Goal: Task Accomplishment & Management: Complete application form

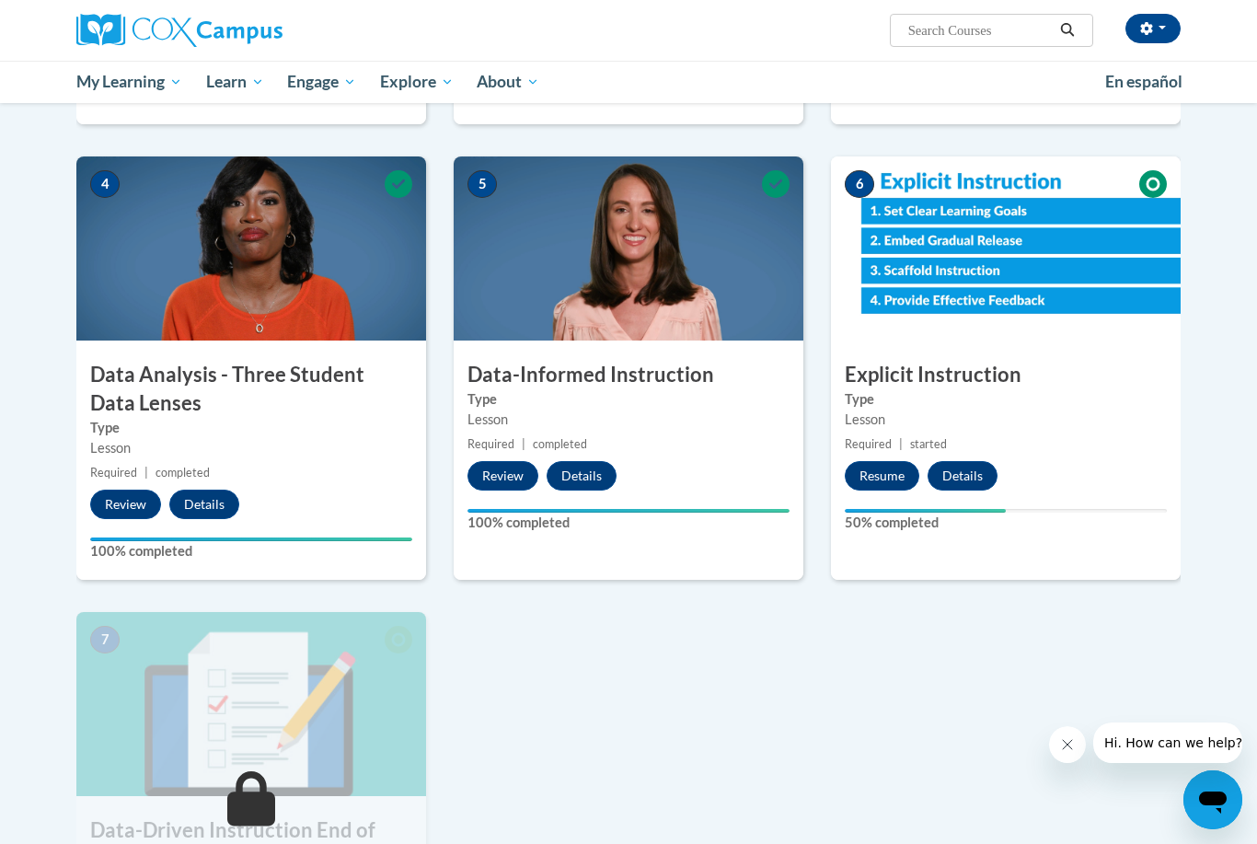
scroll to position [781, 0]
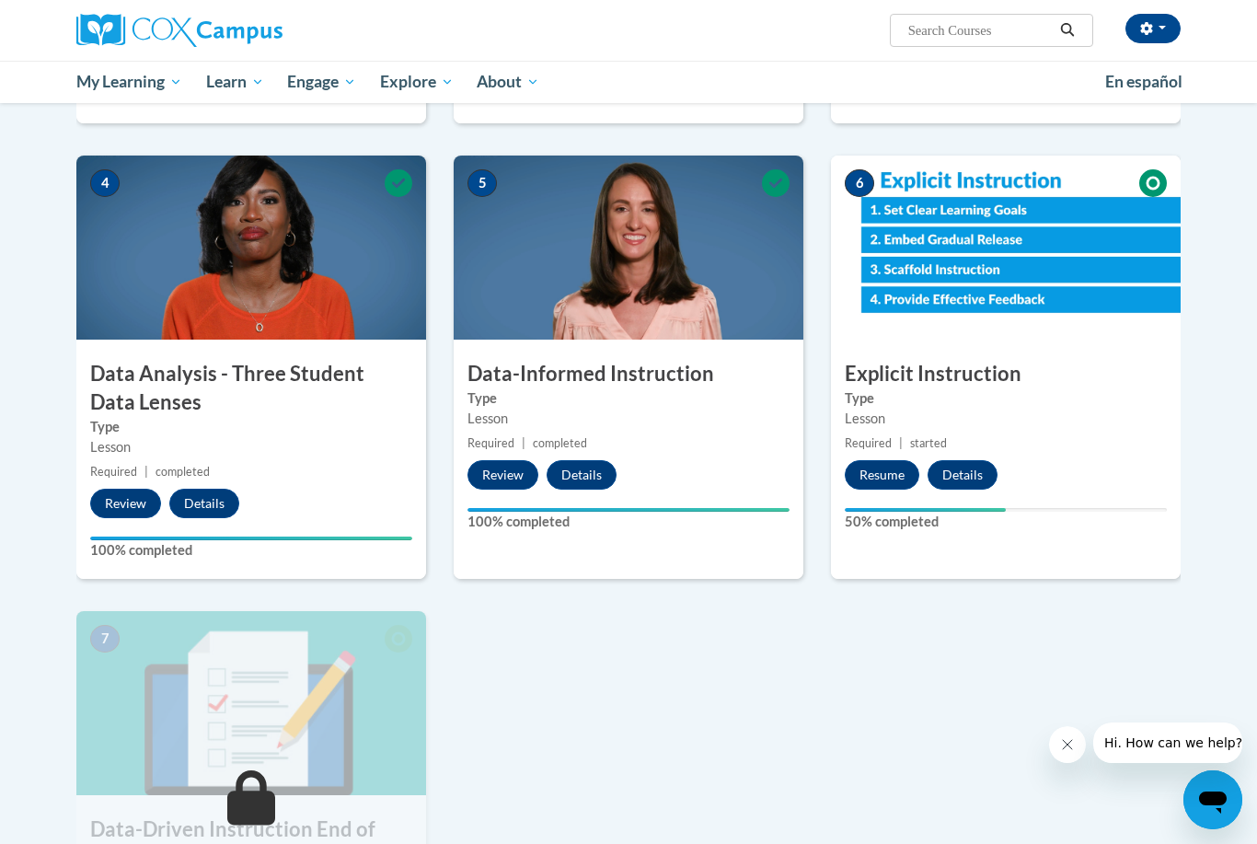
click at [883, 471] on button "Resume" at bounding box center [882, 474] width 75 height 29
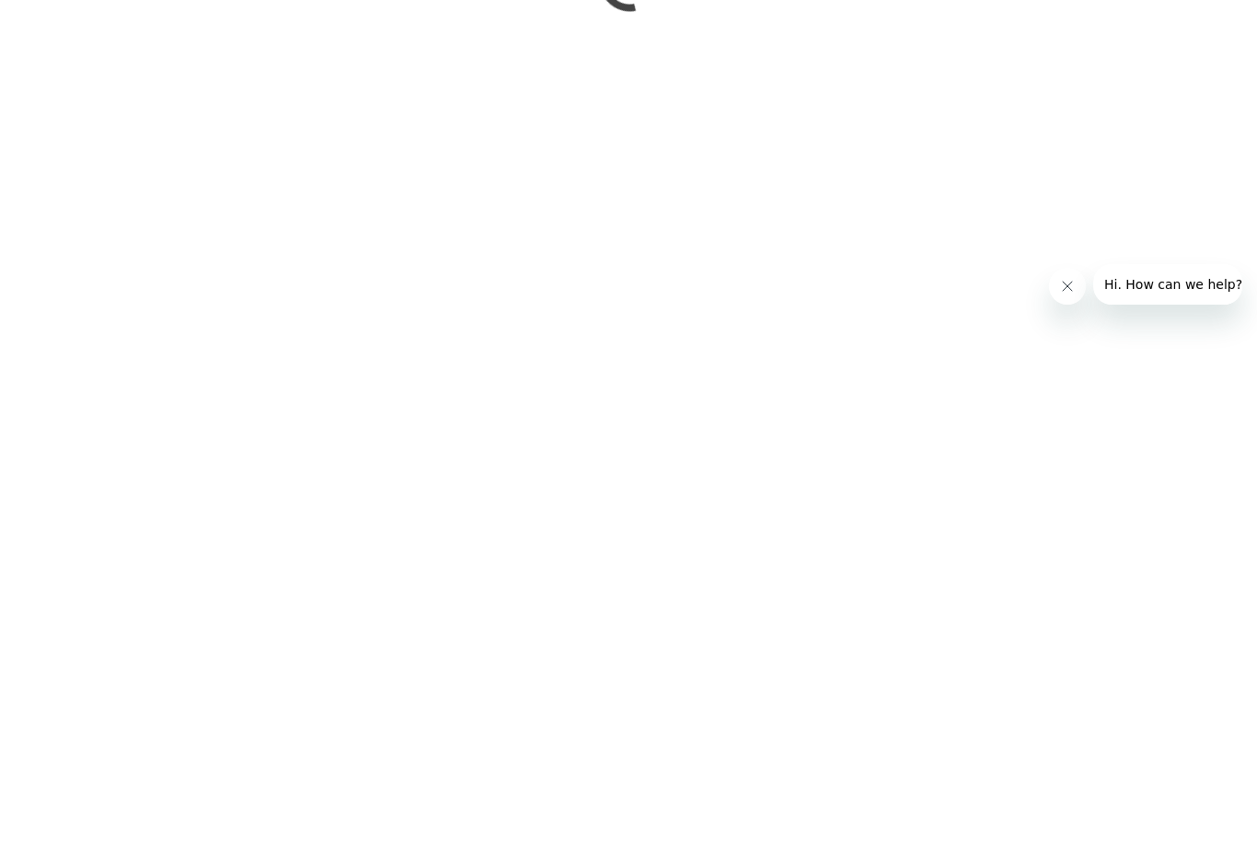
scroll to position [1354, 0]
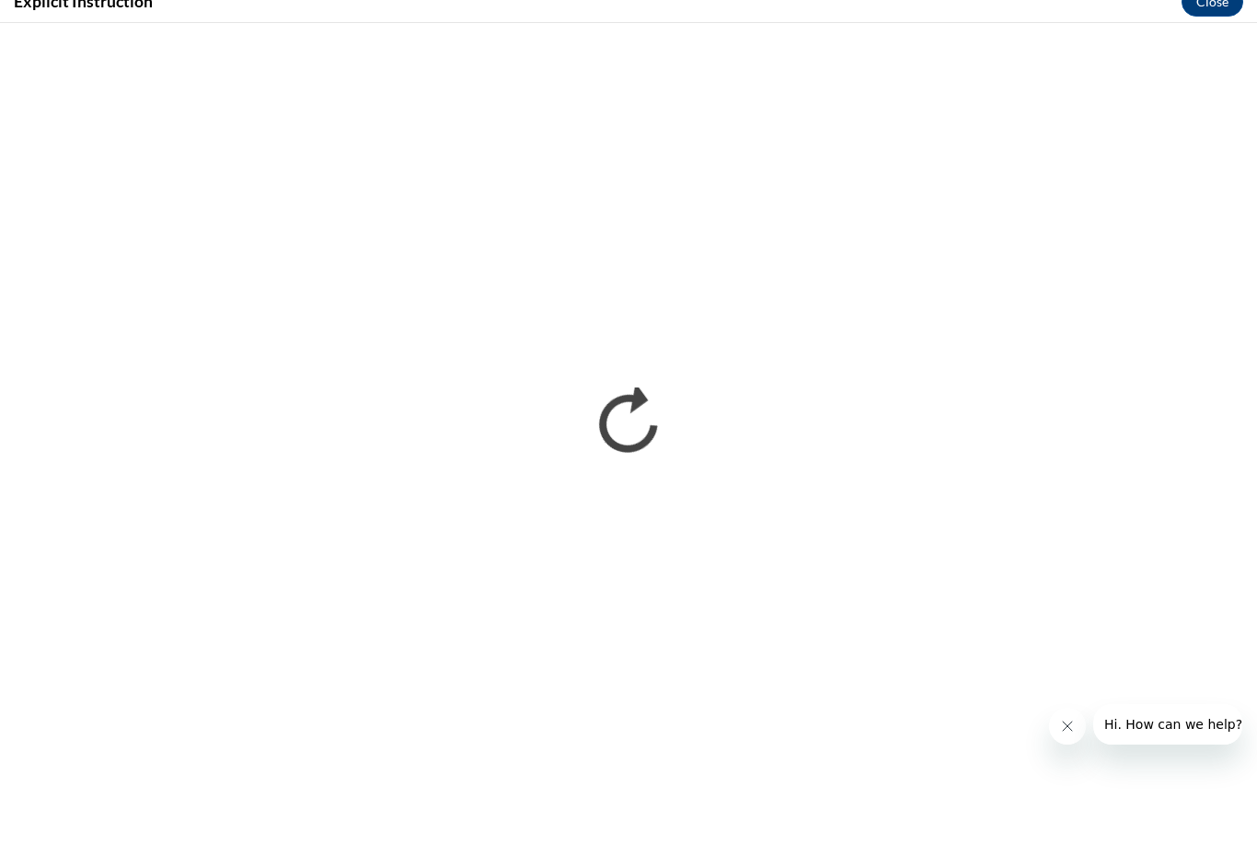
click at [1069, 723] on div at bounding box center [1145, 743] width 193 height 41
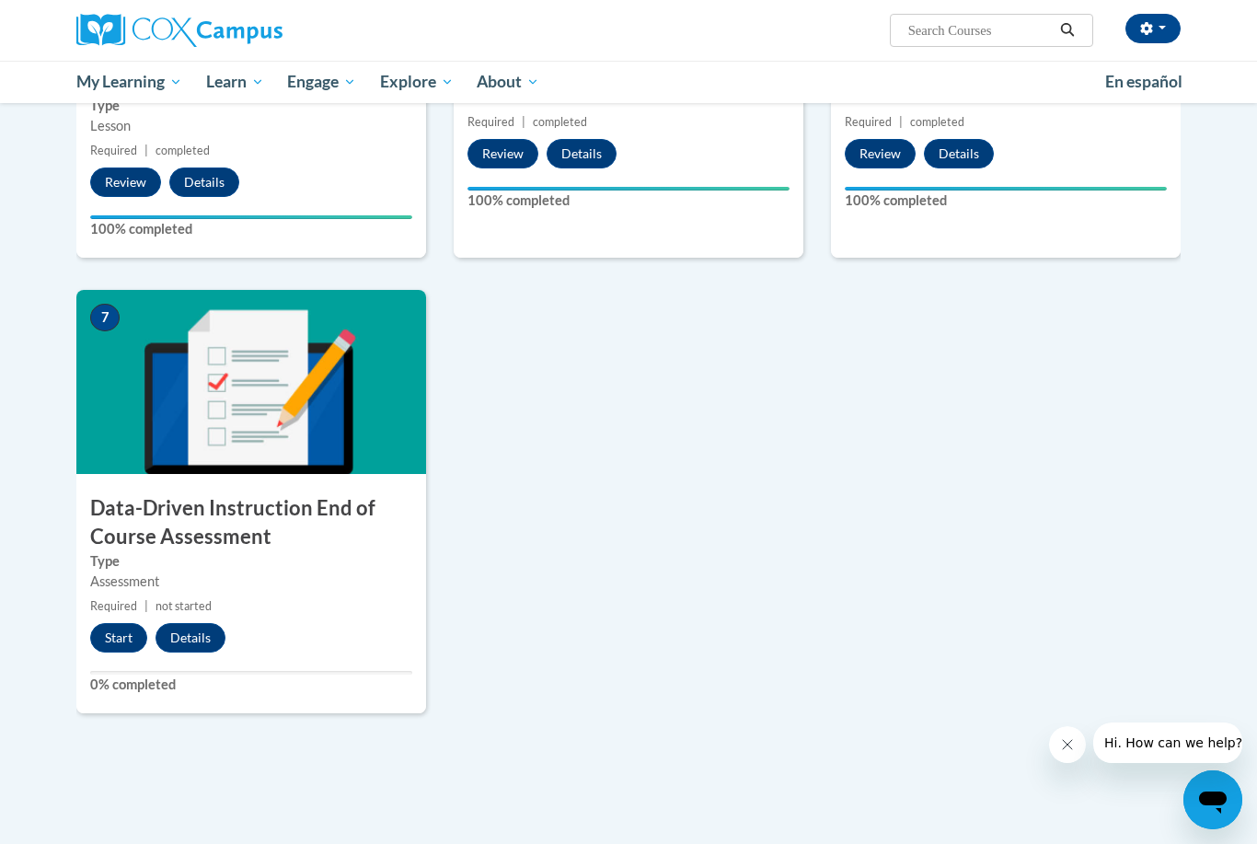
scroll to position [1050, 0]
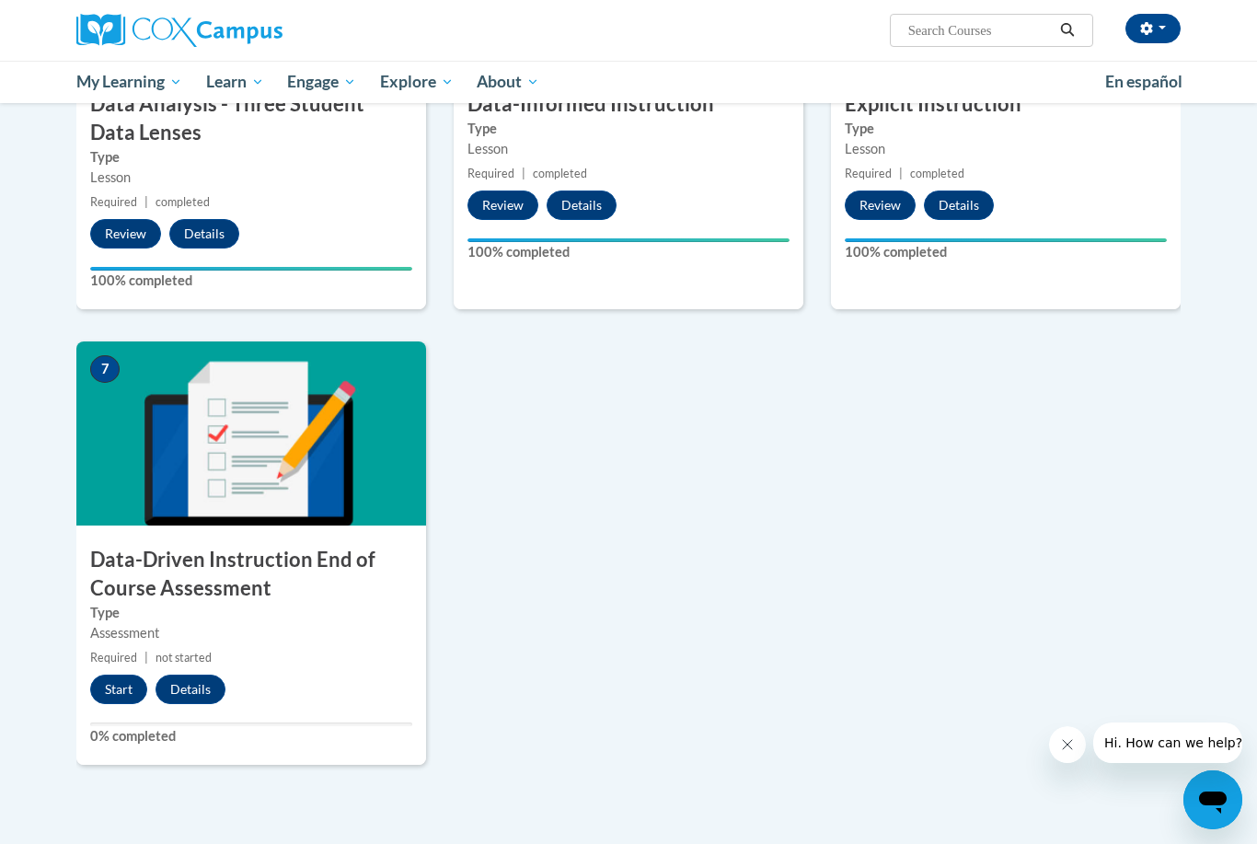
click at [121, 681] on button "Start" at bounding box center [118, 689] width 57 height 29
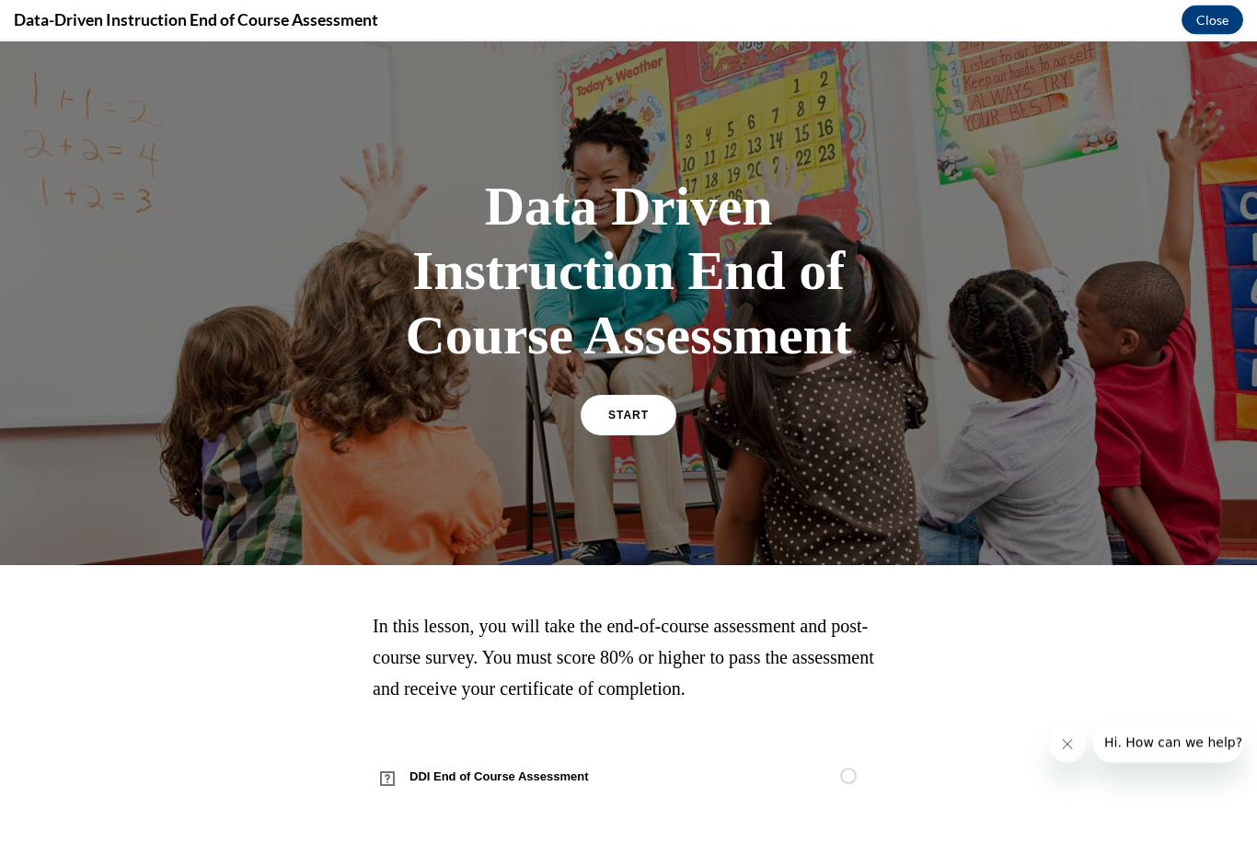
scroll to position [1396, 0]
click at [636, 429] on link "START" at bounding box center [629, 415] width 96 height 41
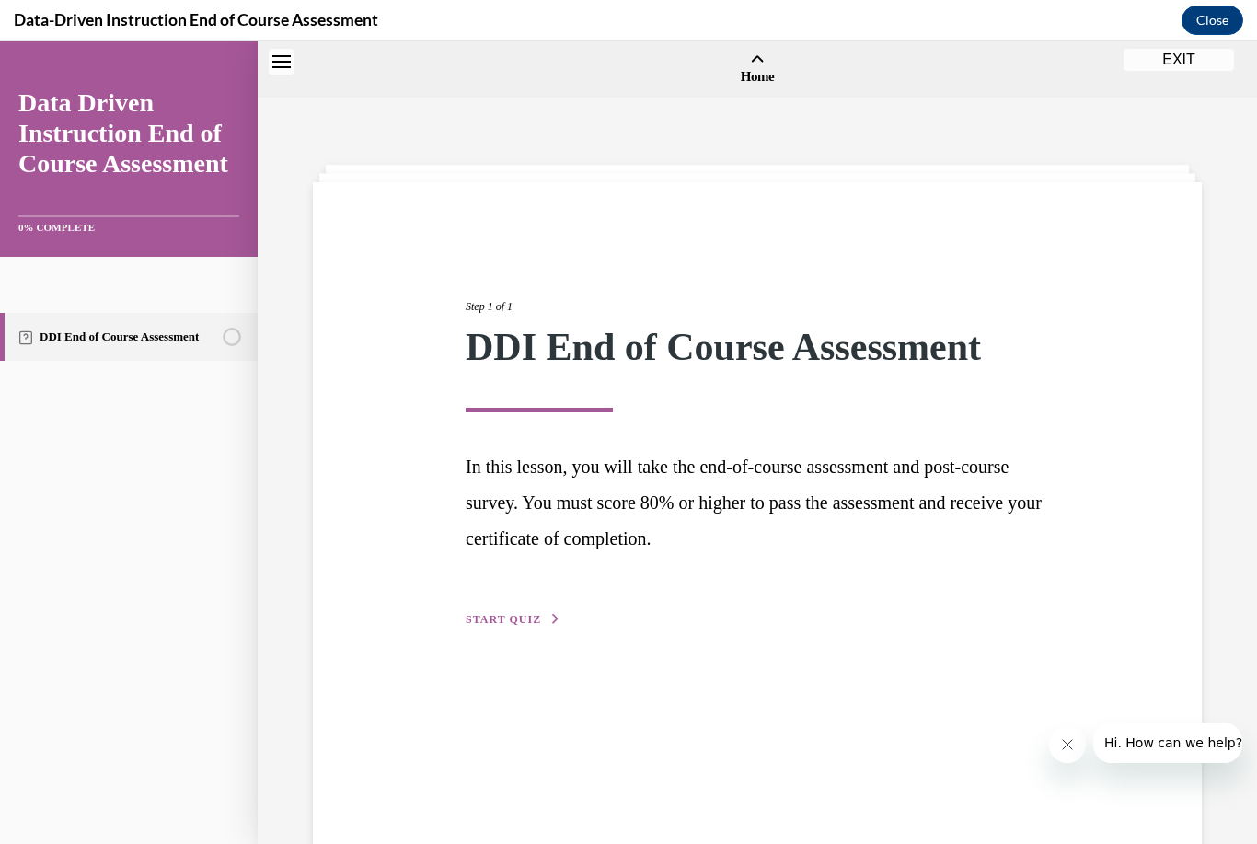
scroll to position [57, 0]
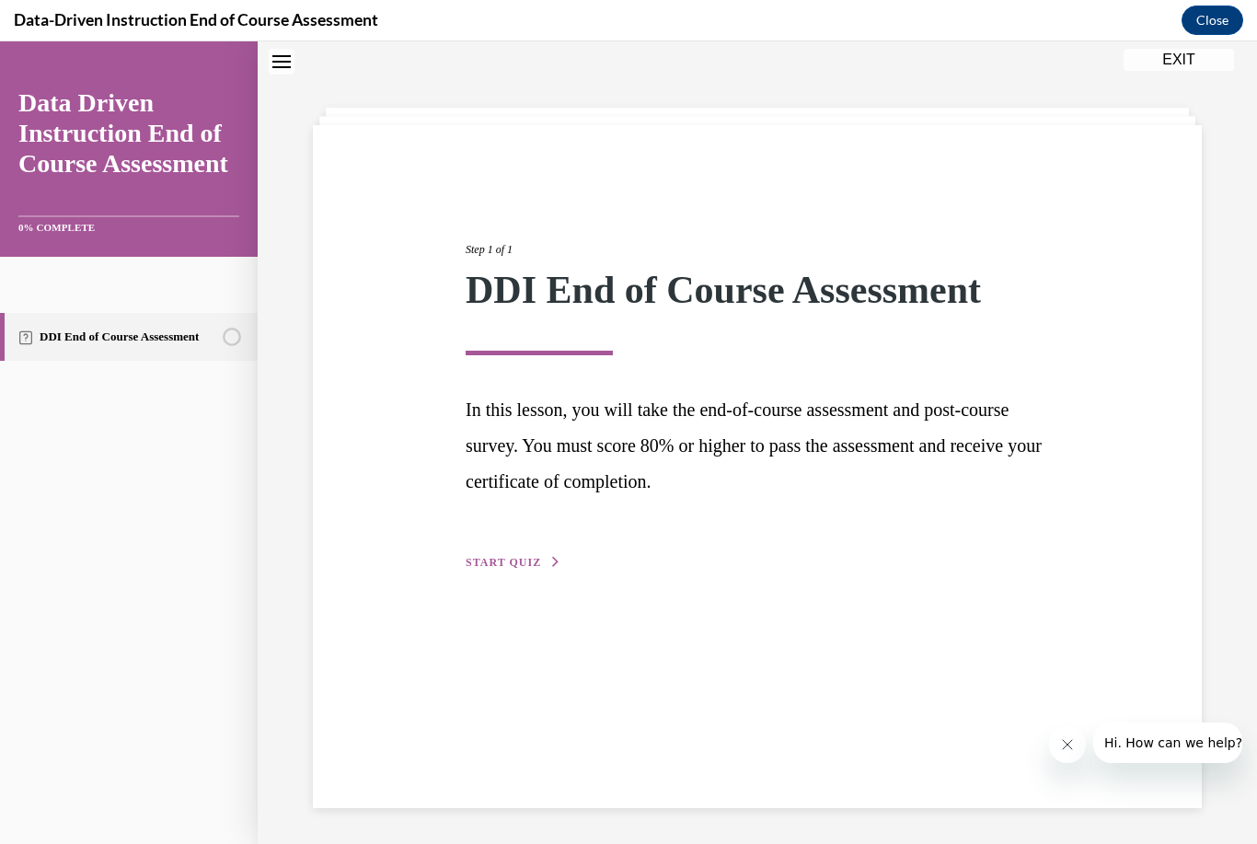
click at [530, 567] on button "START QUIZ" at bounding box center [514, 562] width 96 height 17
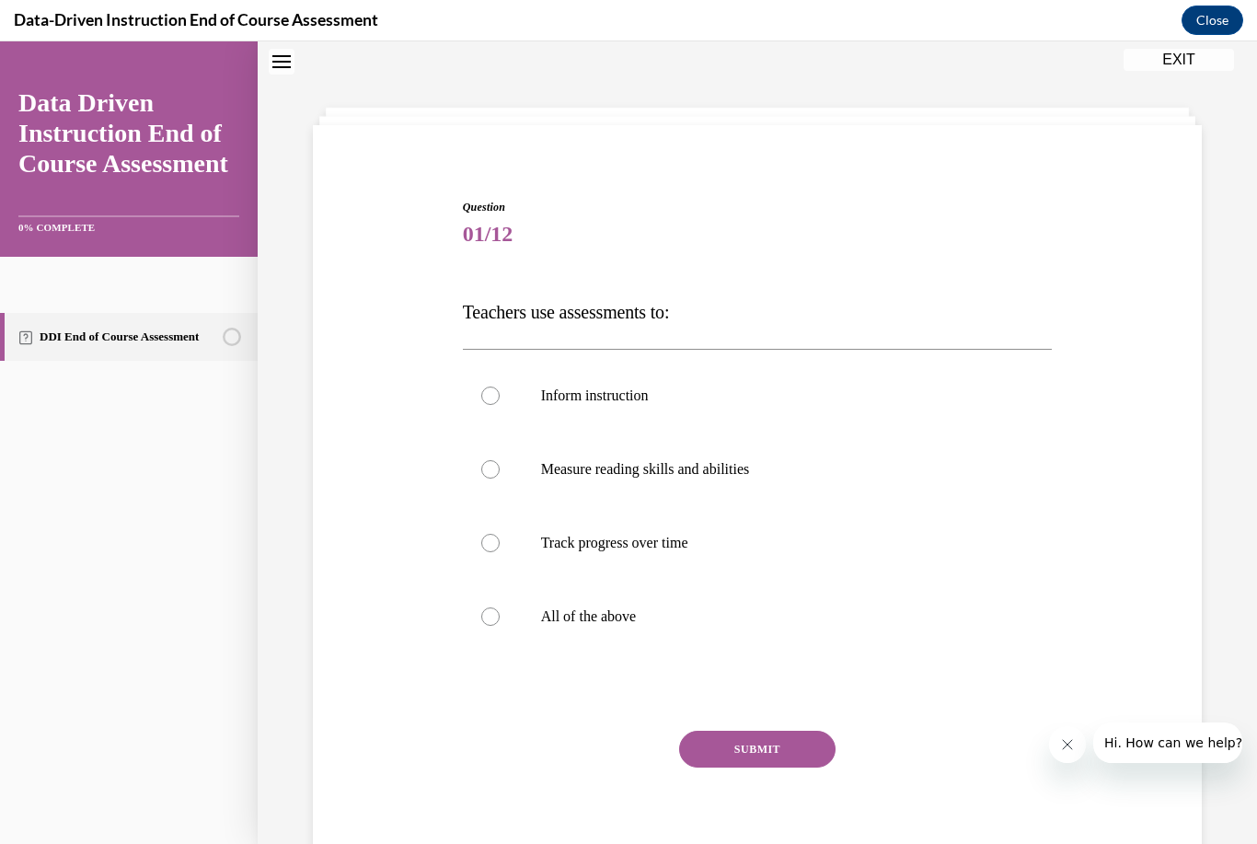
click at [493, 617] on div at bounding box center [490, 617] width 18 height 18
click at [493, 617] on input "All of the above" at bounding box center [490, 617] width 18 height 18
radio input "true"
click at [799, 742] on button "SUBMIT" at bounding box center [757, 749] width 156 height 37
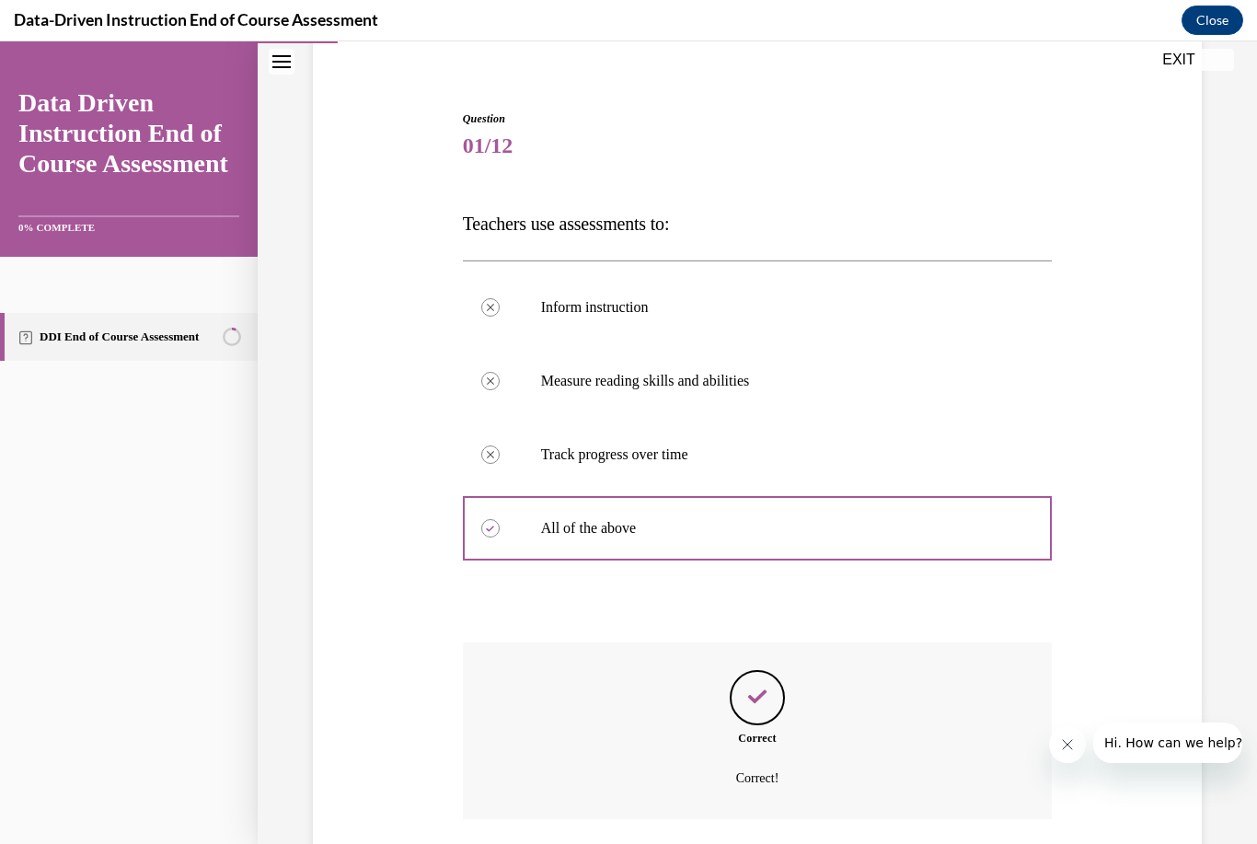
scroll to position [217, 0]
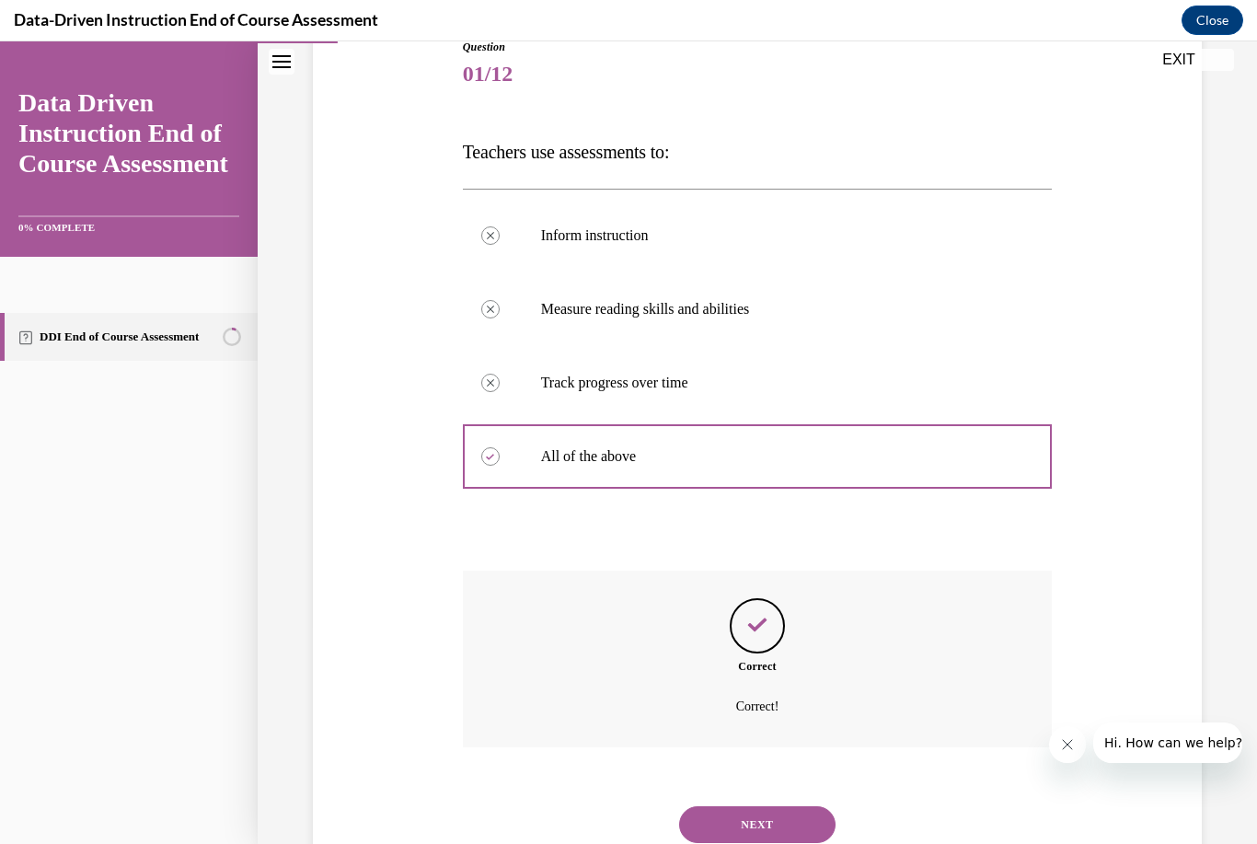
click at [787, 812] on button "NEXT" at bounding box center [757, 824] width 156 height 37
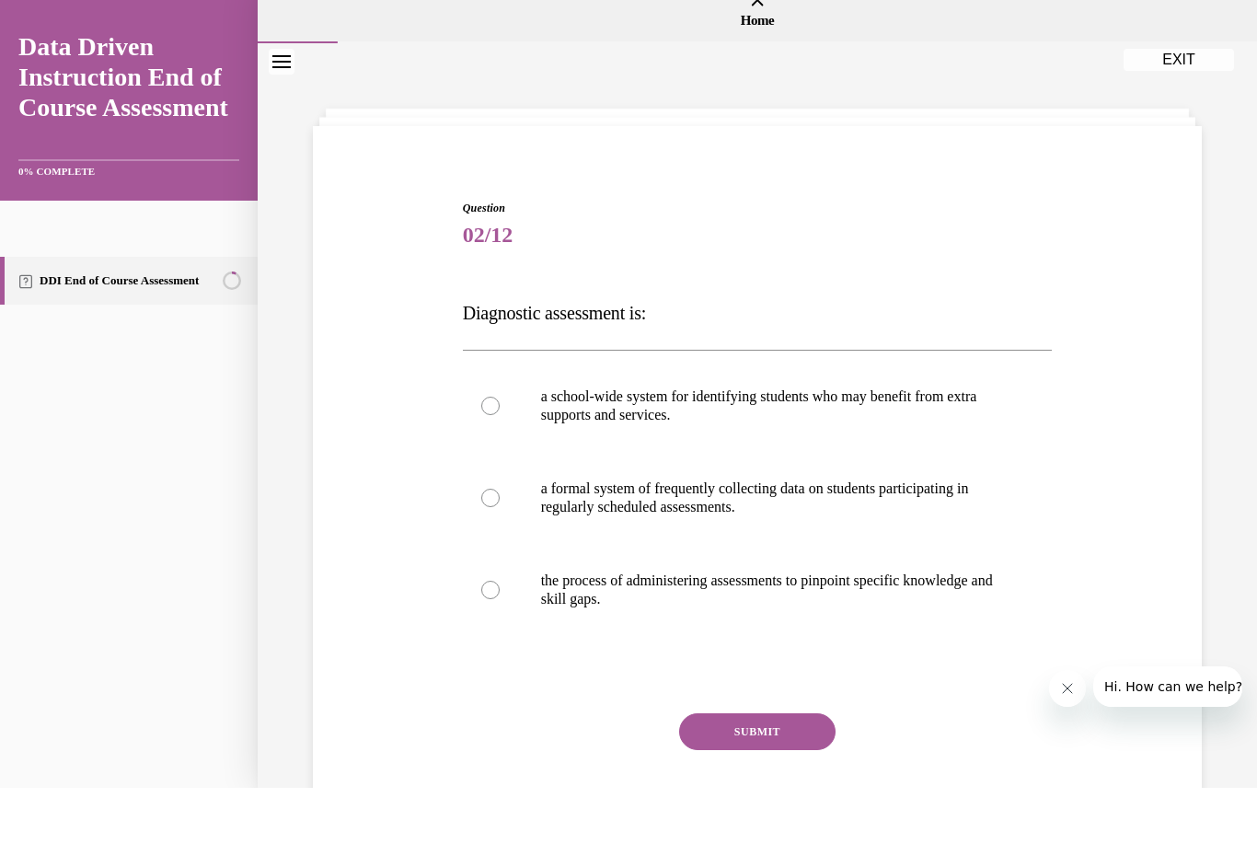
scroll to position [1437, 0]
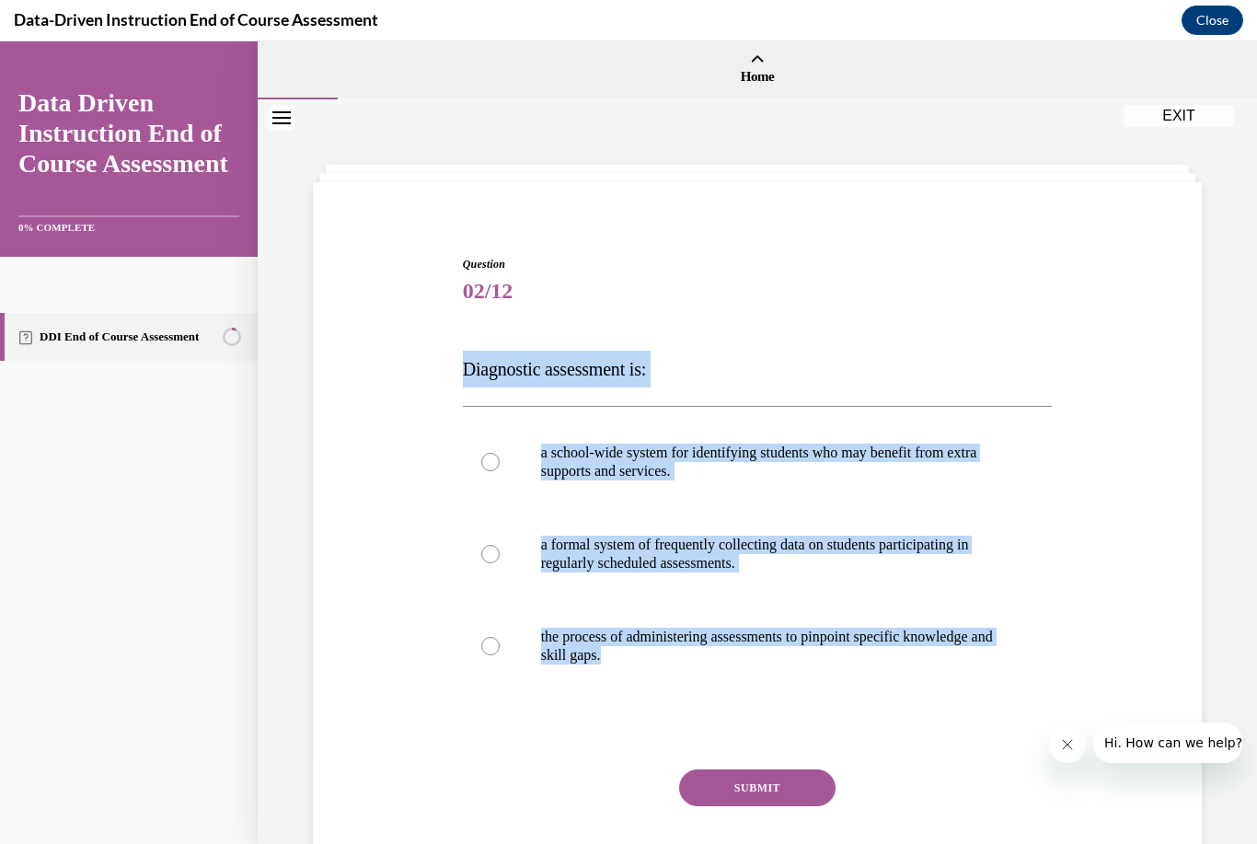
click at [429, 549] on div "Question 02/12 Diagnostic assessment is: a school-wide system for identifying s…" at bounding box center [757, 561] width 898 height 720
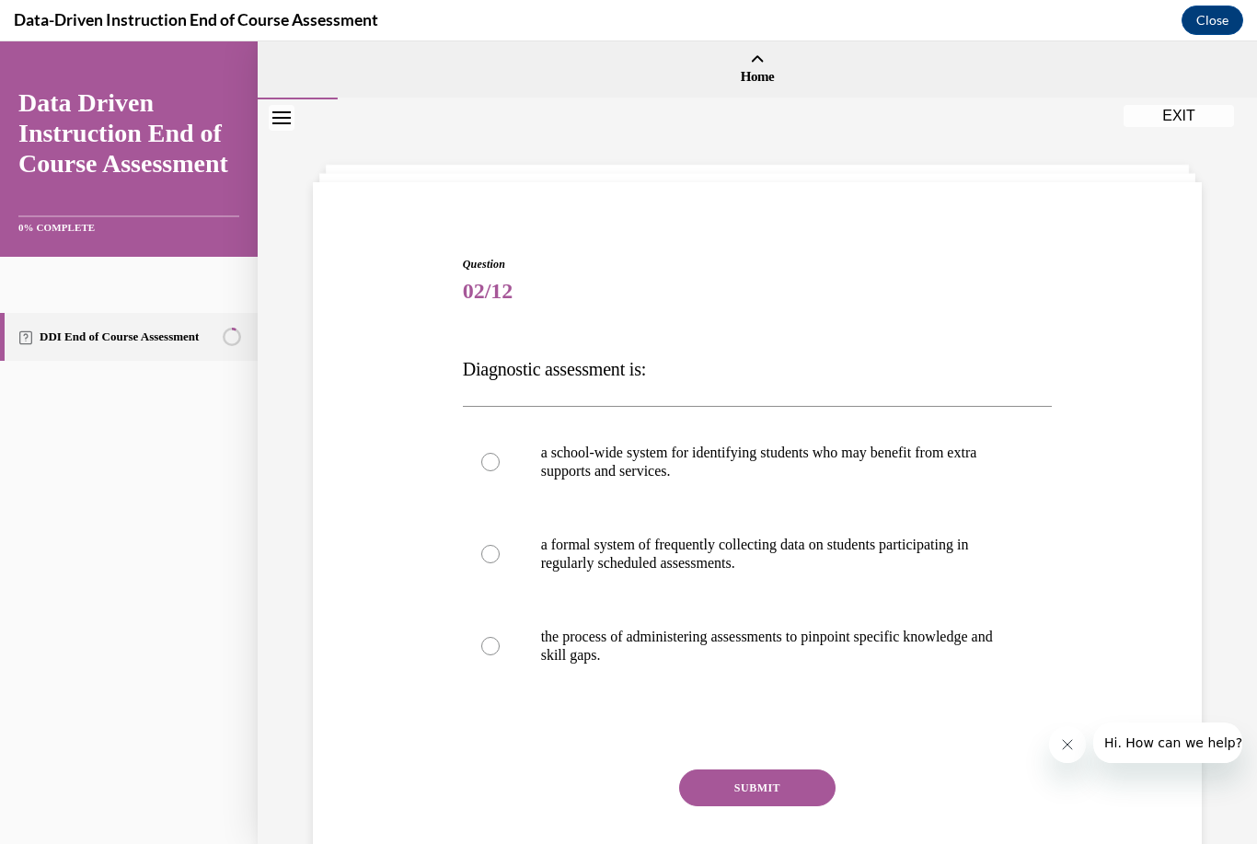
click at [490, 646] on div at bounding box center [490, 646] width 18 height 18
click at [490, 646] on input "the process of administering assessments to pinpoint specific knowledge and ski…" at bounding box center [490, 646] width 18 height 18
radio input "true"
click at [771, 794] on button "SUBMIT" at bounding box center [757, 788] width 156 height 37
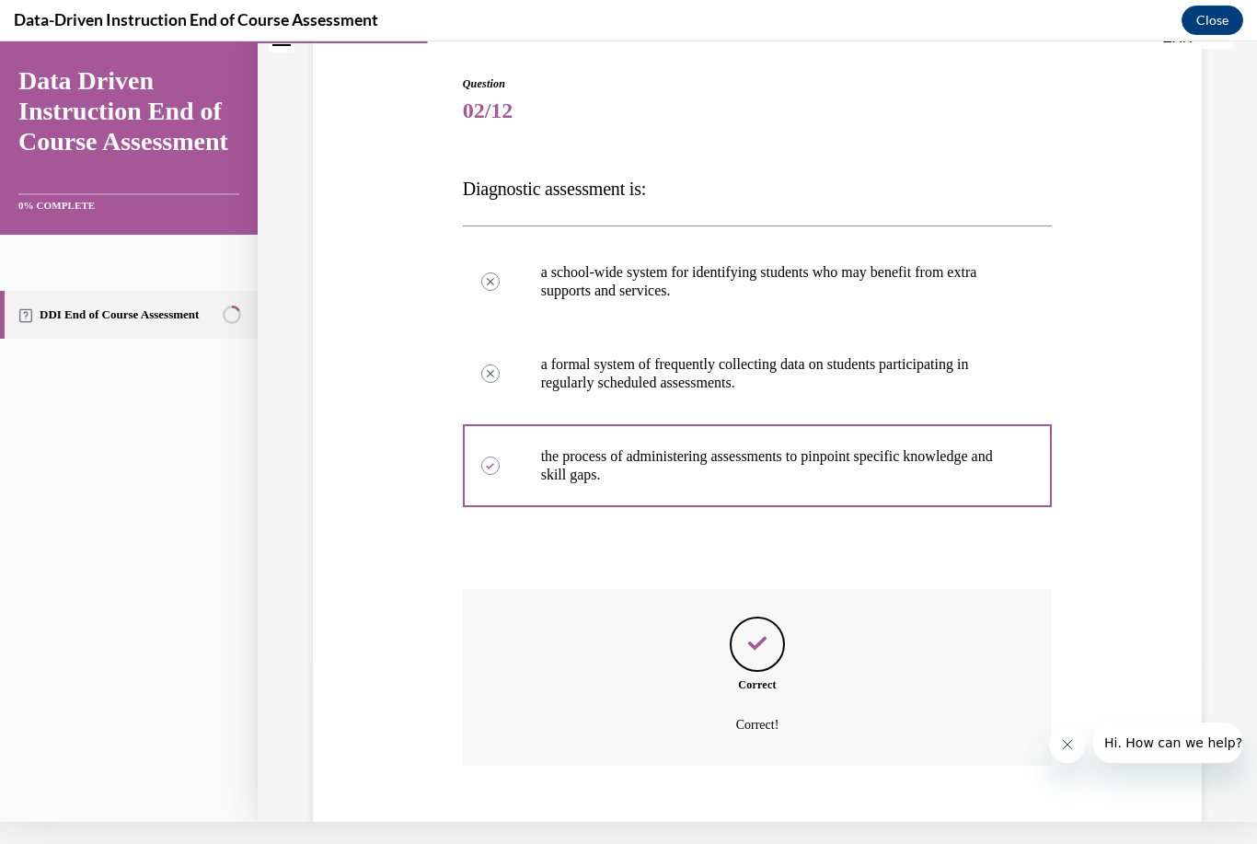
scroll to position [239, 0]
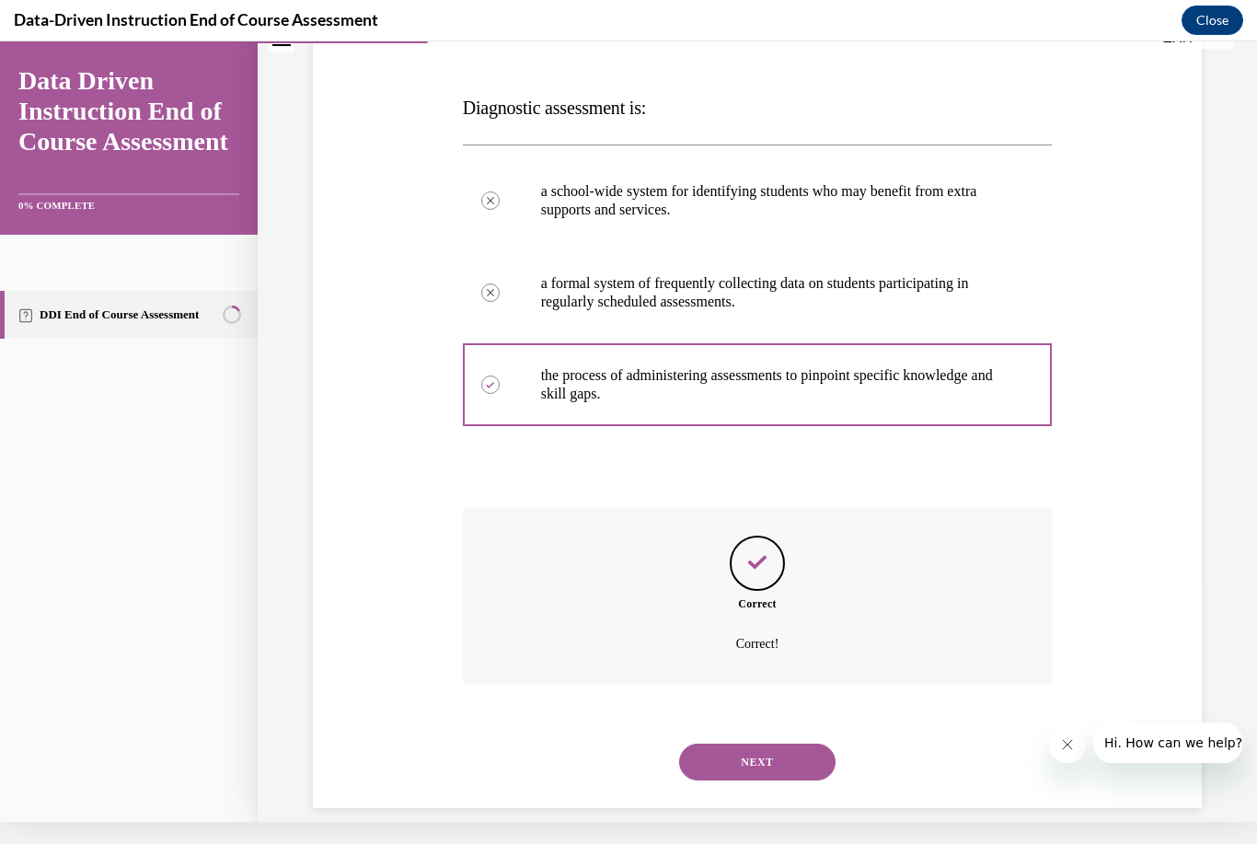
click at [819, 744] on button "NEXT" at bounding box center [757, 762] width 156 height 37
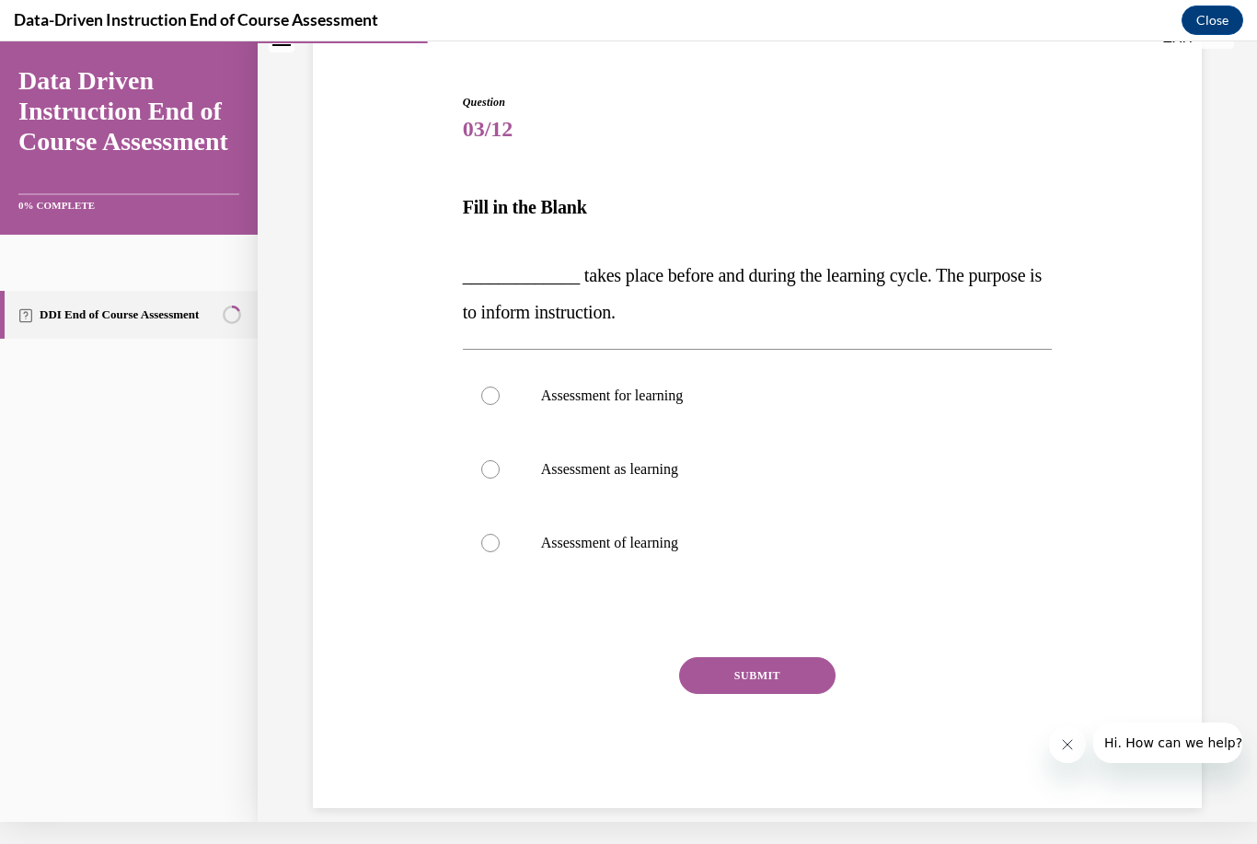
scroll to position [140, 0]
click at [458, 575] on div "Question 03/12 Fill in the Blank _____________ takes place before and during th…" at bounding box center [757, 437] width 599 height 742
click at [492, 539] on div at bounding box center [490, 543] width 18 height 18
click at [492, 539] on input "Assessment of learning" at bounding box center [490, 543] width 18 height 18
radio input "true"
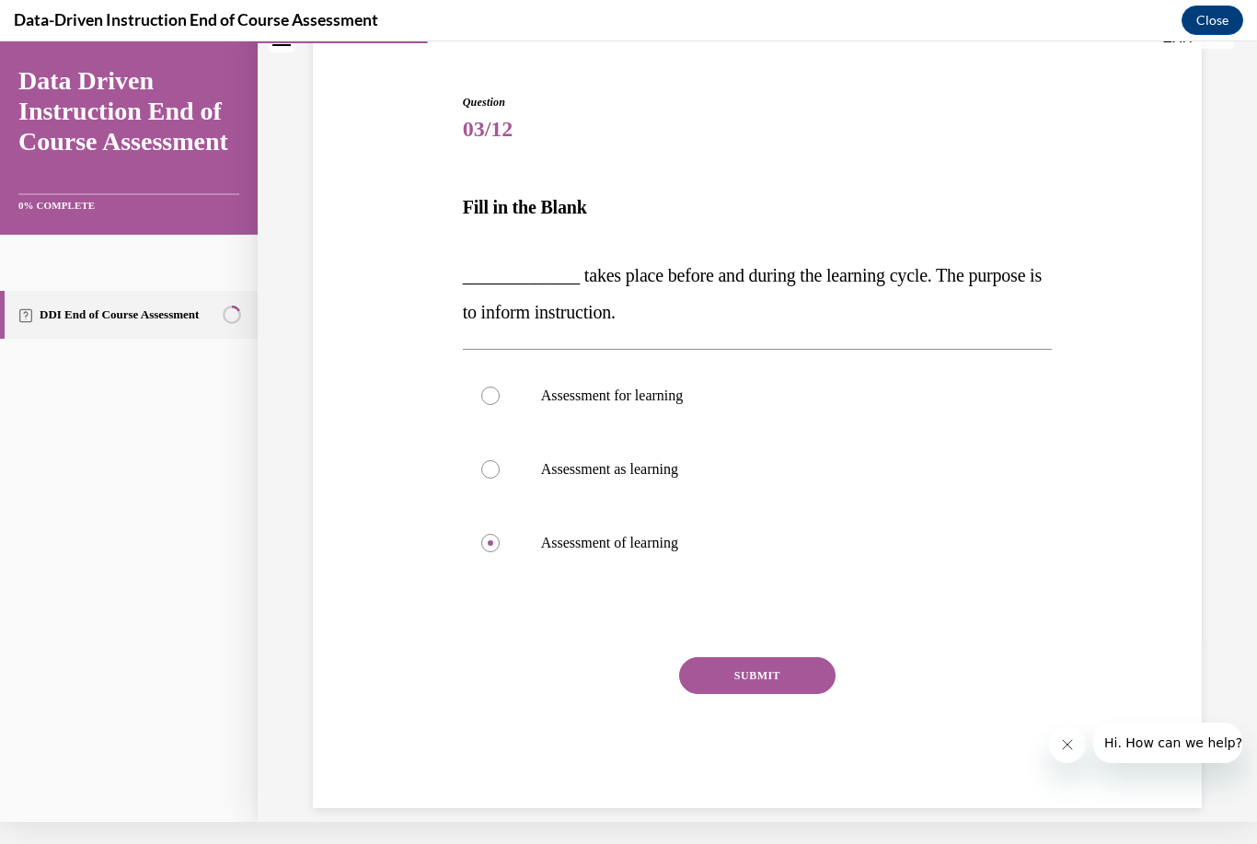
click at [805, 667] on button "SUBMIT" at bounding box center [757, 675] width 156 height 37
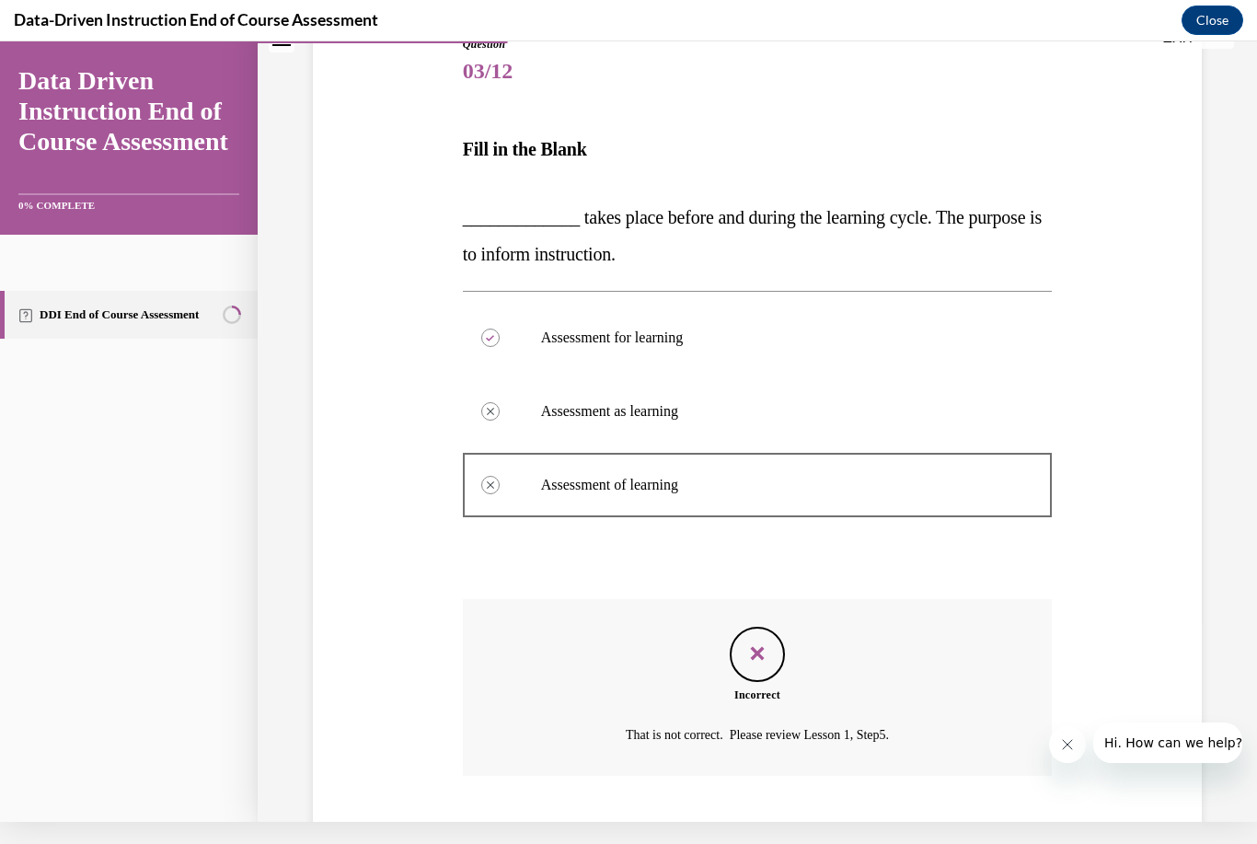
scroll to position [289, 0]
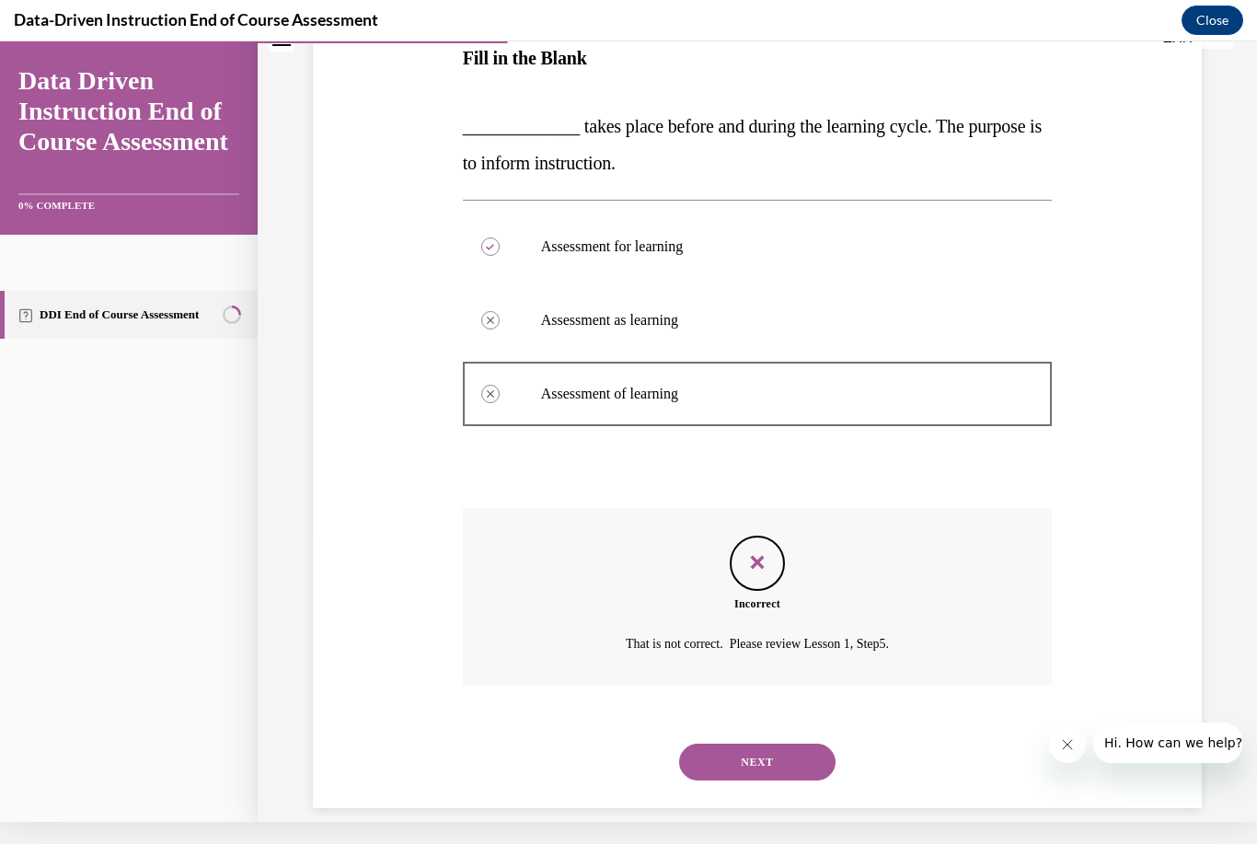
click at [809, 744] on button "NEXT" at bounding box center [757, 762] width 156 height 37
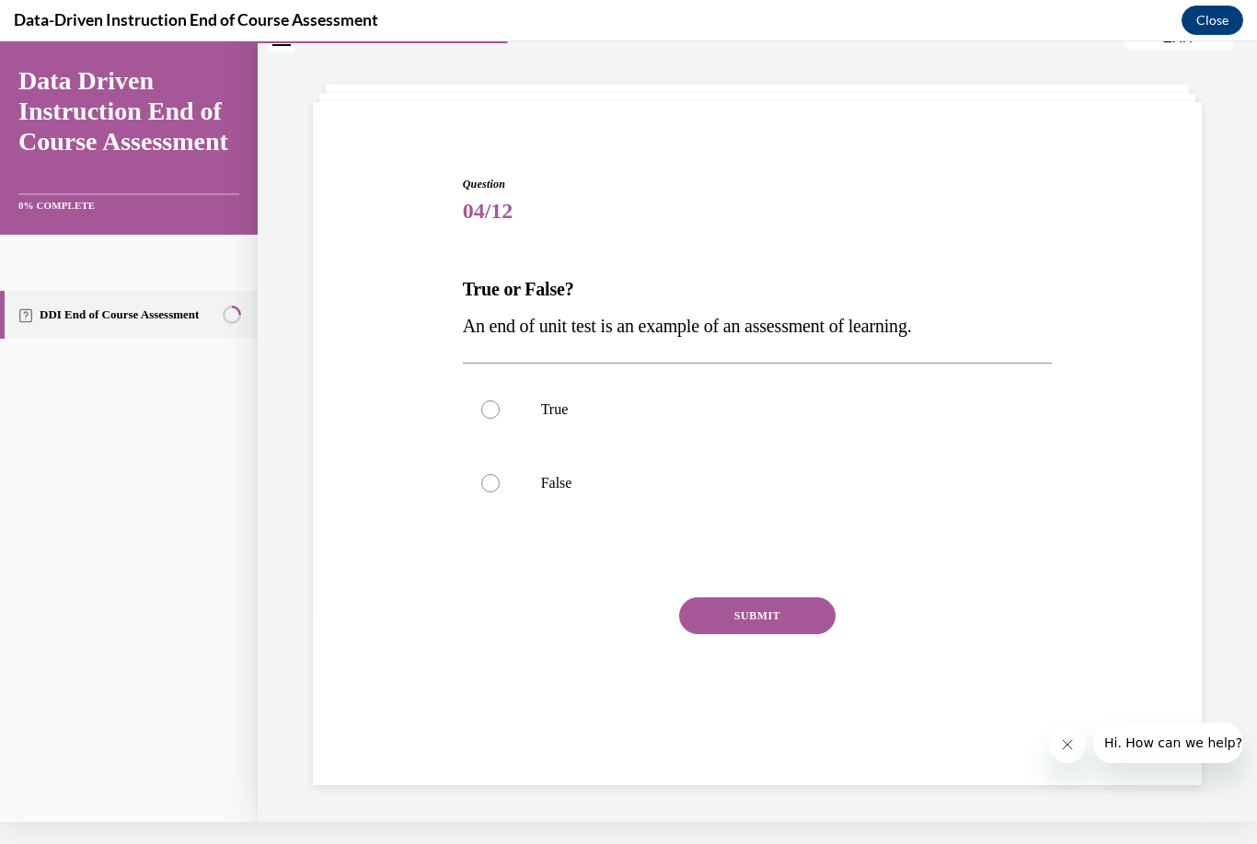
scroll to position [58, 0]
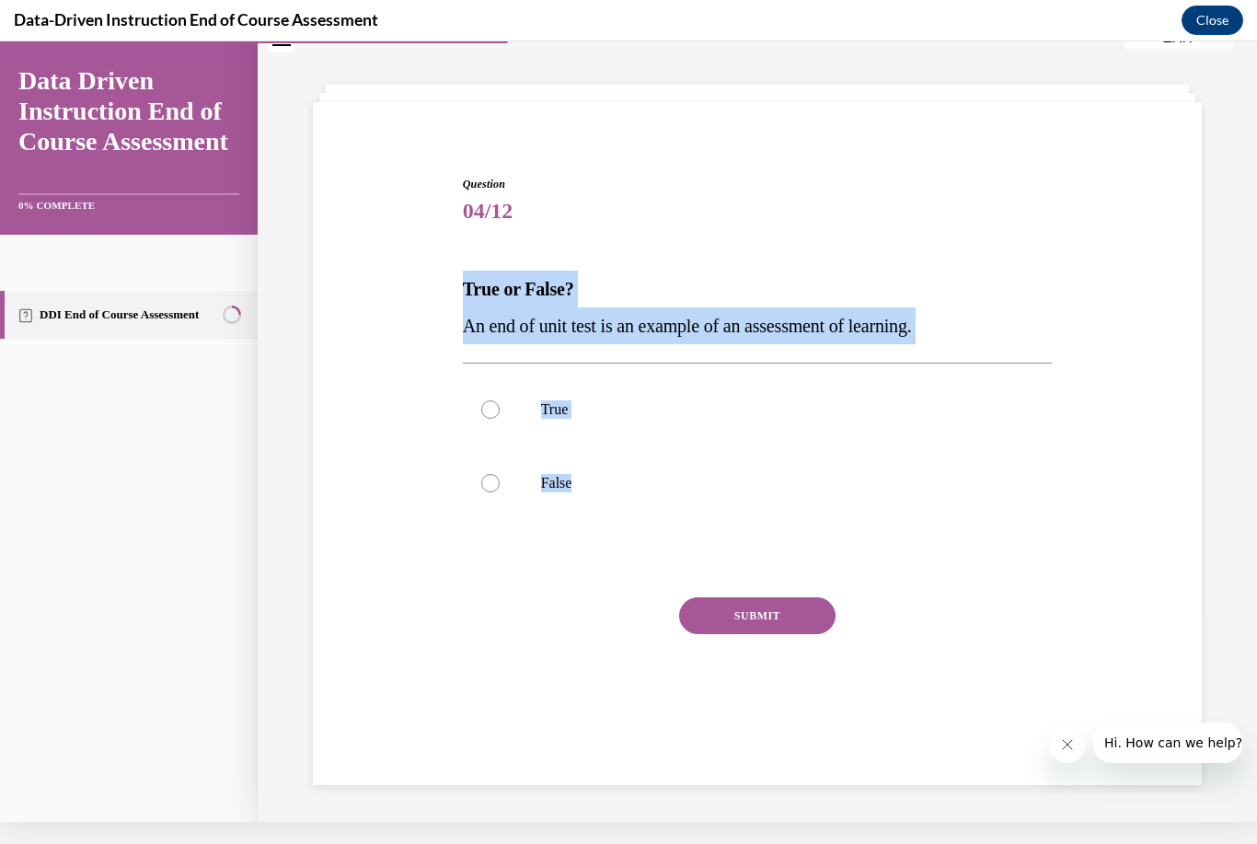
click at [412, 441] on div "Question 04/12 True or False? An end of unit test is an example of an assessmen…" at bounding box center [757, 435] width 898 height 628
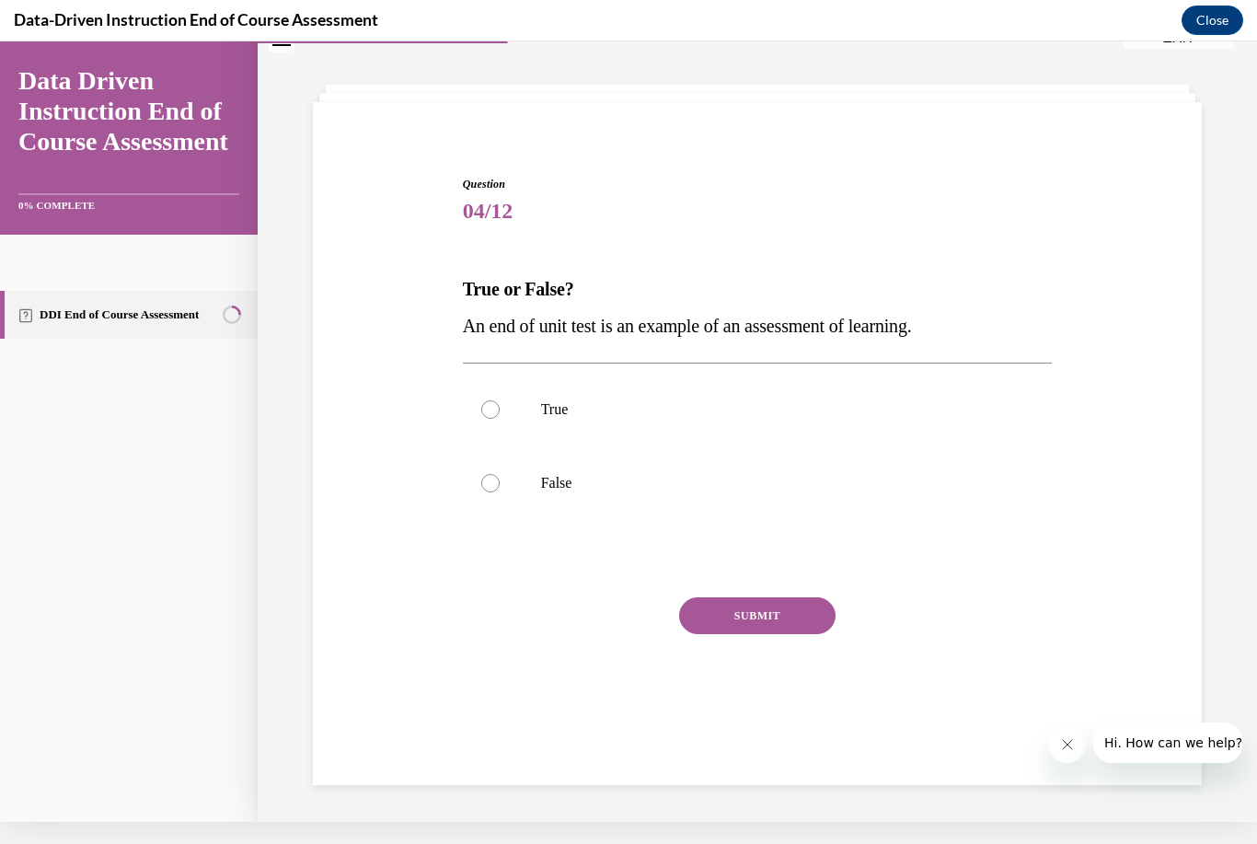
click at [495, 400] on label "True" at bounding box center [758, 410] width 590 height 74
click at [495, 400] on input "True" at bounding box center [490, 409] width 18 height 18
radio input "true"
click at [808, 620] on button "SUBMIT" at bounding box center [757, 615] width 156 height 37
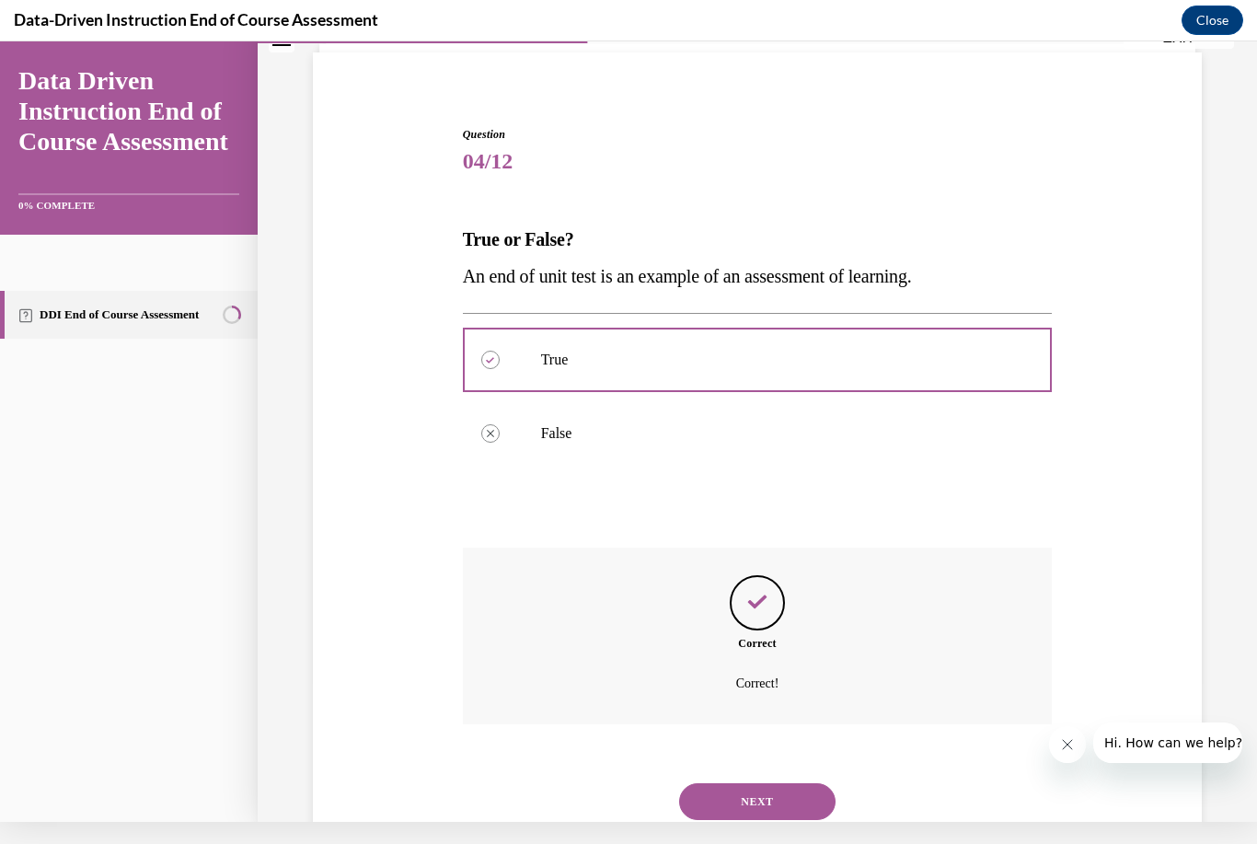
scroll to position [147, 0]
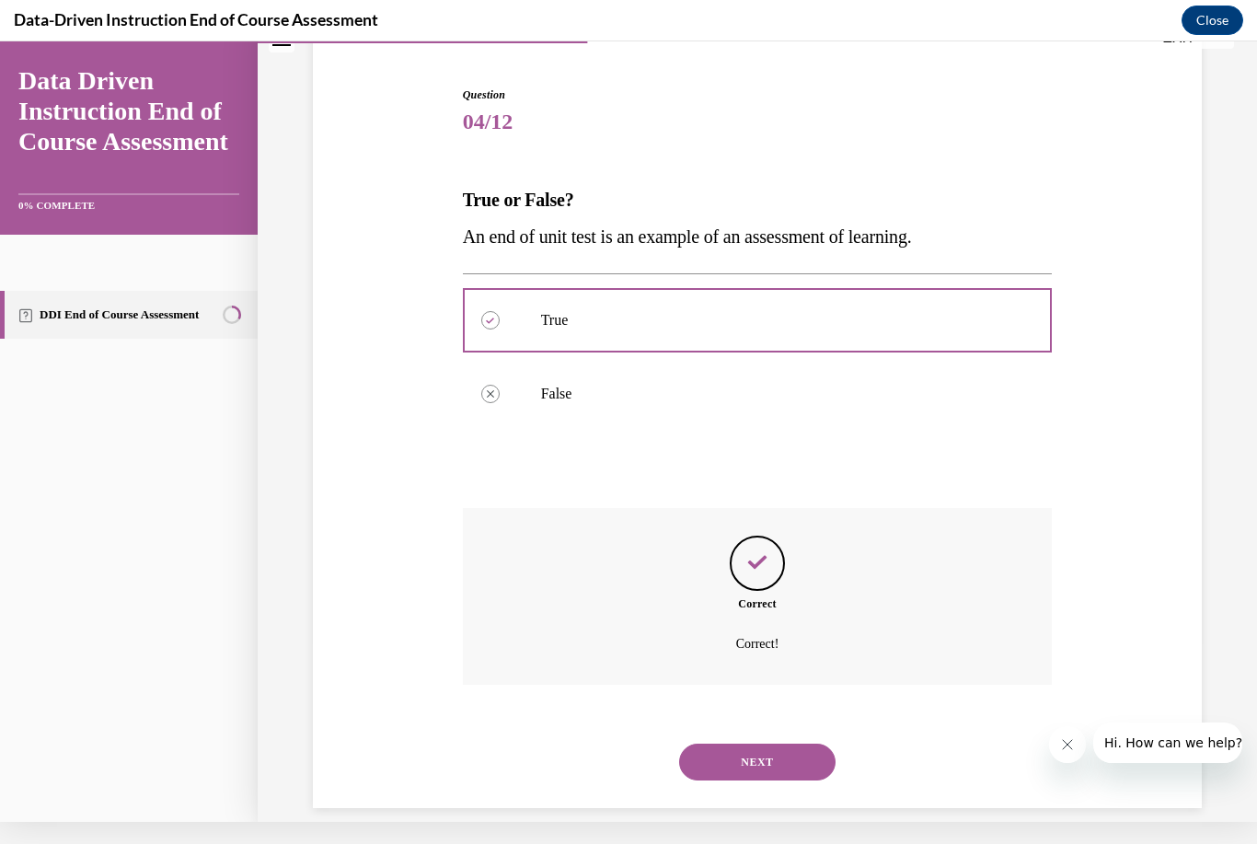
click at [814, 744] on button "NEXT" at bounding box center [757, 762] width 156 height 37
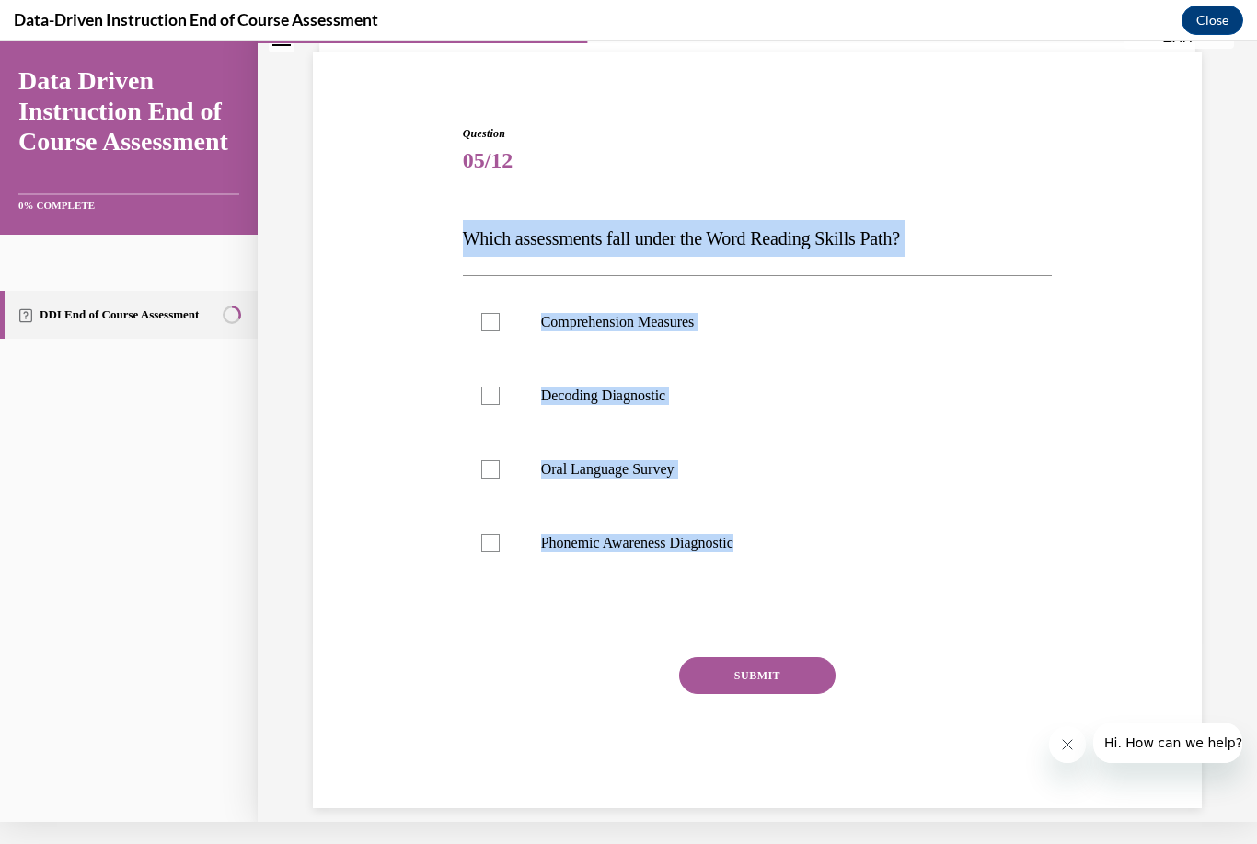
click at [444, 659] on div "Question 05/12 Which assessments fall under the Word Reading Skills Path? Compr…" at bounding box center [757, 439] width 898 height 738
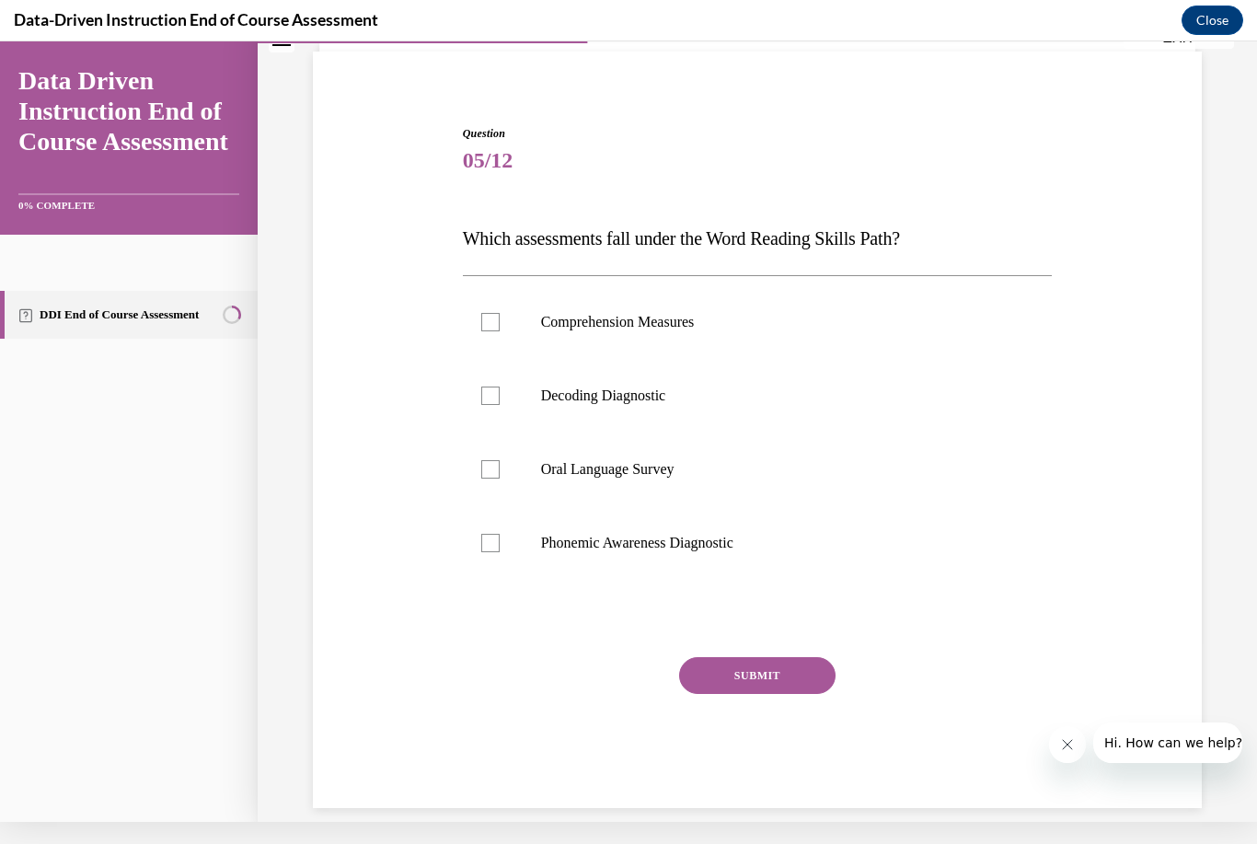
click at [643, 399] on p "Decoding Diagnostic" at bounding box center [774, 396] width 466 height 18
click at [500, 399] on input "Decoding Diagnostic" at bounding box center [490, 396] width 18 height 18
checkbox input "true"
click at [490, 532] on label "Phonemic Awareness Diagnostic" at bounding box center [758, 543] width 590 height 74
click at [490, 534] on input "Phonemic Awareness Diagnostic" at bounding box center [490, 543] width 18 height 18
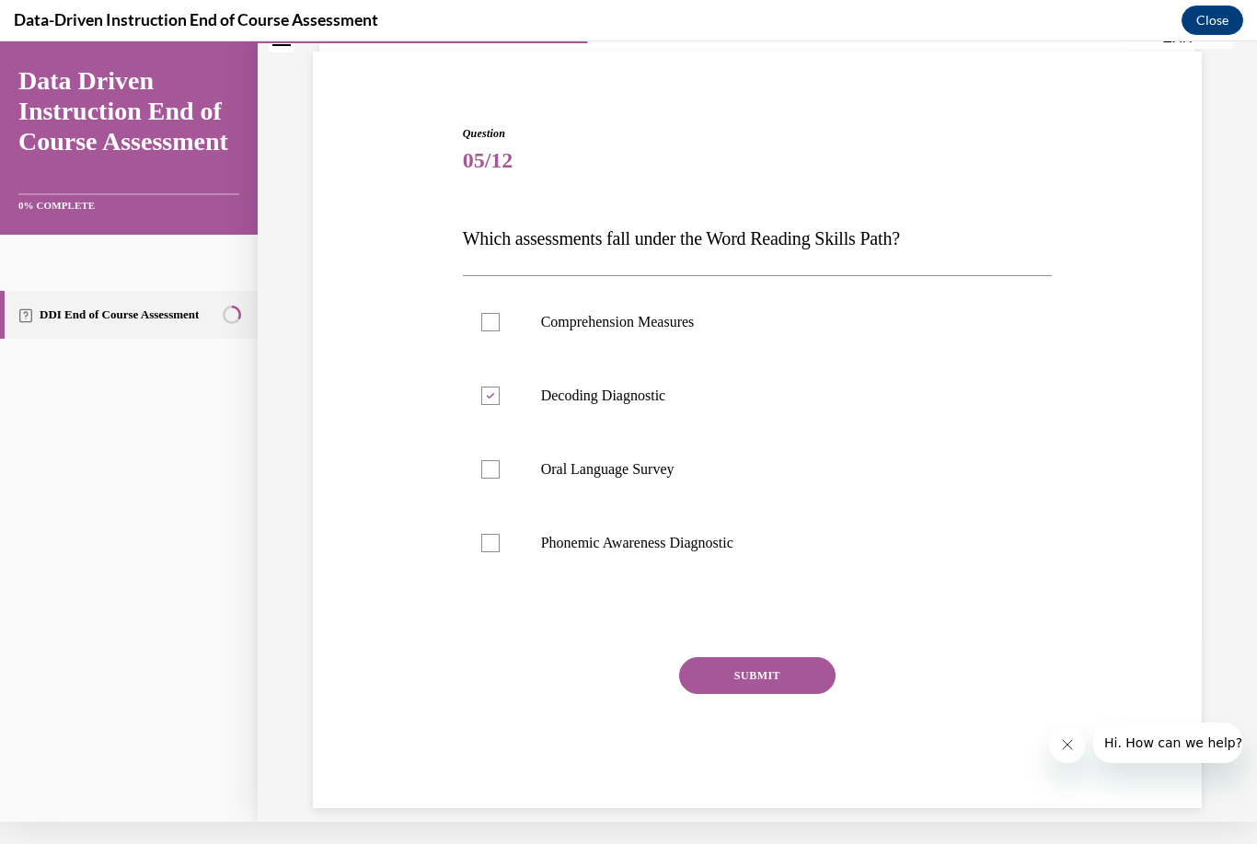
checkbox input "true"
click at [778, 666] on button "SUBMIT" at bounding box center [757, 675] width 156 height 37
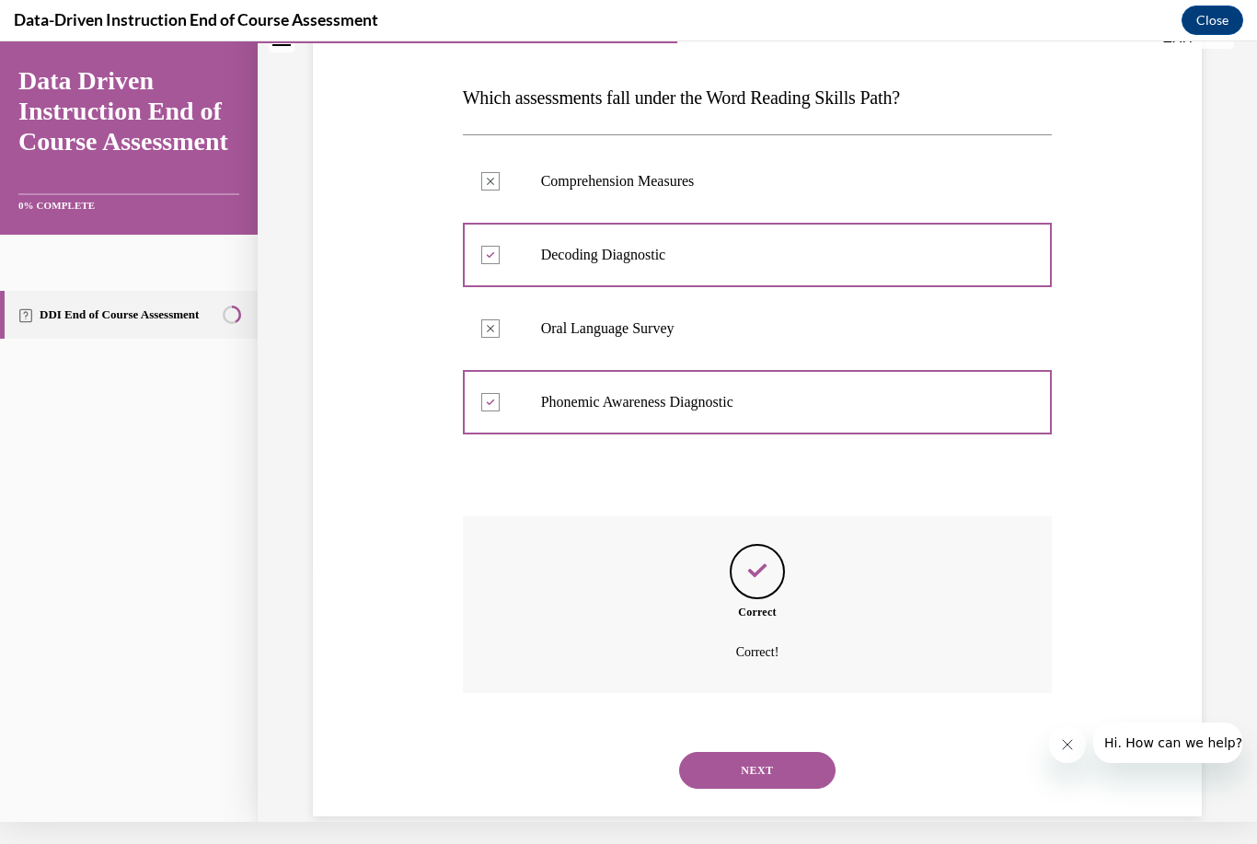
scroll to position [258, 0]
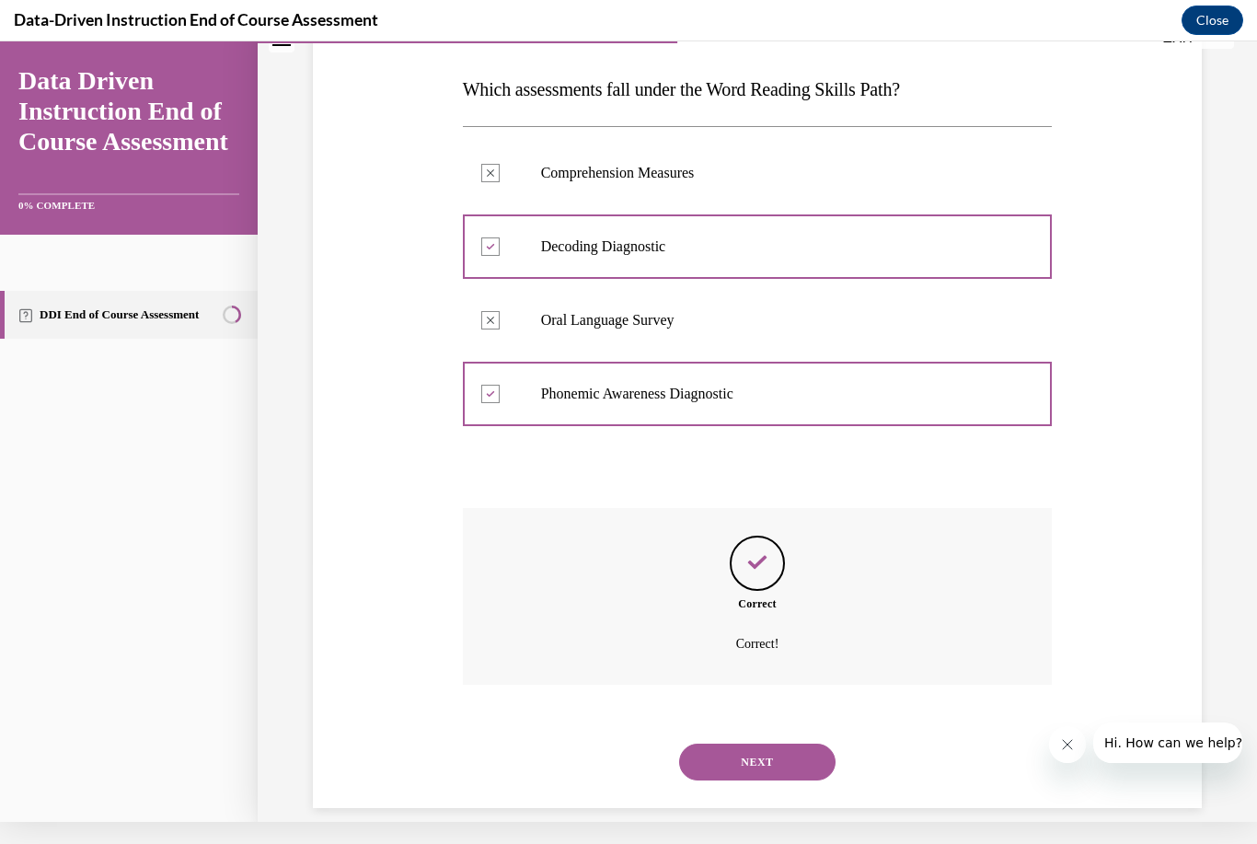
click at [790, 744] on button "NEXT" at bounding box center [757, 762] width 156 height 37
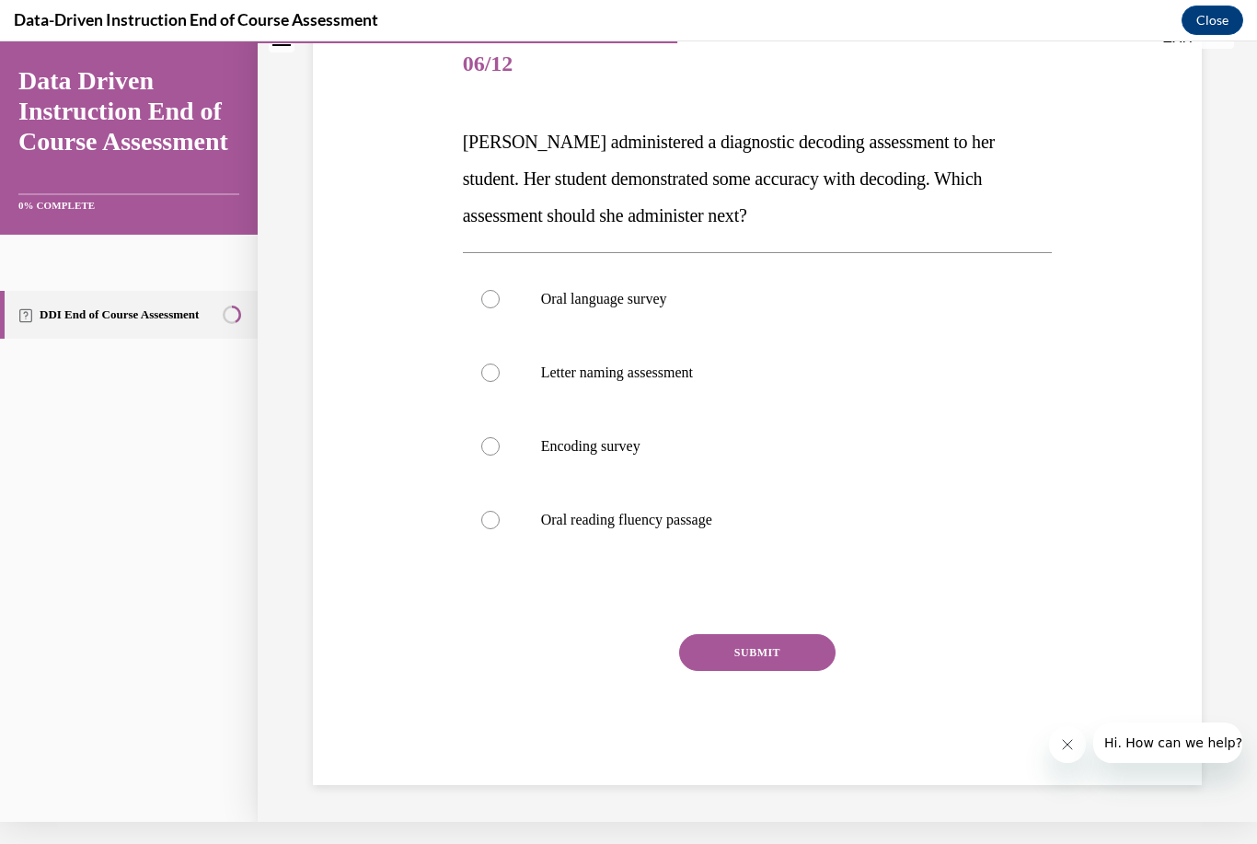
scroll to position [183, 0]
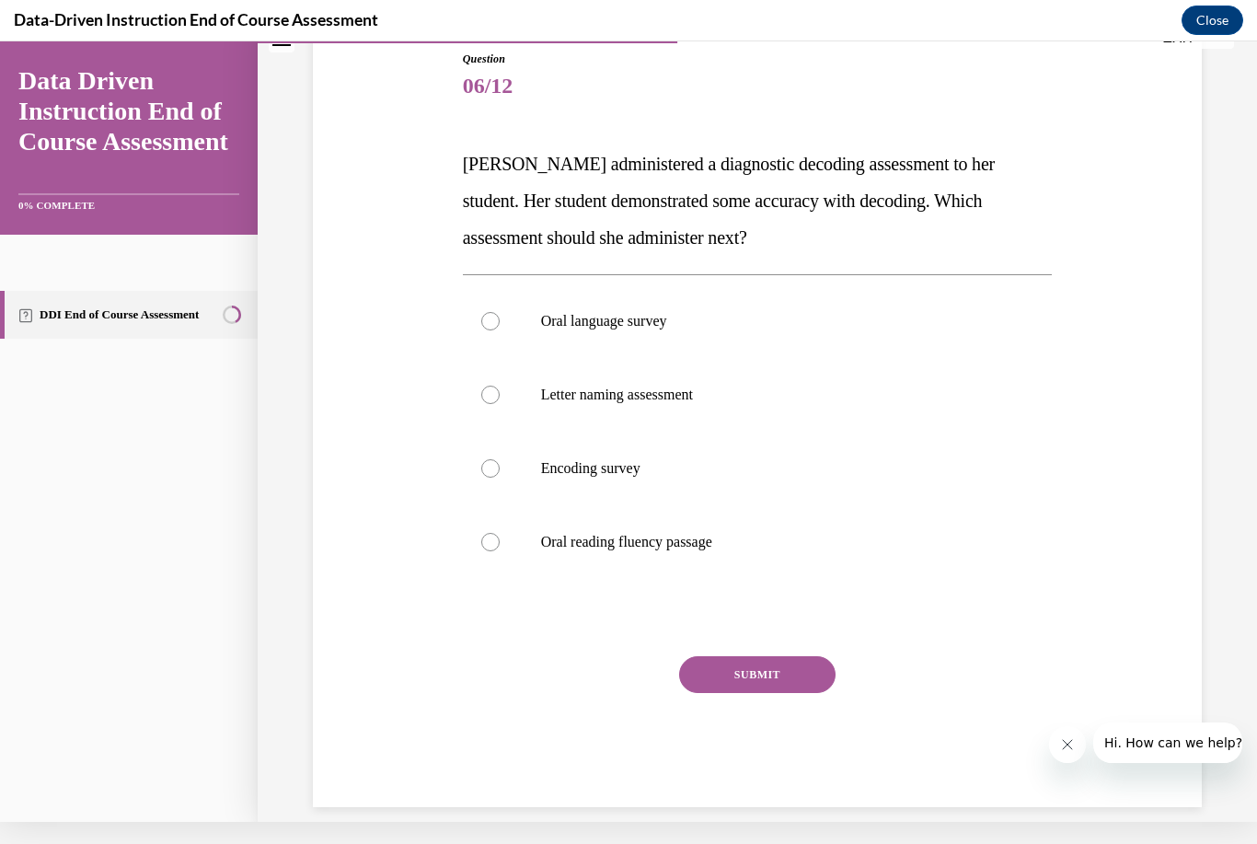
click at [362, 522] on div "Question 06/12 [PERSON_NAME] administered a diagnostic decoding assessment to h…" at bounding box center [757, 401] width 898 height 812
click at [506, 392] on label "Letter naming assessment" at bounding box center [758, 395] width 590 height 74
click at [500, 392] on input "Letter naming assessment" at bounding box center [490, 395] width 18 height 18
radio input "true"
click at [770, 677] on button "SUBMIT" at bounding box center [757, 674] width 156 height 37
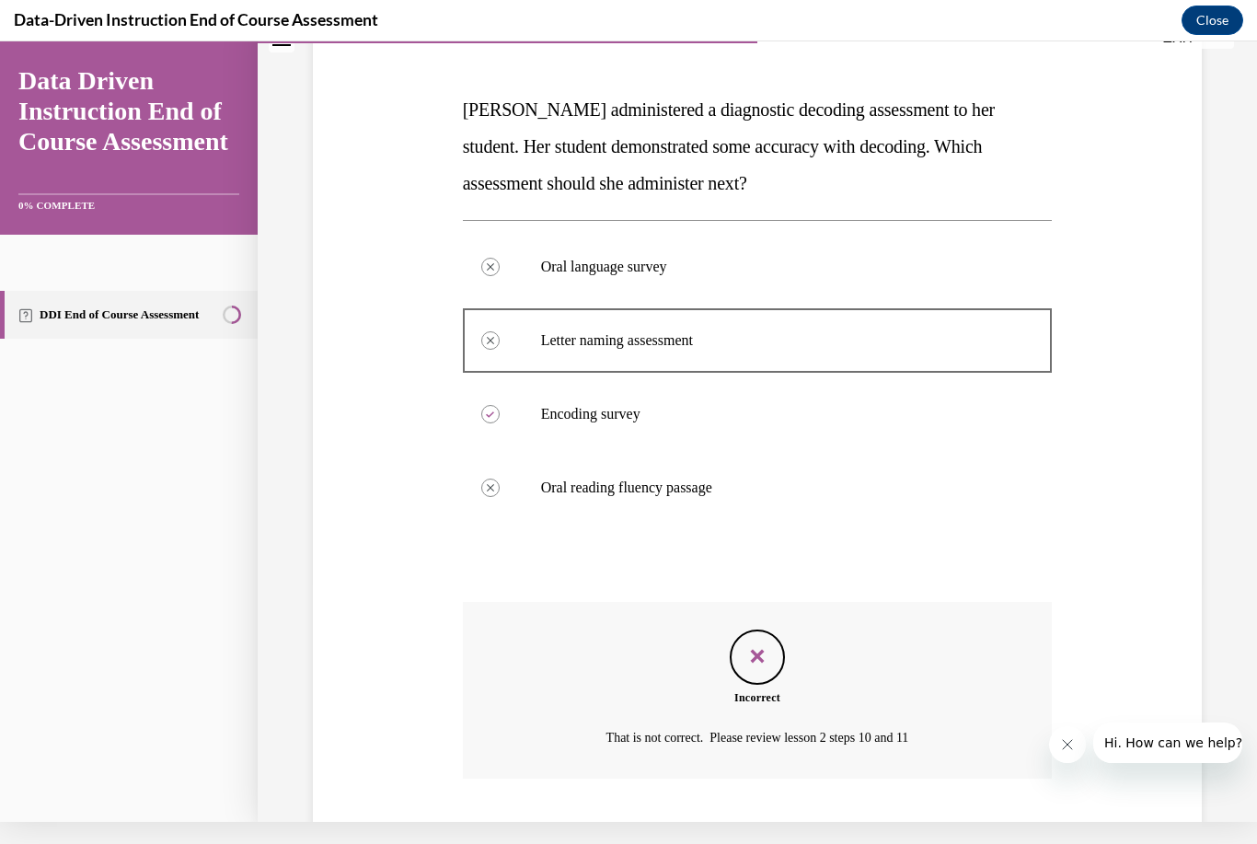
scroll to position [331, 0]
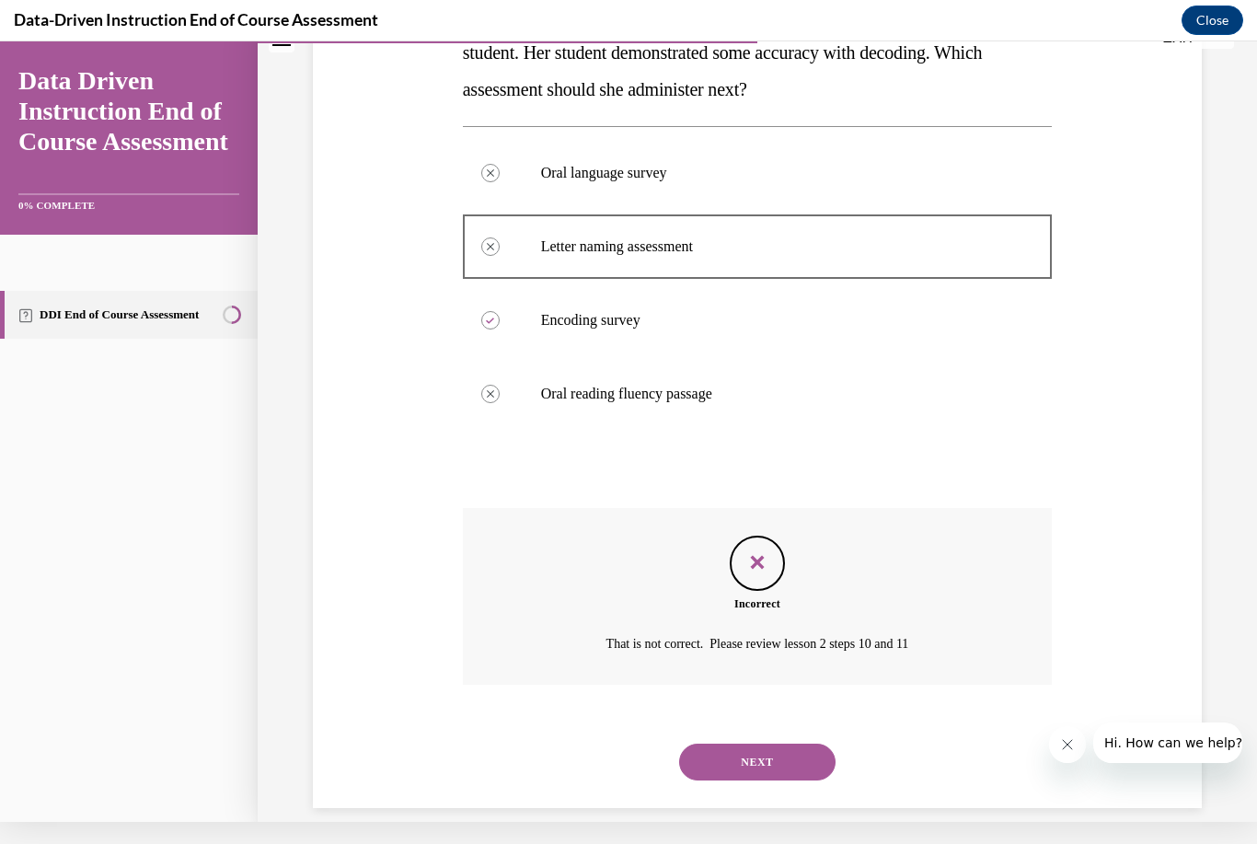
click at [815, 744] on button "NEXT" at bounding box center [757, 762] width 156 height 37
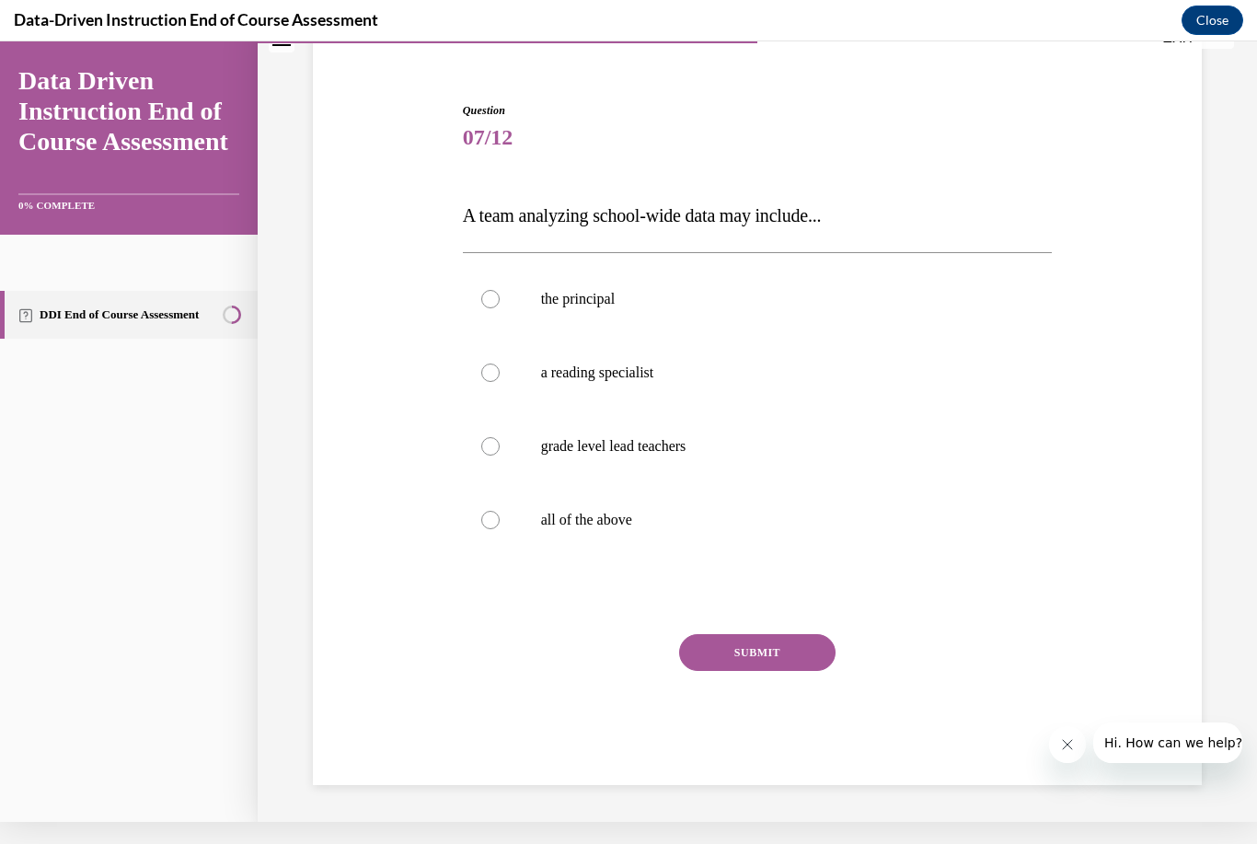
scroll to position [110, 0]
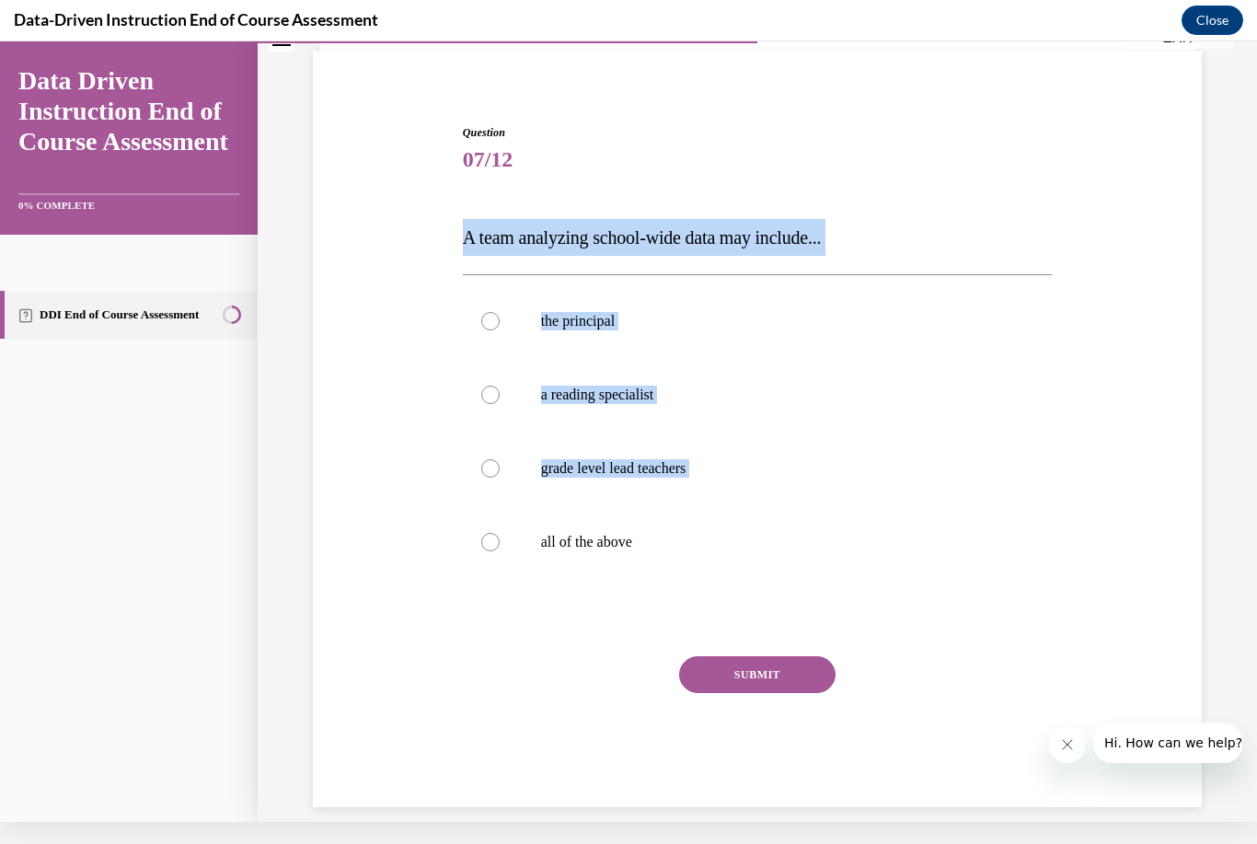
click at [1116, 305] on div "Question 07/12 A team analyzing school-wide data may include... the principal a…" at bounding box center [757, 438] width 898 height 738
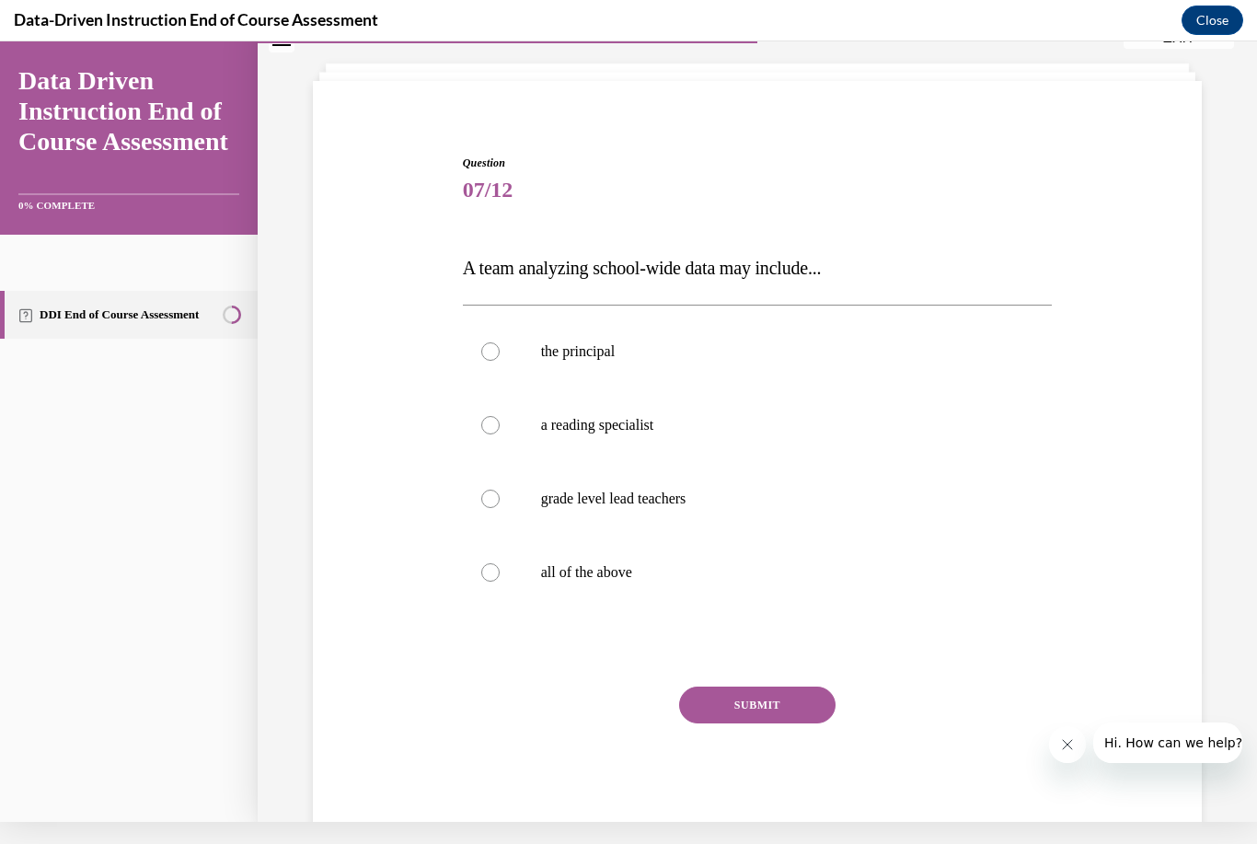
scroll to position [75, 0]
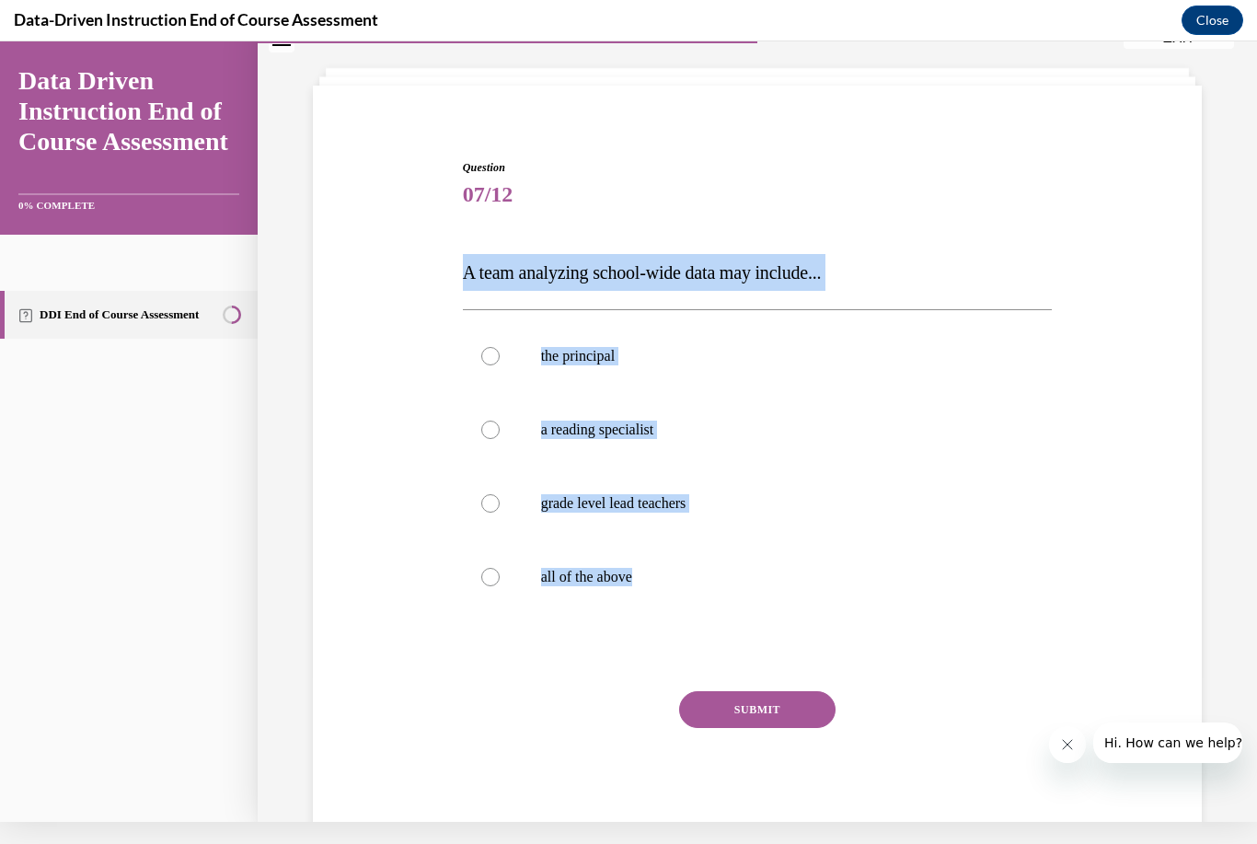
click at [467, 686] on div "Question 07/12 A team analyzing school-wide data may include... the principal a…" at bounding box center [758, 500] width 590 height 683
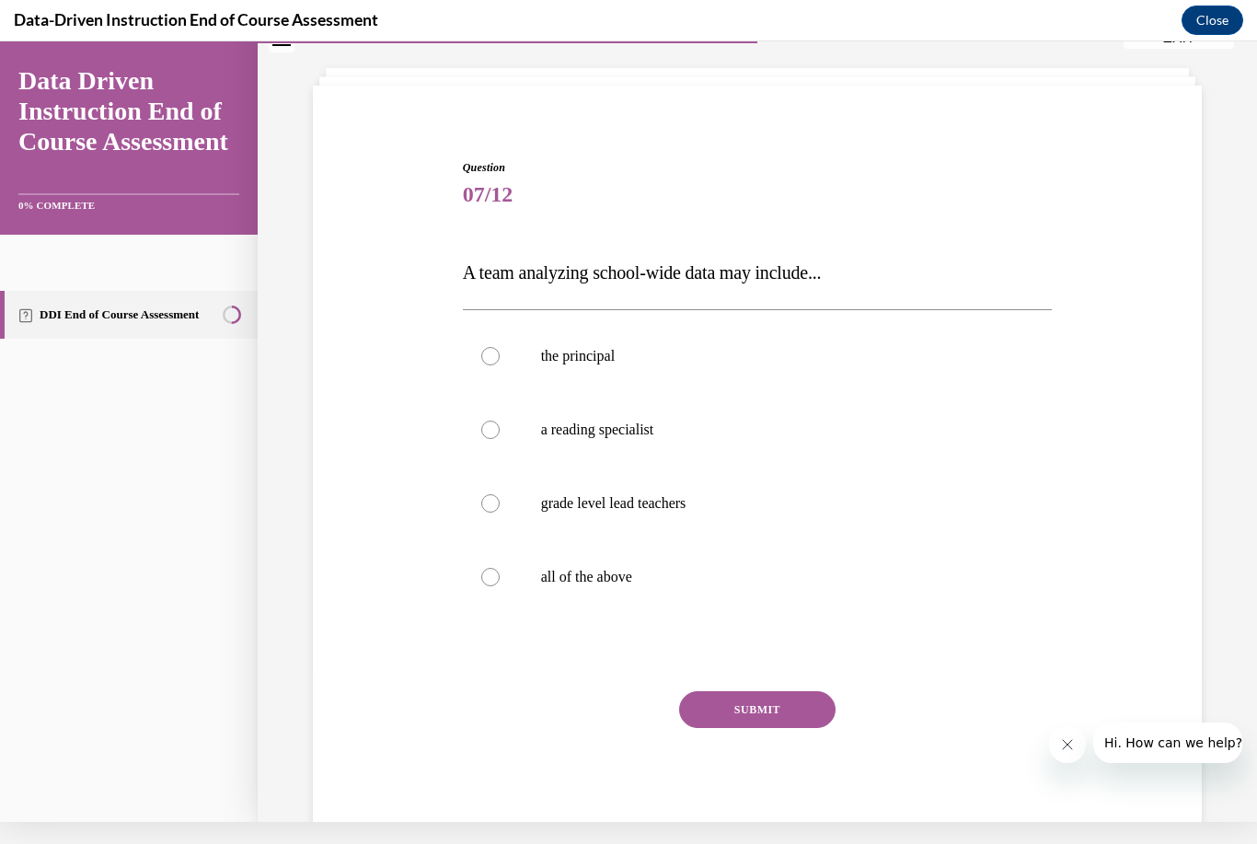
click at [502, 573] on label "all of the above" at bounding box center [758, 577] width 590 height 74
click at [500, 573] on input "all of the above" at bounding box center [490, 577] width 18 height 18
radio input "true"
click at [782, 705] on button "SUBMIT" at bounding box center [757, 709] width 156 height 37
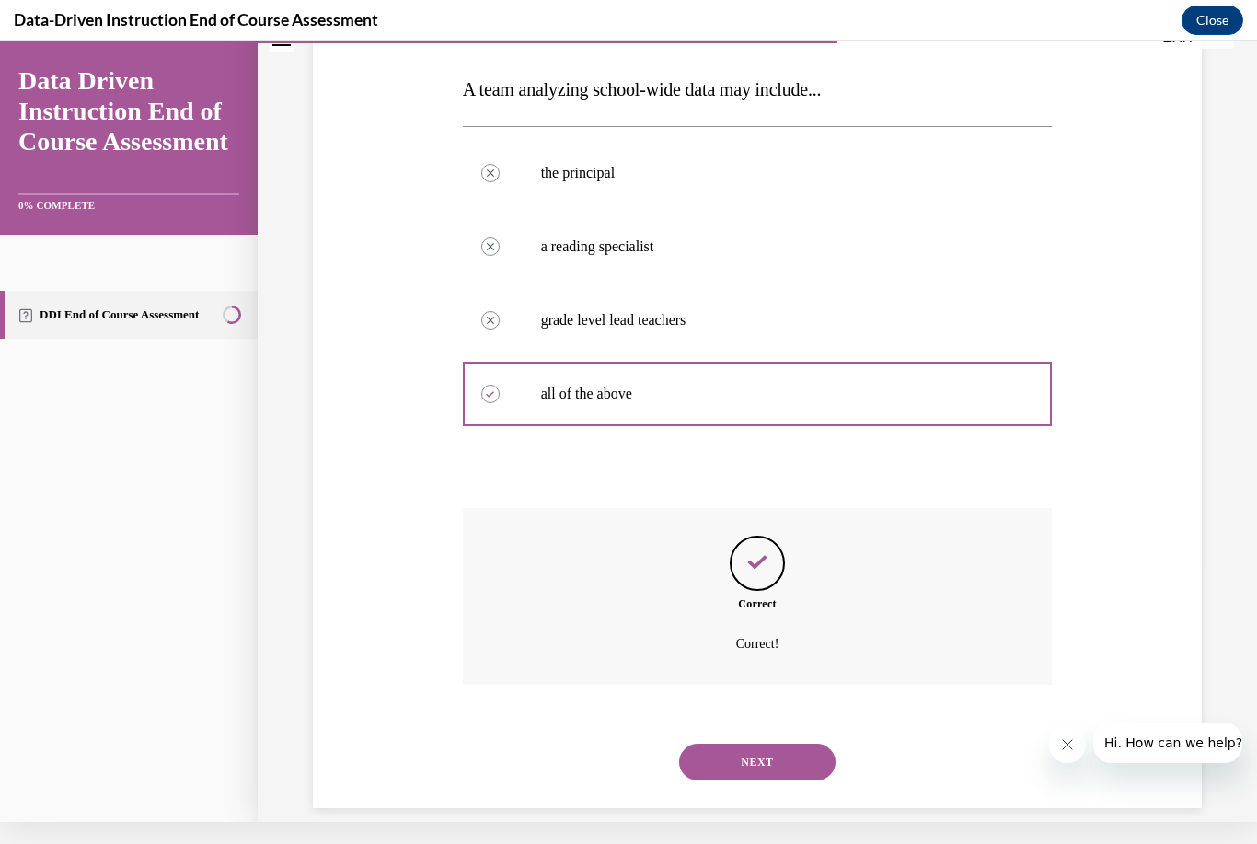
click at [795, 752] on button "NEXT" at bounding box center [757, 762] width 156 height 37
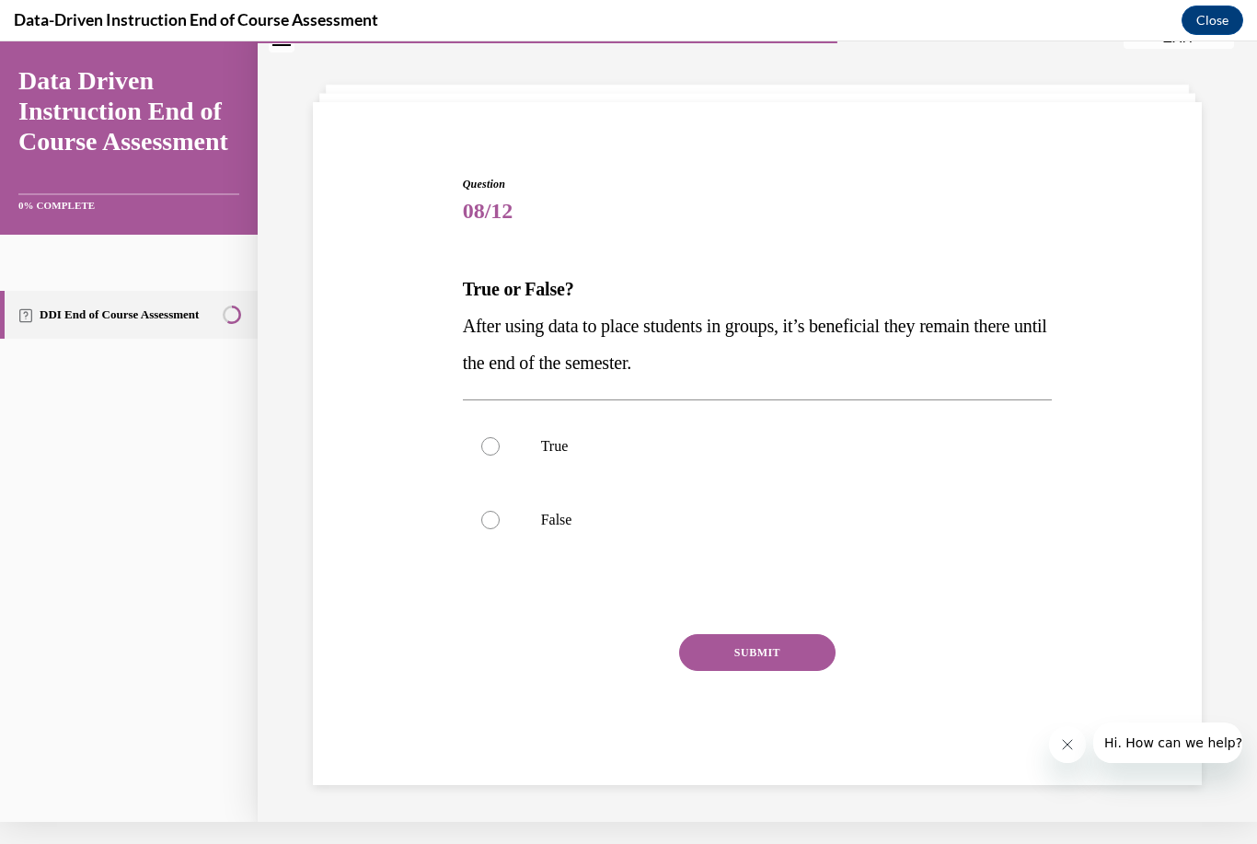
scroll to position [58, 0]
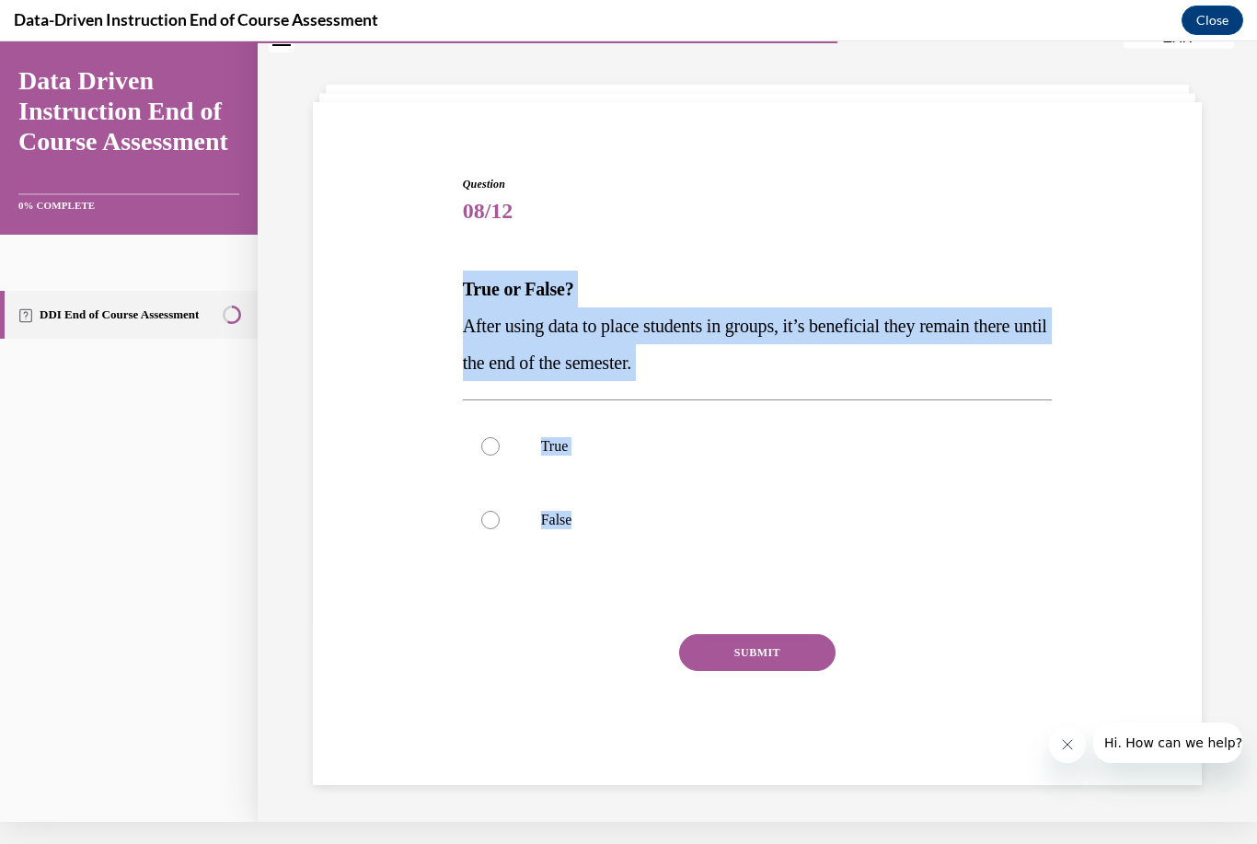
click at [377, 486] on div "Question 08/12 True or False? After using data to place students in groups, it’…" at bounding box center [757, 453] width 898 height 665
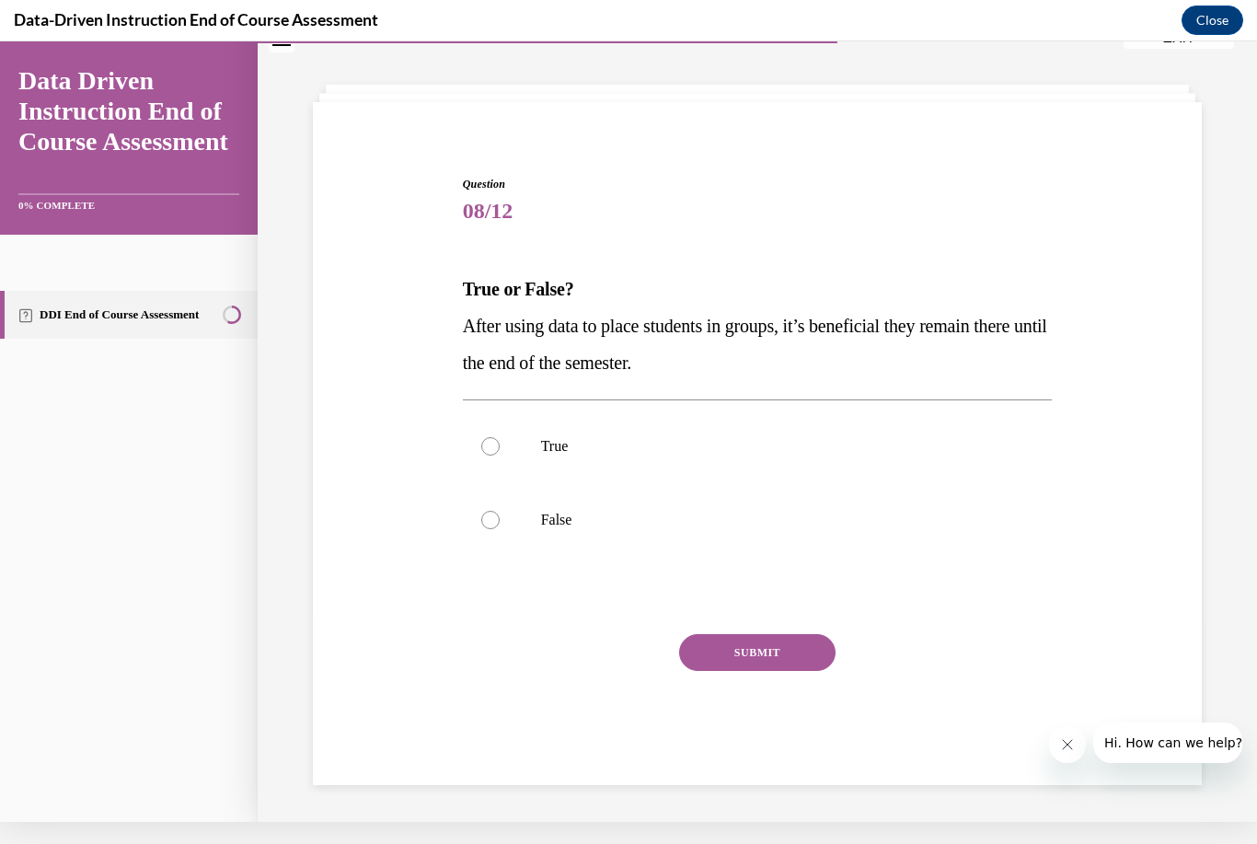
click at [510, 507] on label "False" at bounding box center [758, 520] width 590 height 74
click at [500, 511] on input "False" at bounding box center [490, 520] width 18 height 18
radio input "true"
click at [810, 655] on button "SUBMIT" at bounding box center [757, 652] width 156 height 37
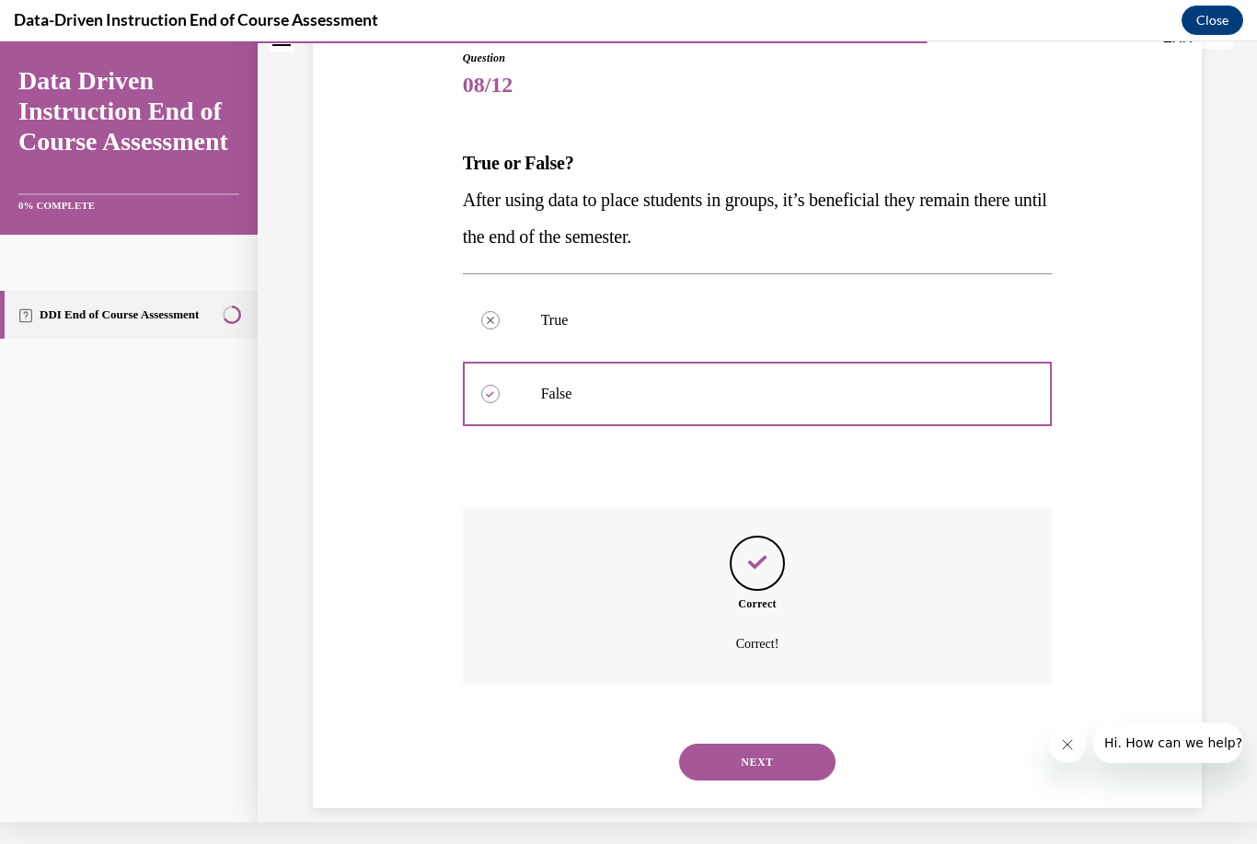
click at [782, 744] on button "NEXT" at bounding box center [757, 762] width 156 height 37
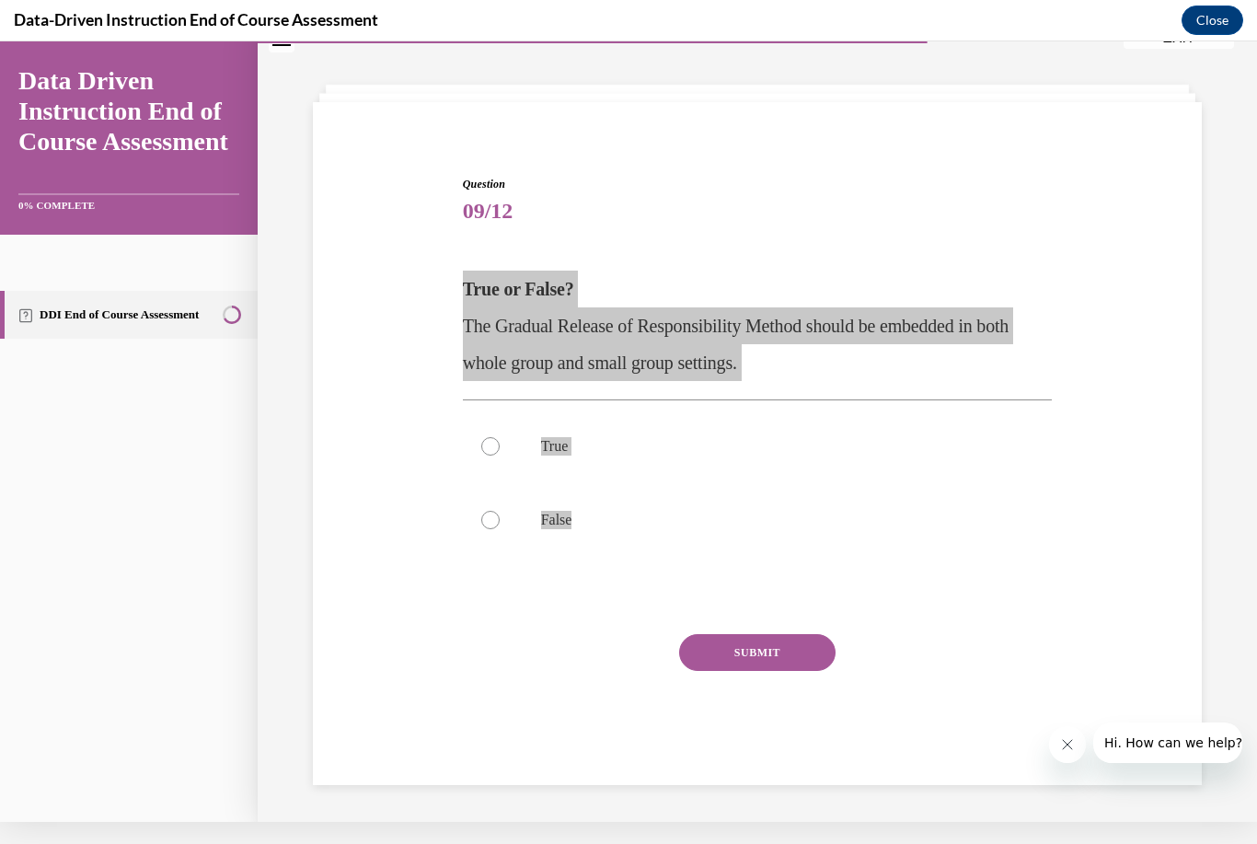
click at [1081, 0] on div "Data-Driven Instruction End of Course Assessment Close" at bounding box center [628, 20] width 1257 height 41
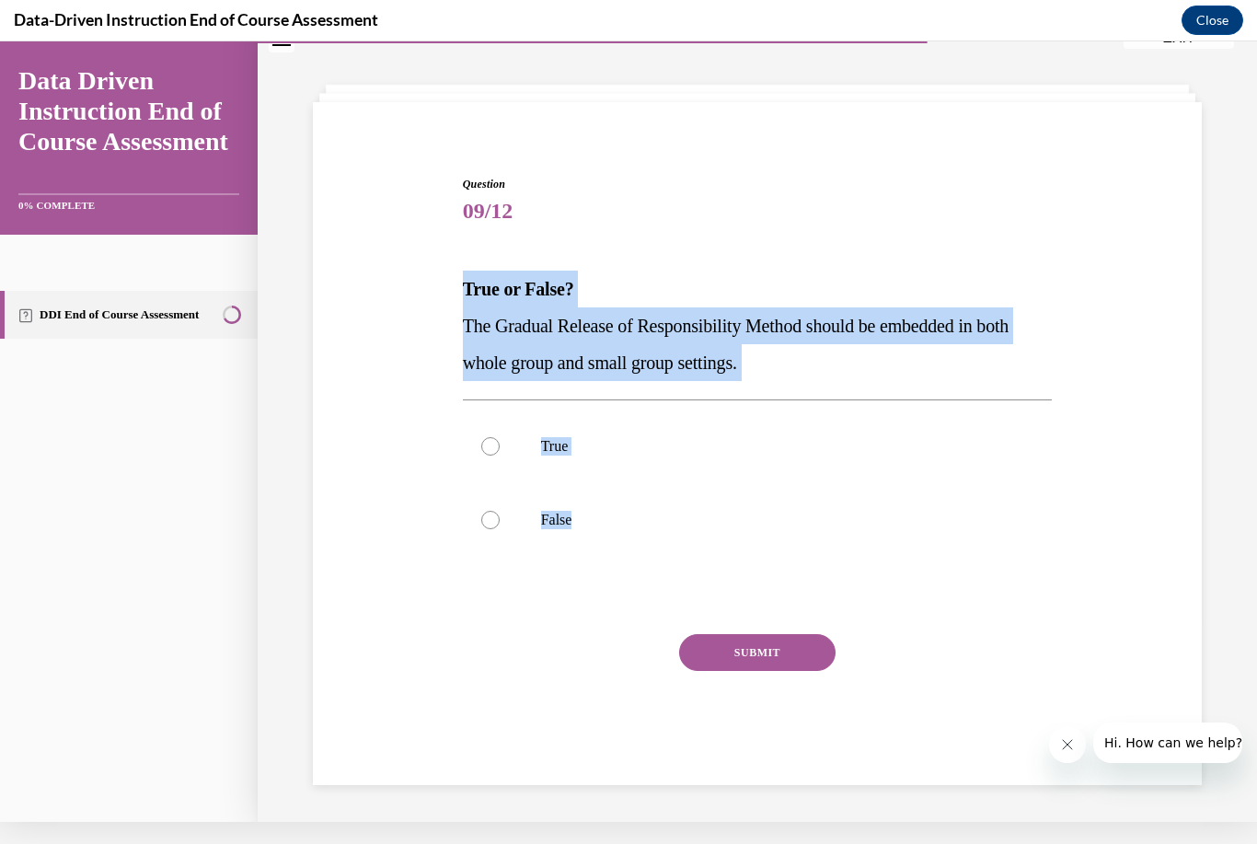
click at [505, 454] on label "True" at bounding box center [758, 447] width 590 height 74
click at [500, 454] on input "True" at bounding box center [490, 446] width 18 height 18
radio input "true"
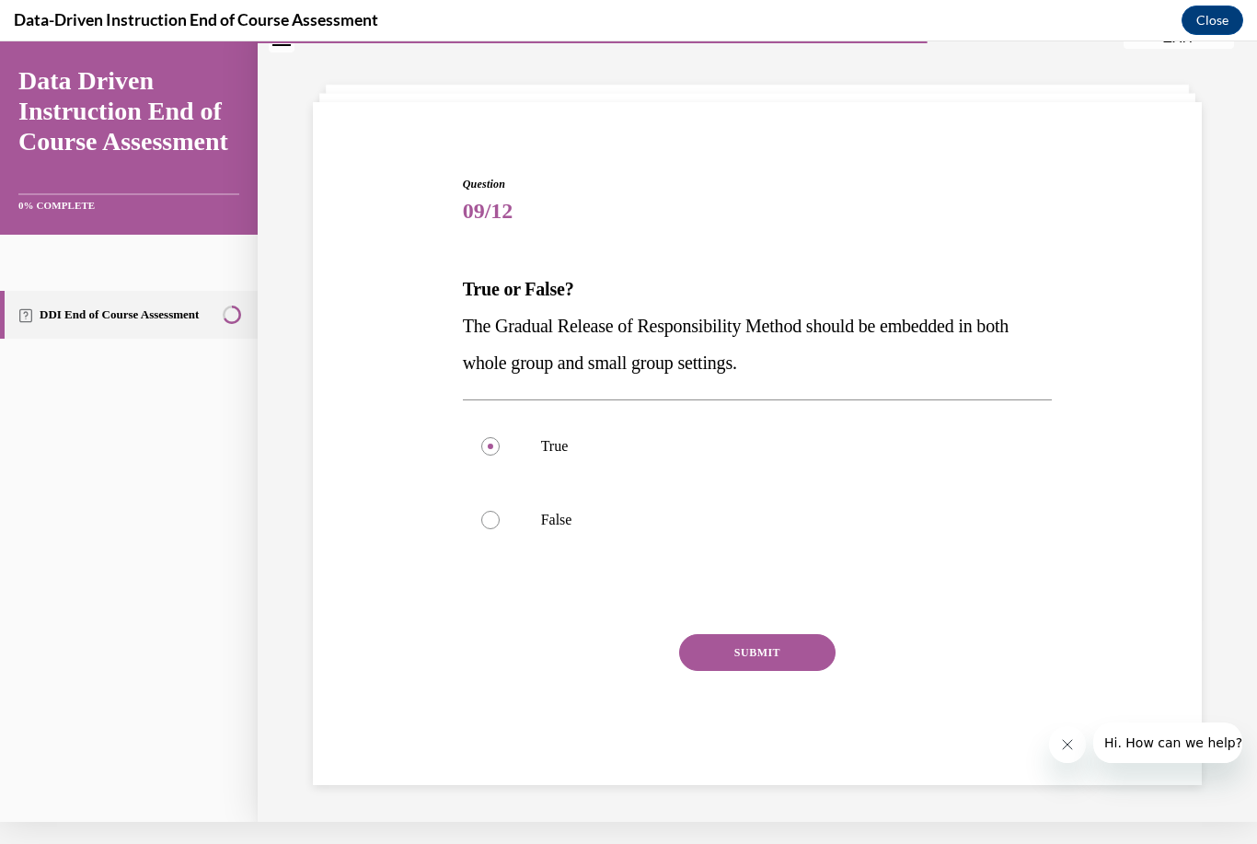
click at [765, 652] on button "SUBMIT" at bounding box center [757, 652] width 156 height 37
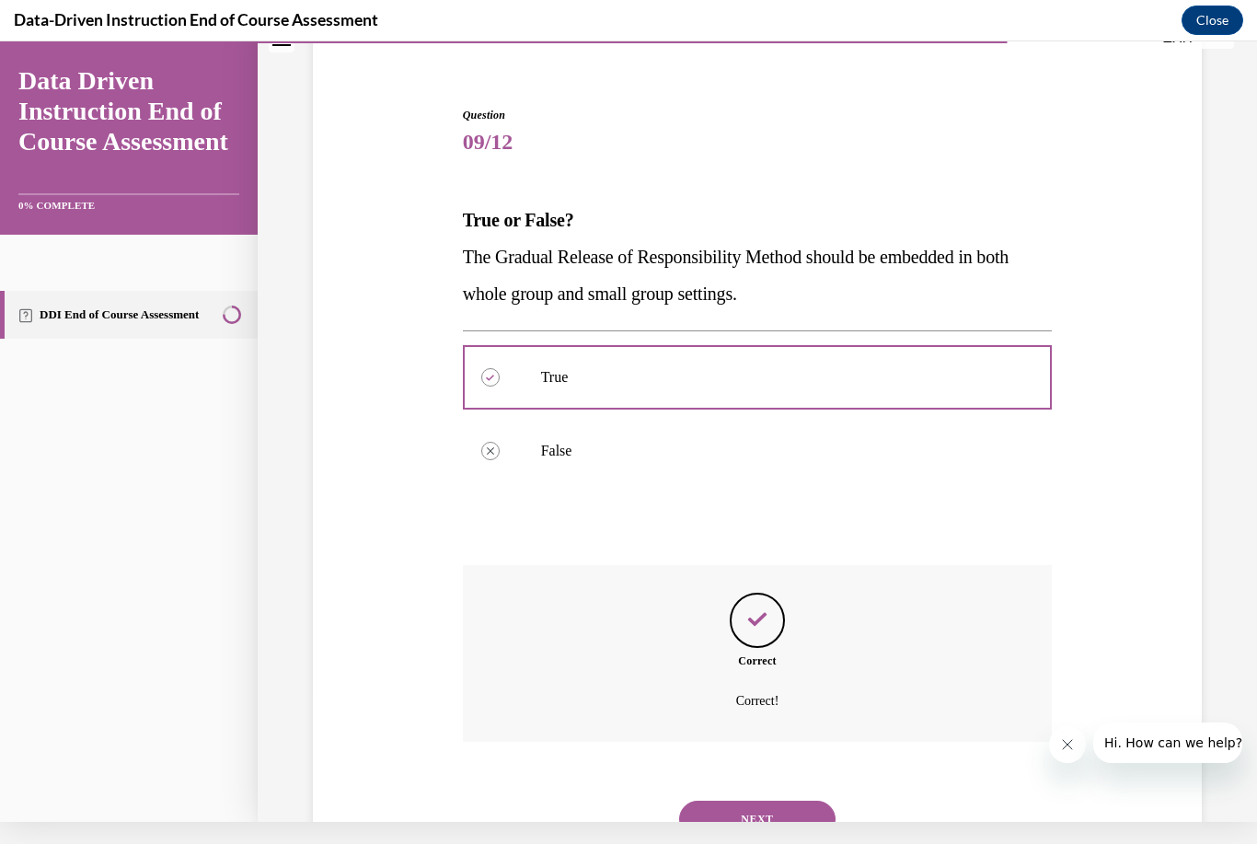
scroll to position [184, 0]
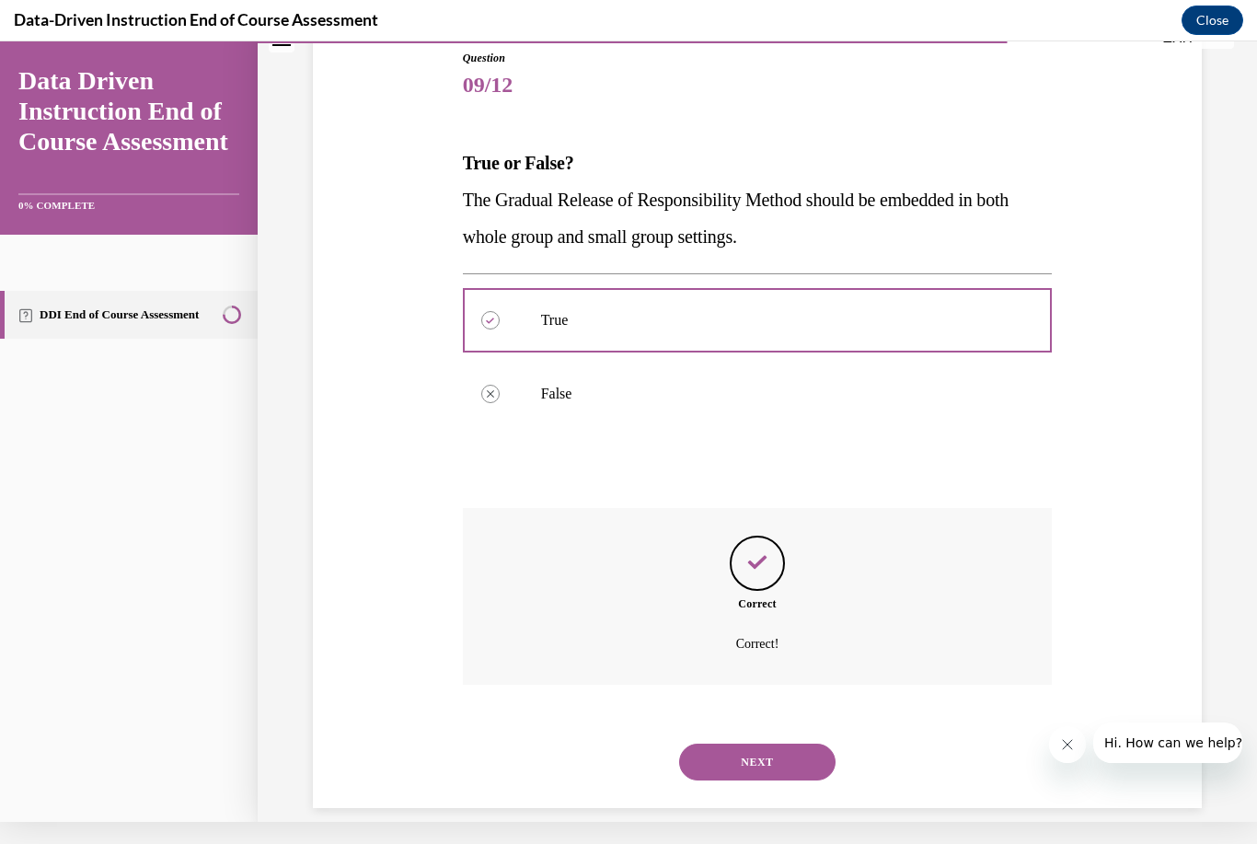
click at [809, 747] on button "NEXT" at bounding box center [757, 762] width 156 height 37
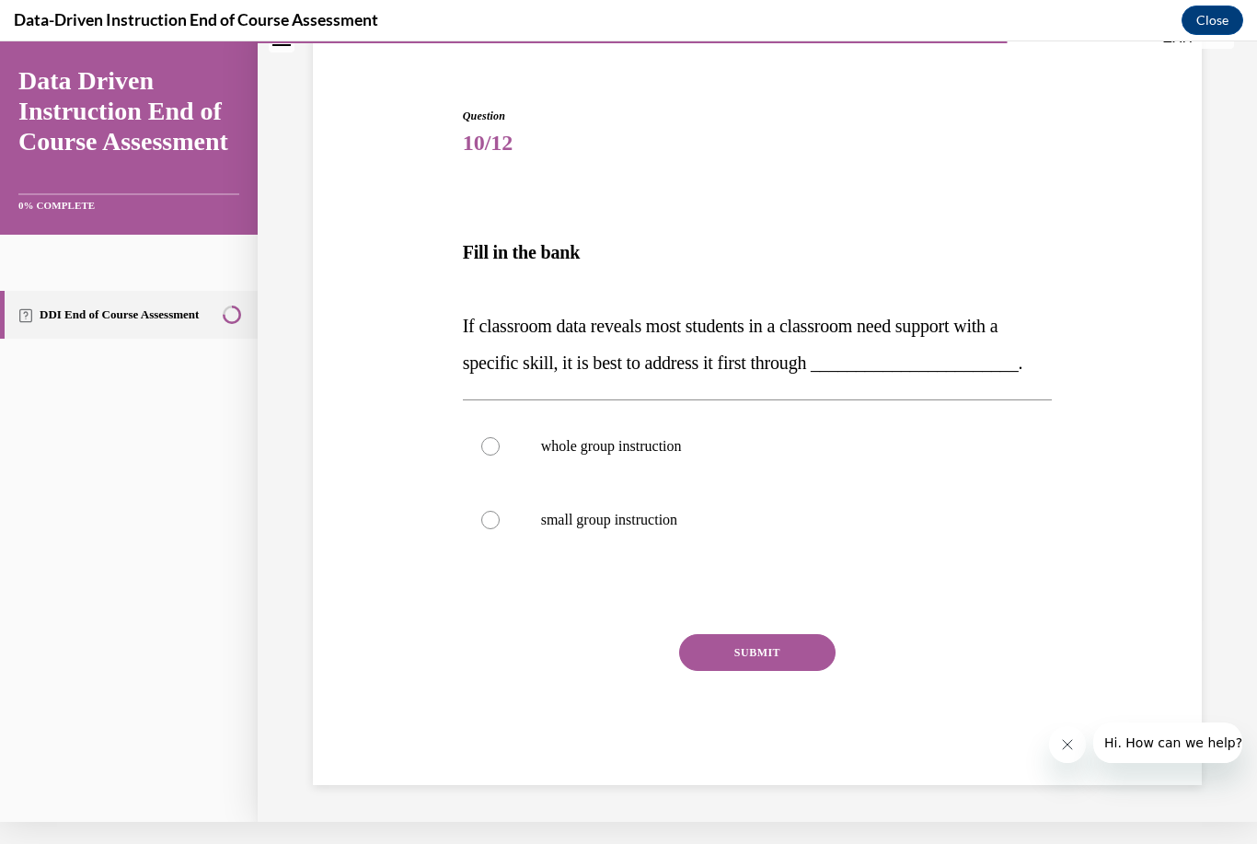
scroll to position [104, 0]
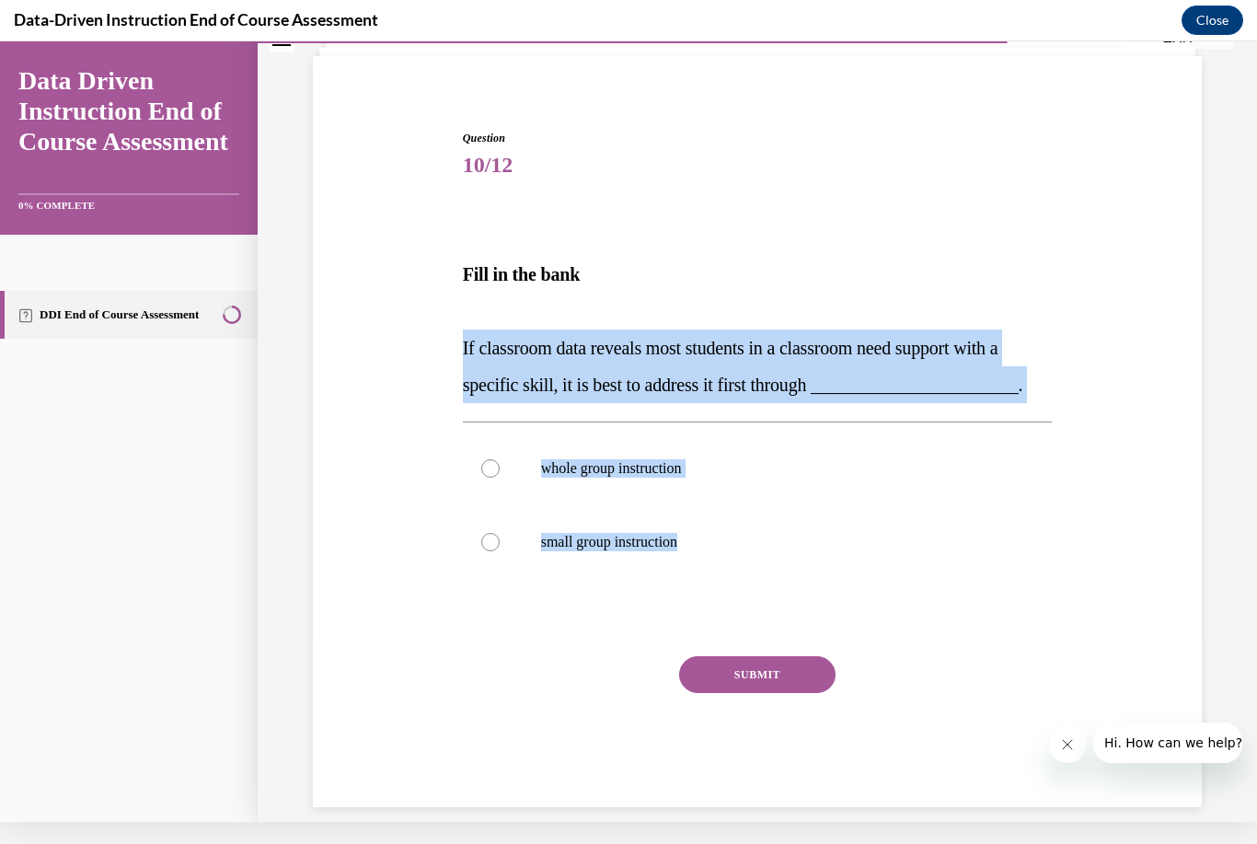
click at [415, 542] on div "Question 10/12 Fill in the bank If classroom data reveals most students in a cl…" at bounding box center [757, 441] width 898 height 733
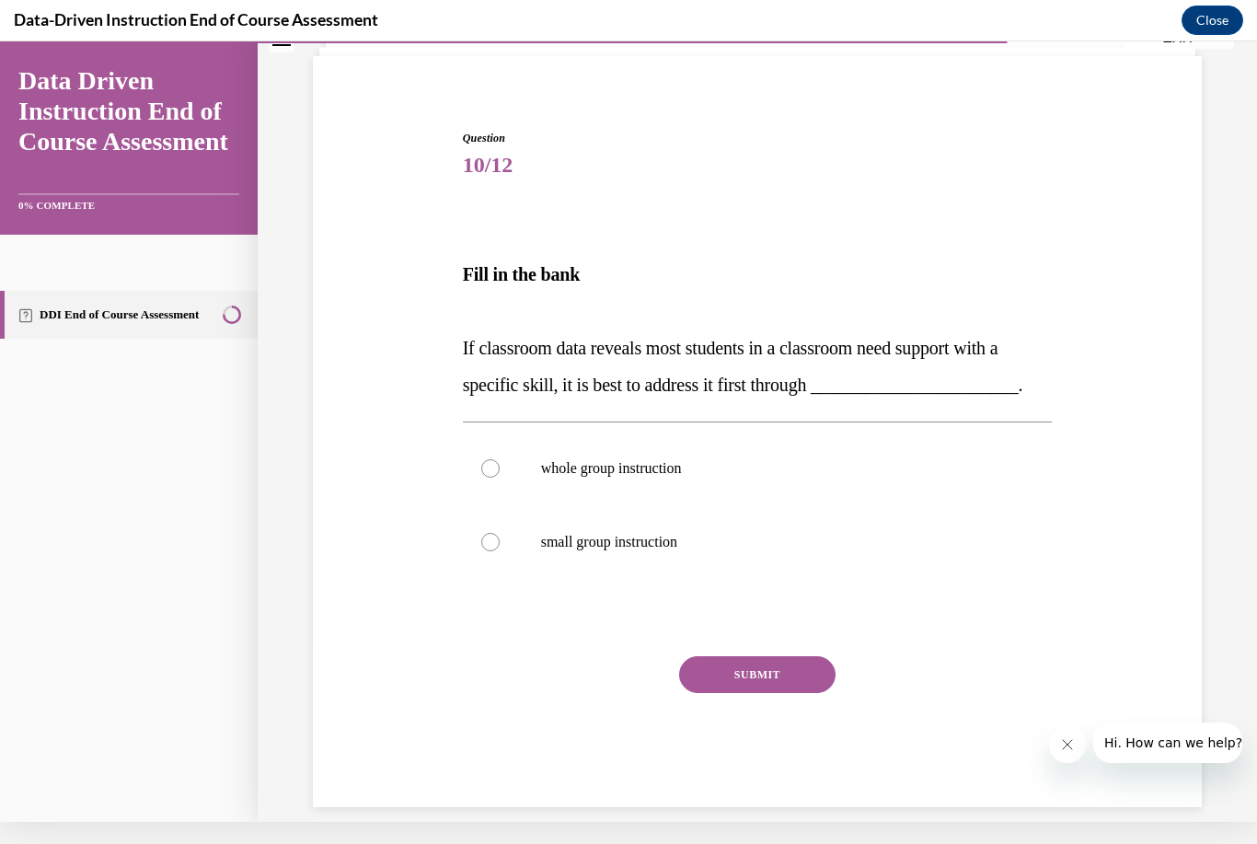
click at [507, 459] on label "whole group instruction" at bounding box center [758, 469] width 590 height 74
click at [500, 459] on input "whole group instruction" at bounding box center [490, 468] width 18 height 18
radio input "true"
click at [780, 678] on button "SUBMIT" at bounding box center [757, 674] width 156 height 37
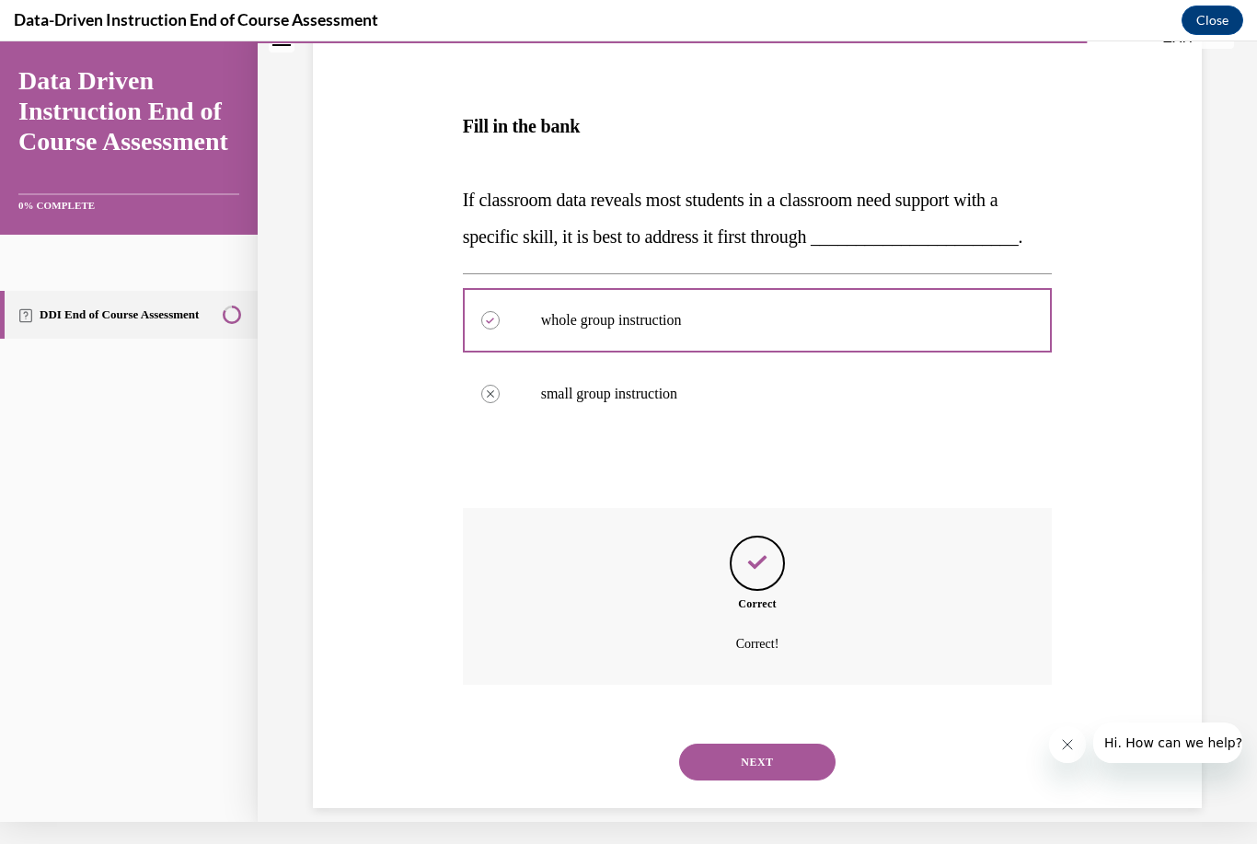
click at [794, 746] on button "NEXT" at bounding box center [757, 762] width 156 height 37
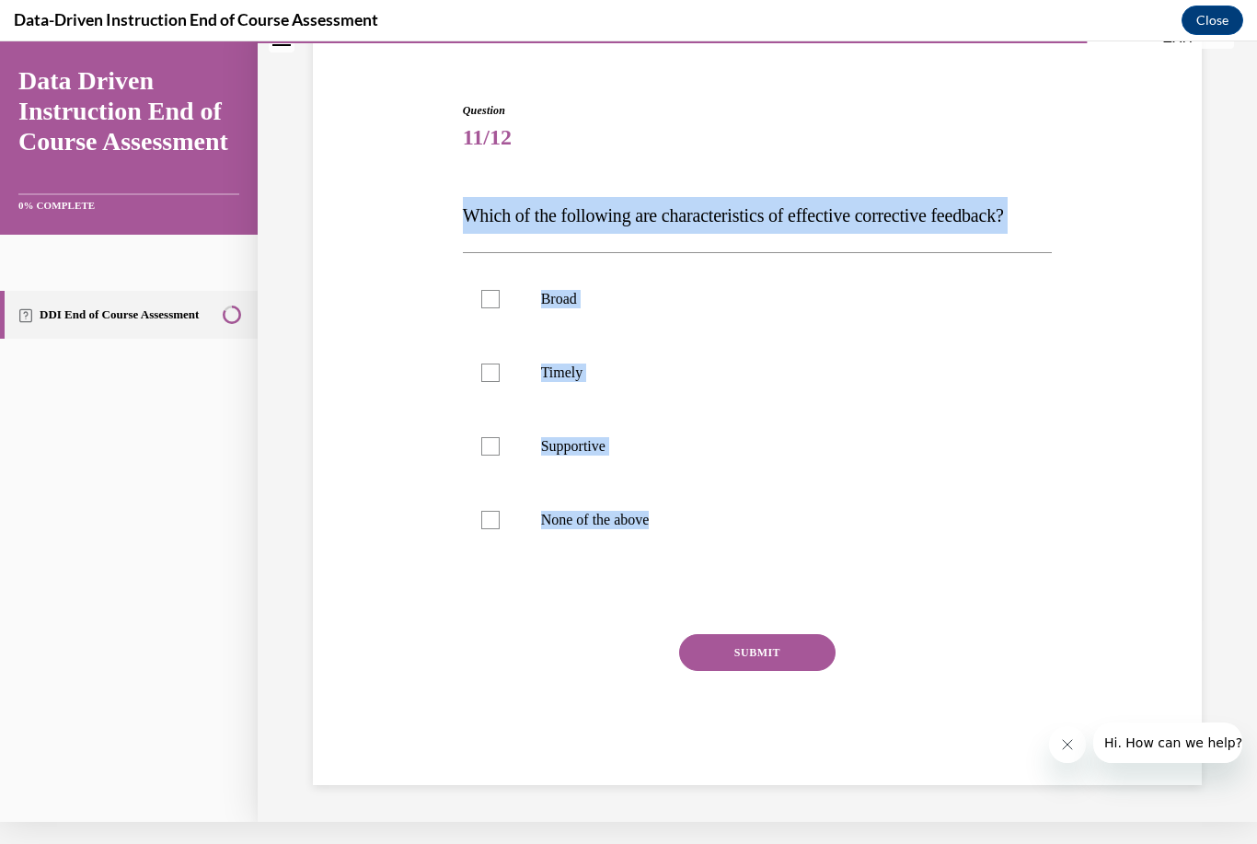
scroll to position [145, 0]
click at [356, 516] on div "Question 11/12 Which of the following are characteristics of effective correcti…" at bounding box center [757, 416] width 898 height 738
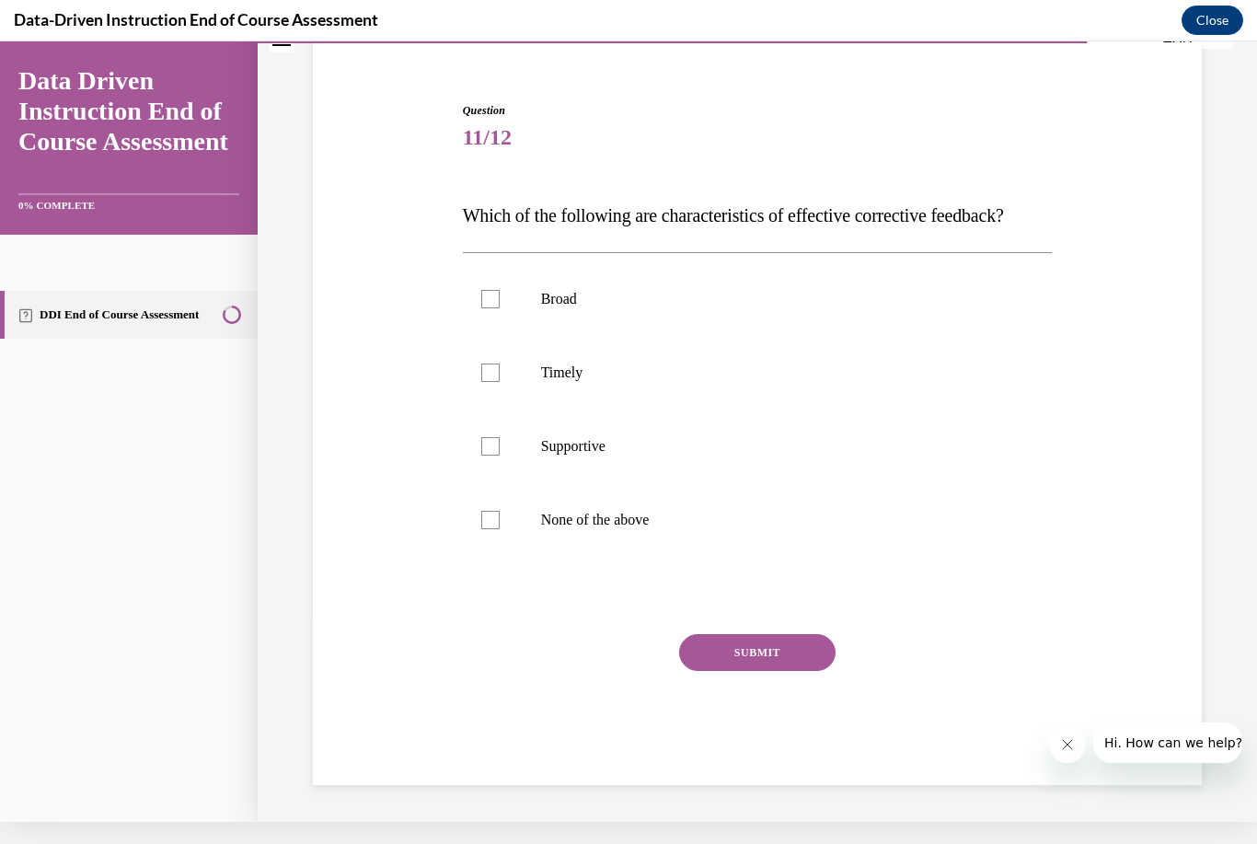
click at [494, 382] on div at bounding box center [490, 373] width 18 height 18
click at [494, 382] on input "Timely" at bounding box center [490, 373] width 18 height 18
checkbox input "true"
click at [500, 469] on label "Supportive" at bounding box center [758, 447] width 590 height 74
click at [500, 456] on input "Supportive" at bounding box center [490, 446] width 18 height 18
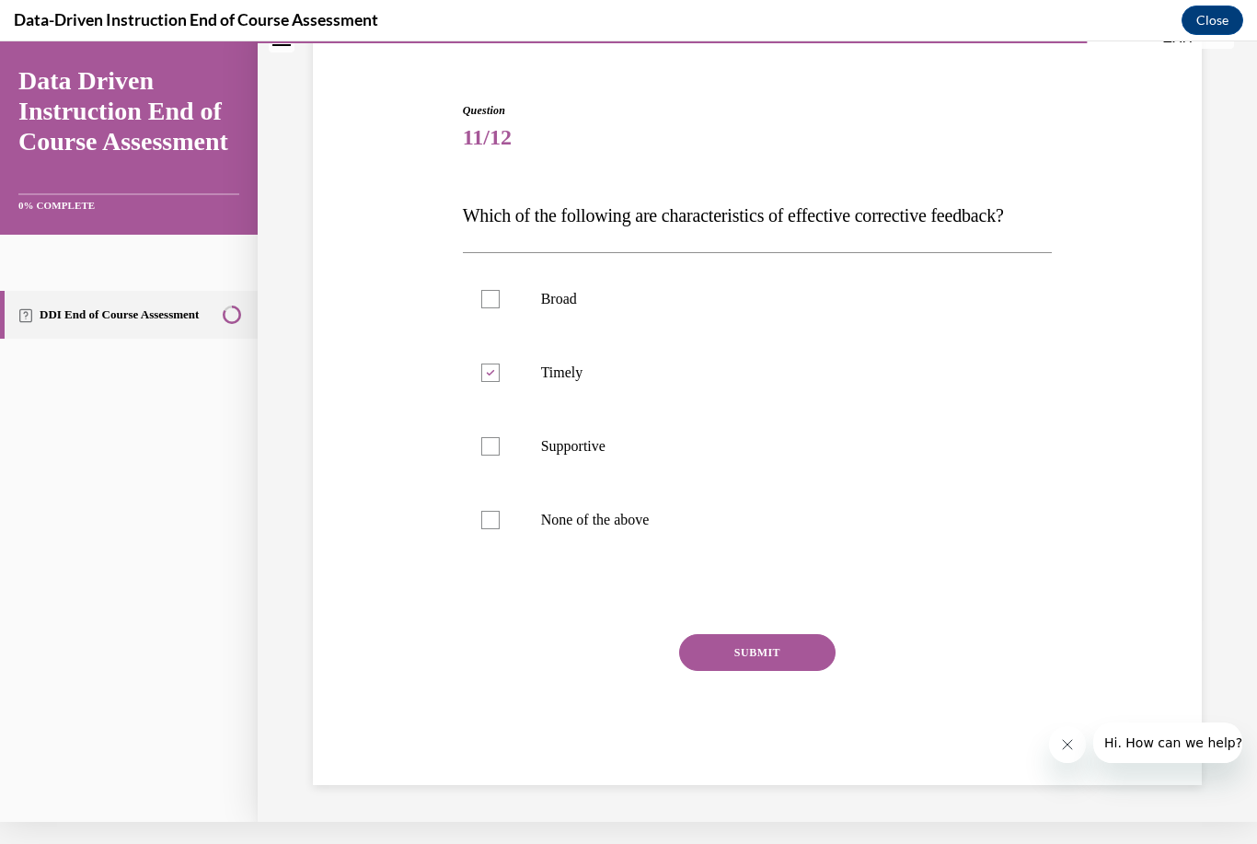
checkbox input "true"
click at [758, 671] on button "SUBMIT" at bounding box center [757, 652] width 156 height 37
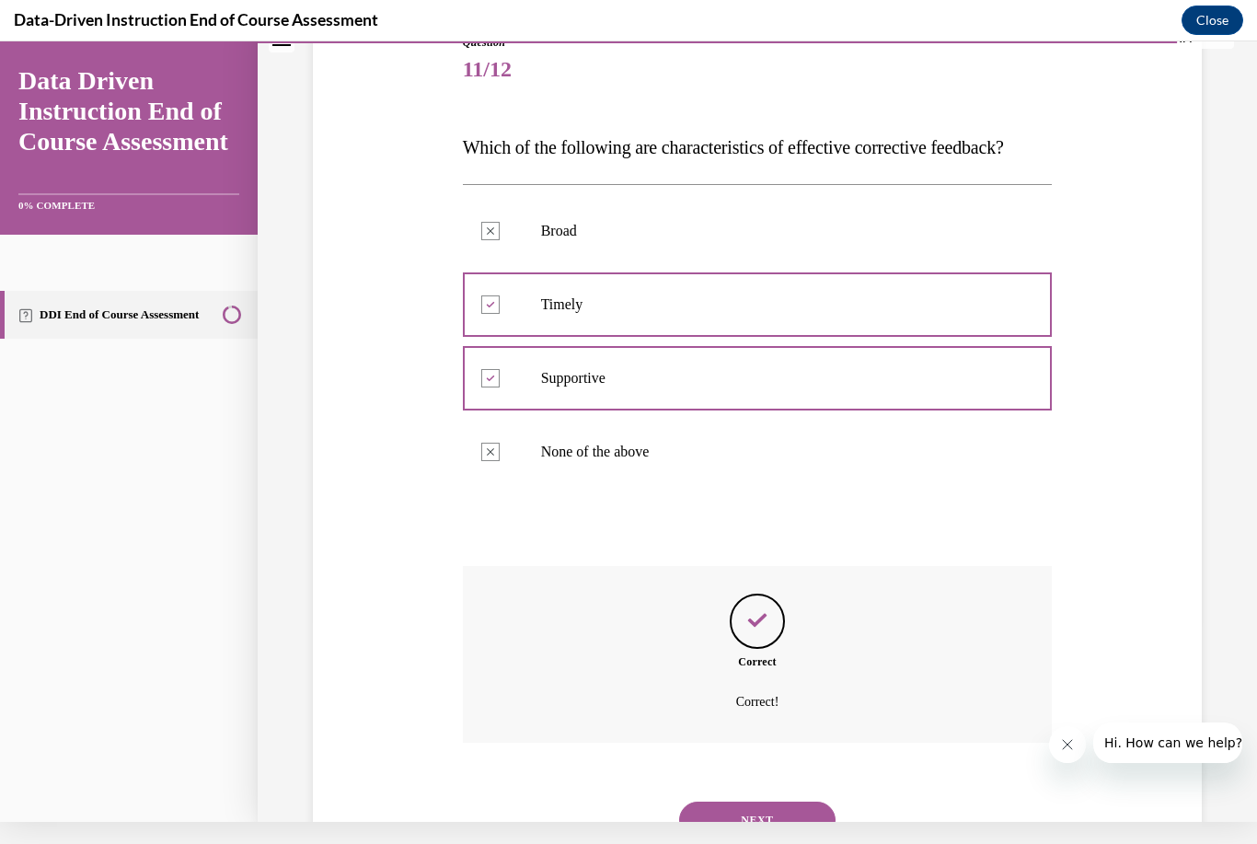
scroll to position [295, 0]
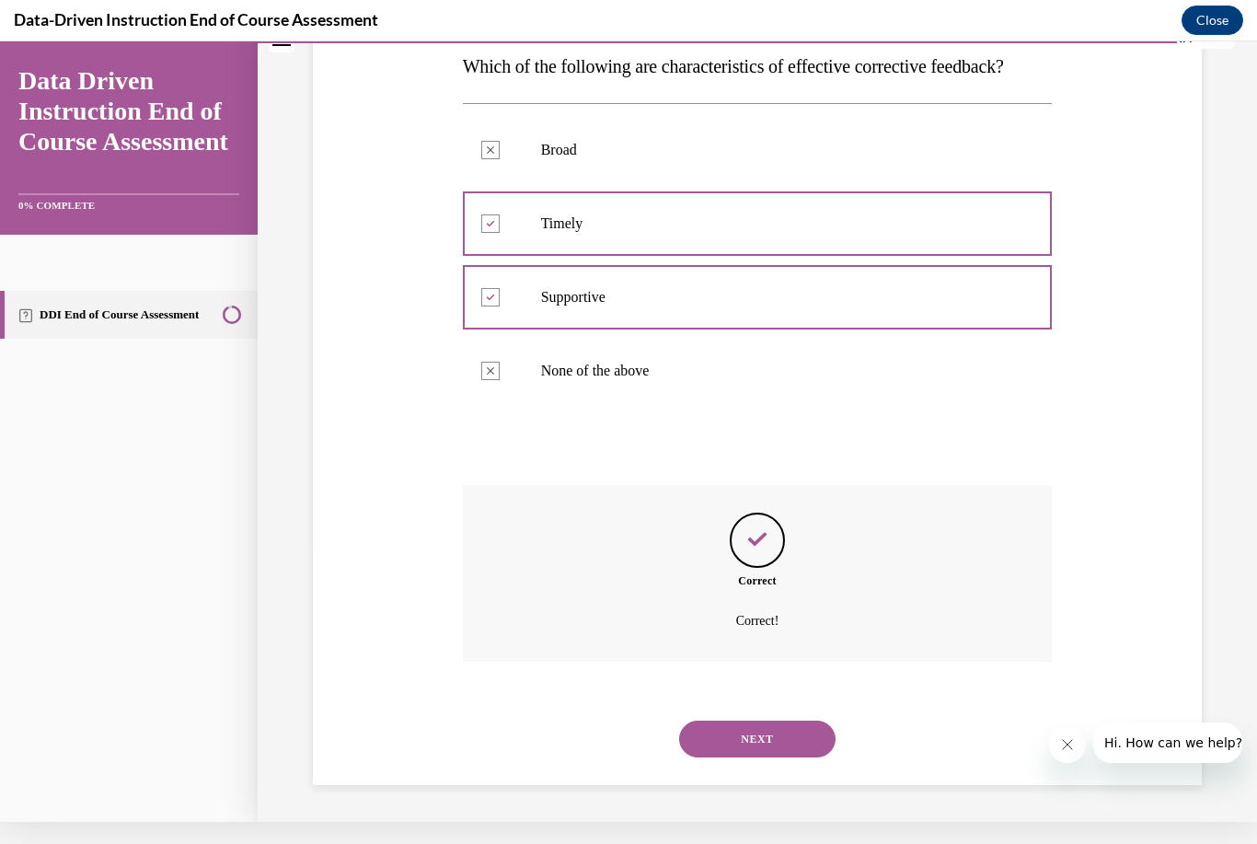
click at [780, 742] on button "NEXT" at bounding box center [757, 739] width 156 height 37
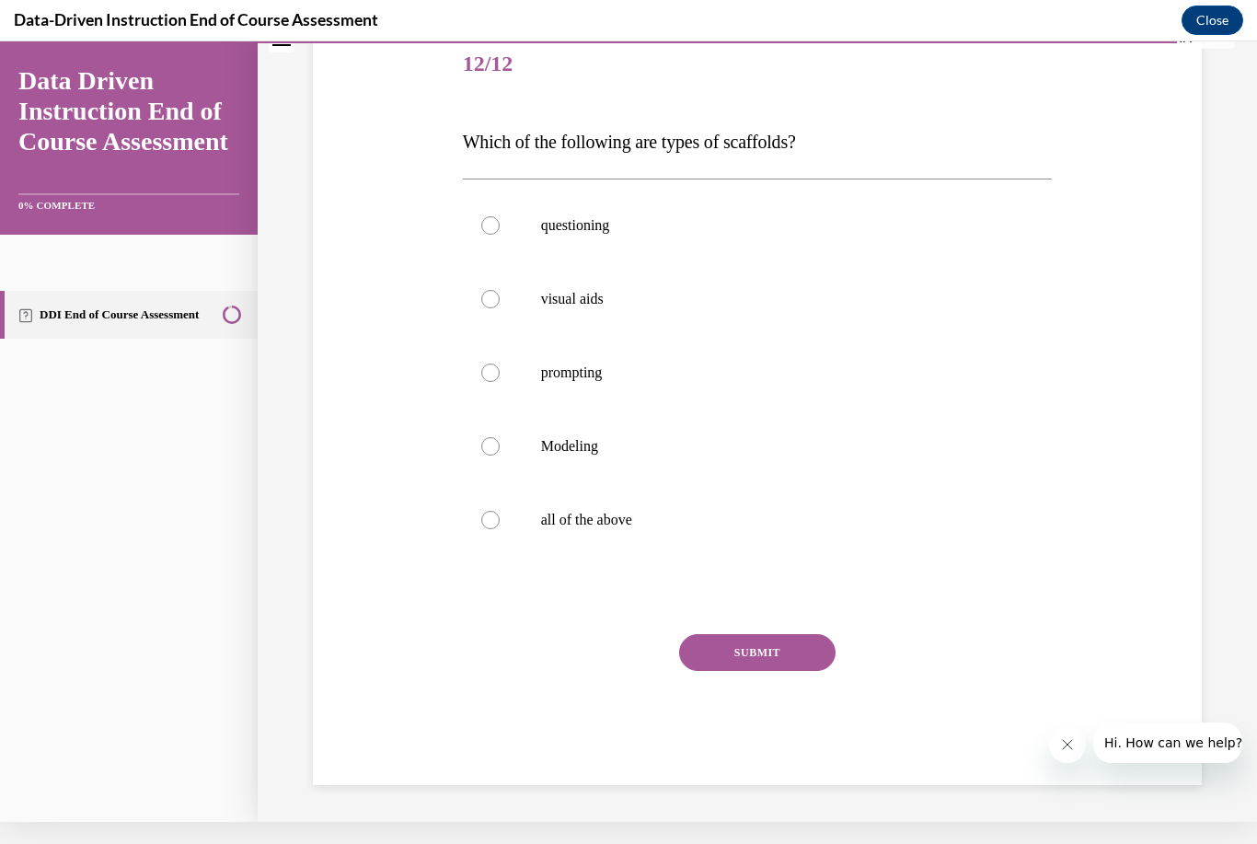
scroll to position [183, 0]
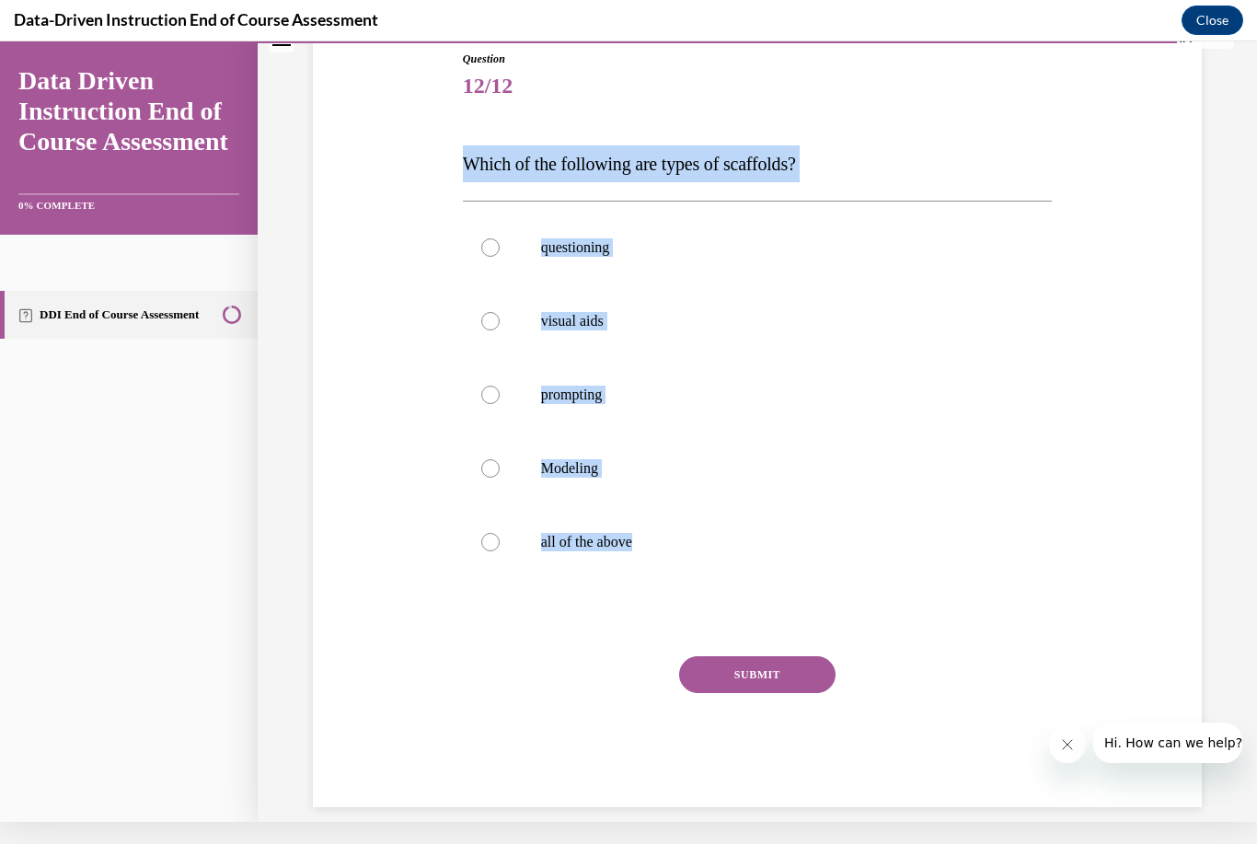
click at [403, 562] on div "Question 12/12 Which of the following are types of scaffolds? questioning visua…" at bounding box center [757, 401] width 898 height 812
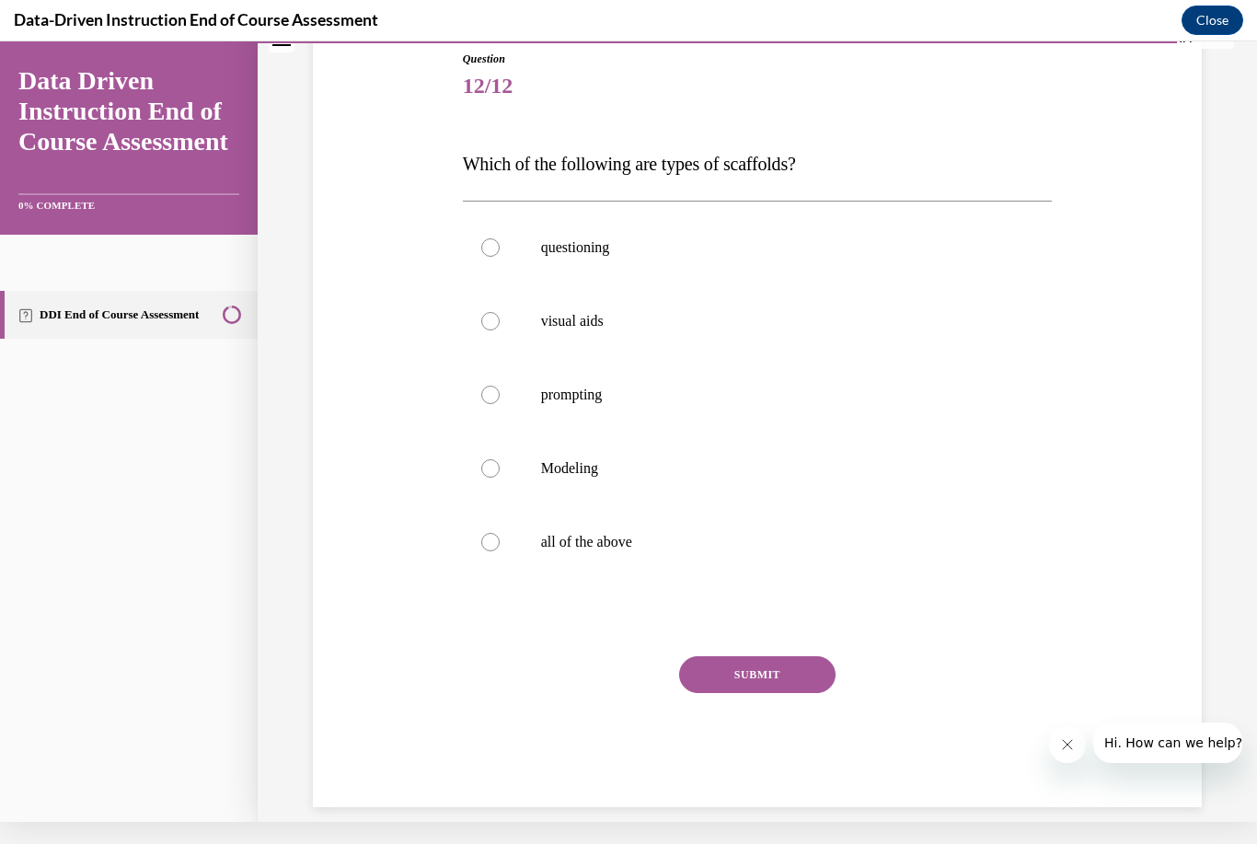
click at [500, 539] on label "all of the above" at bounding box center [758, 542] width 590 height 74
click at [500, 539] on input "all of the above" at bounding box center [490, 542] width 18 height 18
radio input "true"
click at [797, 667] on button "SUBMIT" at bounding box center [757, 674] width 156 height 37
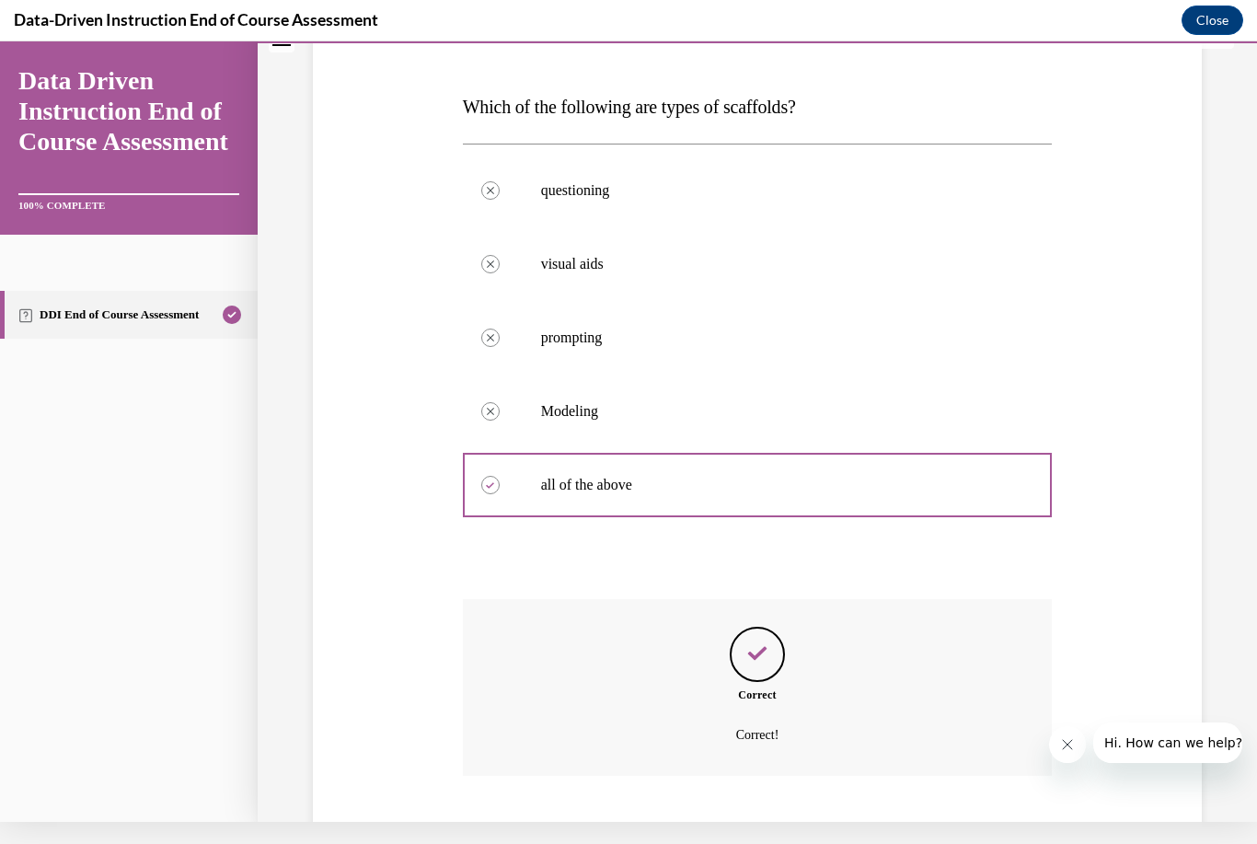
scroll to position [331, 0]
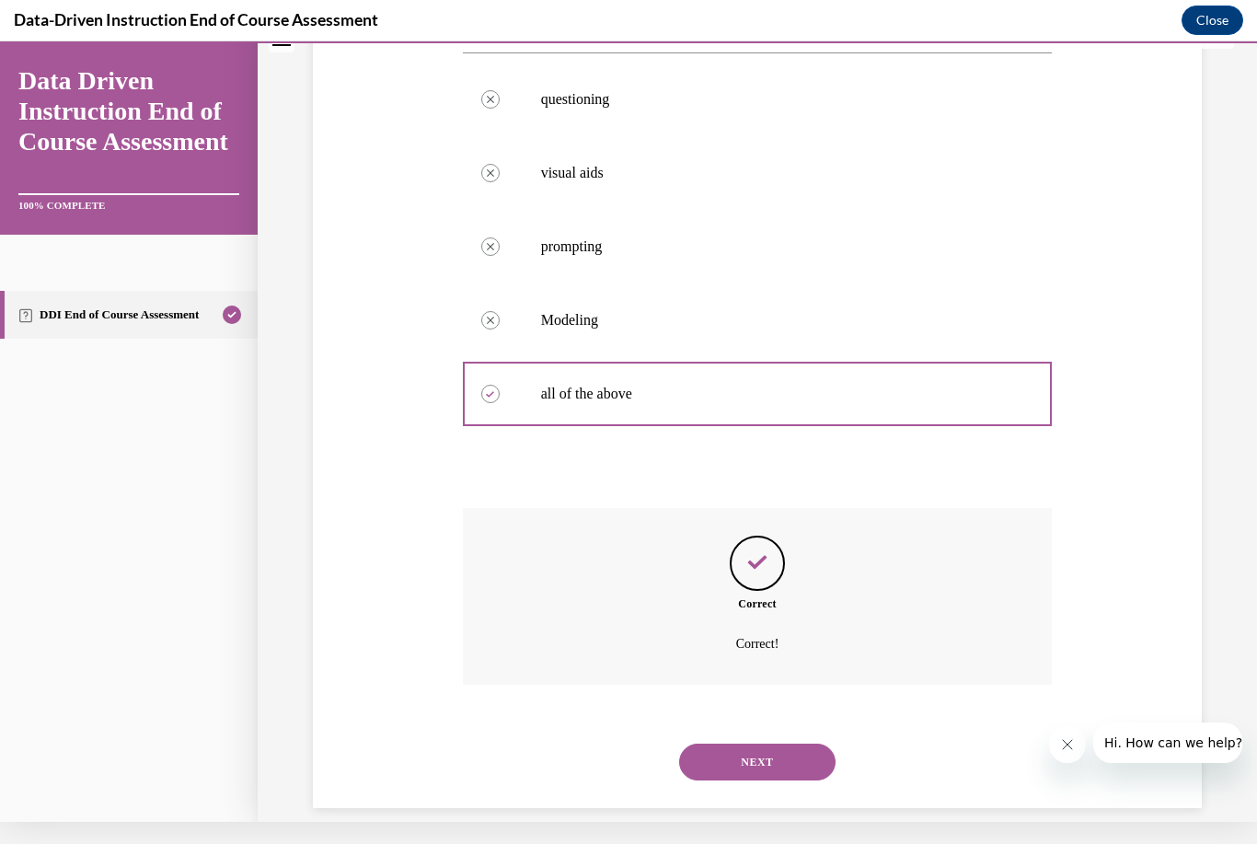
click at [799, 744] on button "NEXT" at bounding box center [757, 762] width 156 height 37
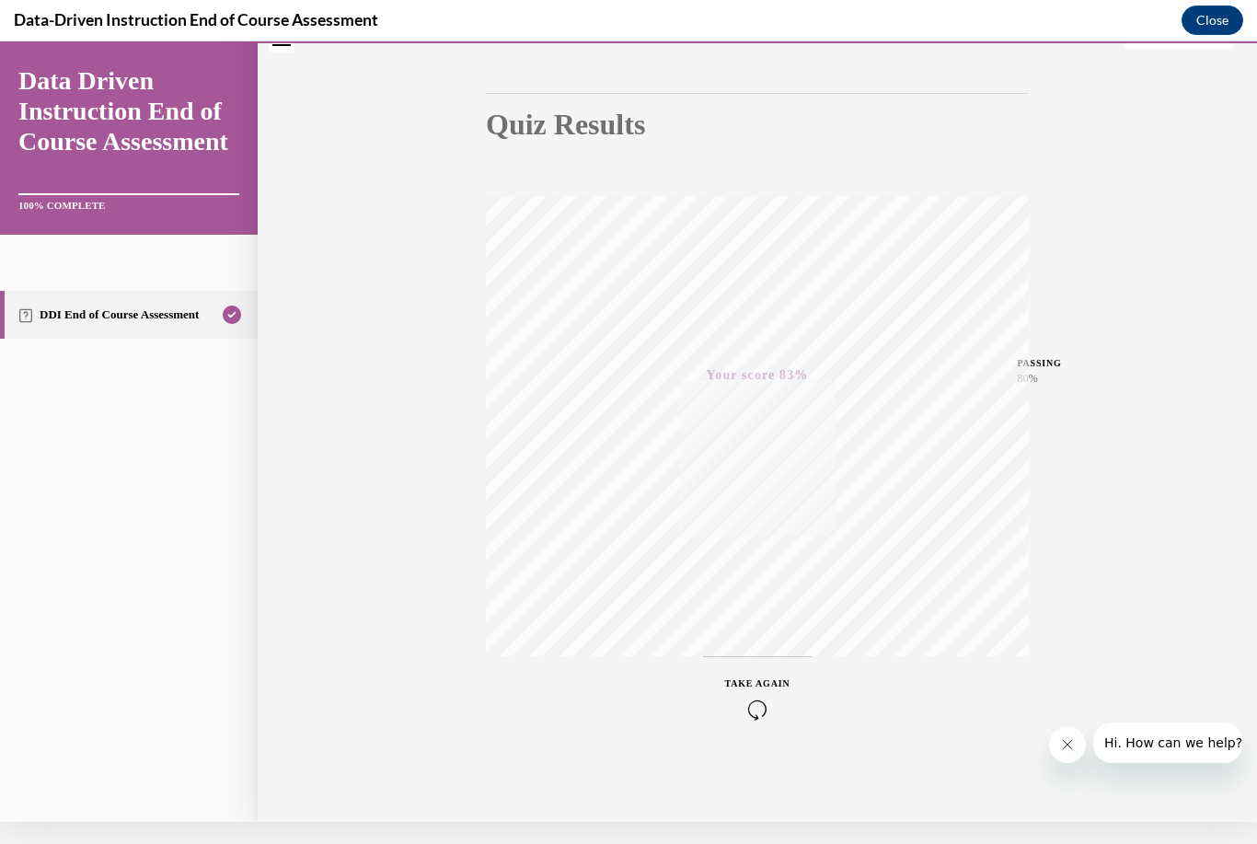
click at [1208, 26] on button "Close" at bounding box center [1213, 20] width 62 height 29
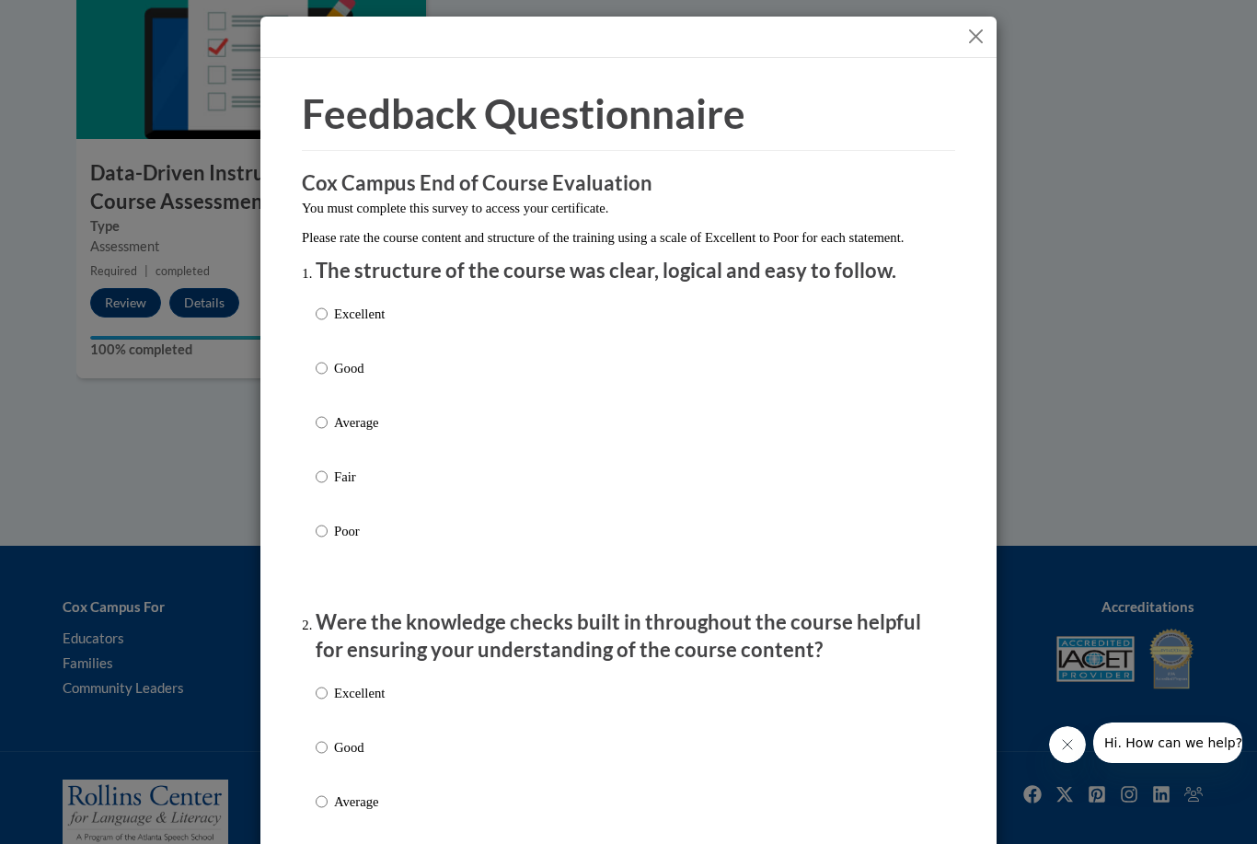
click at [317, 312] on input "Excellent" at bounding box center [322, 314] width 12 height 20
radio input "true"
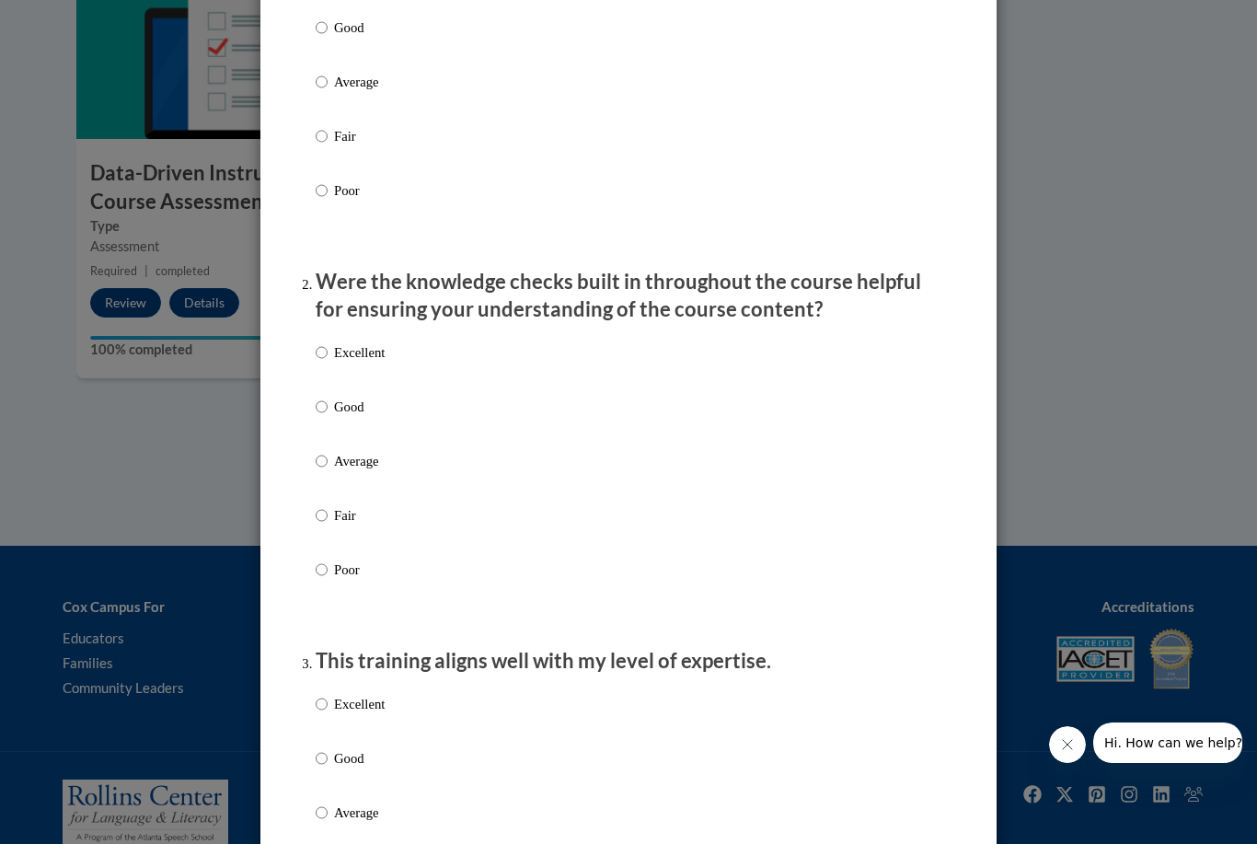
scroll to position [346, 0]
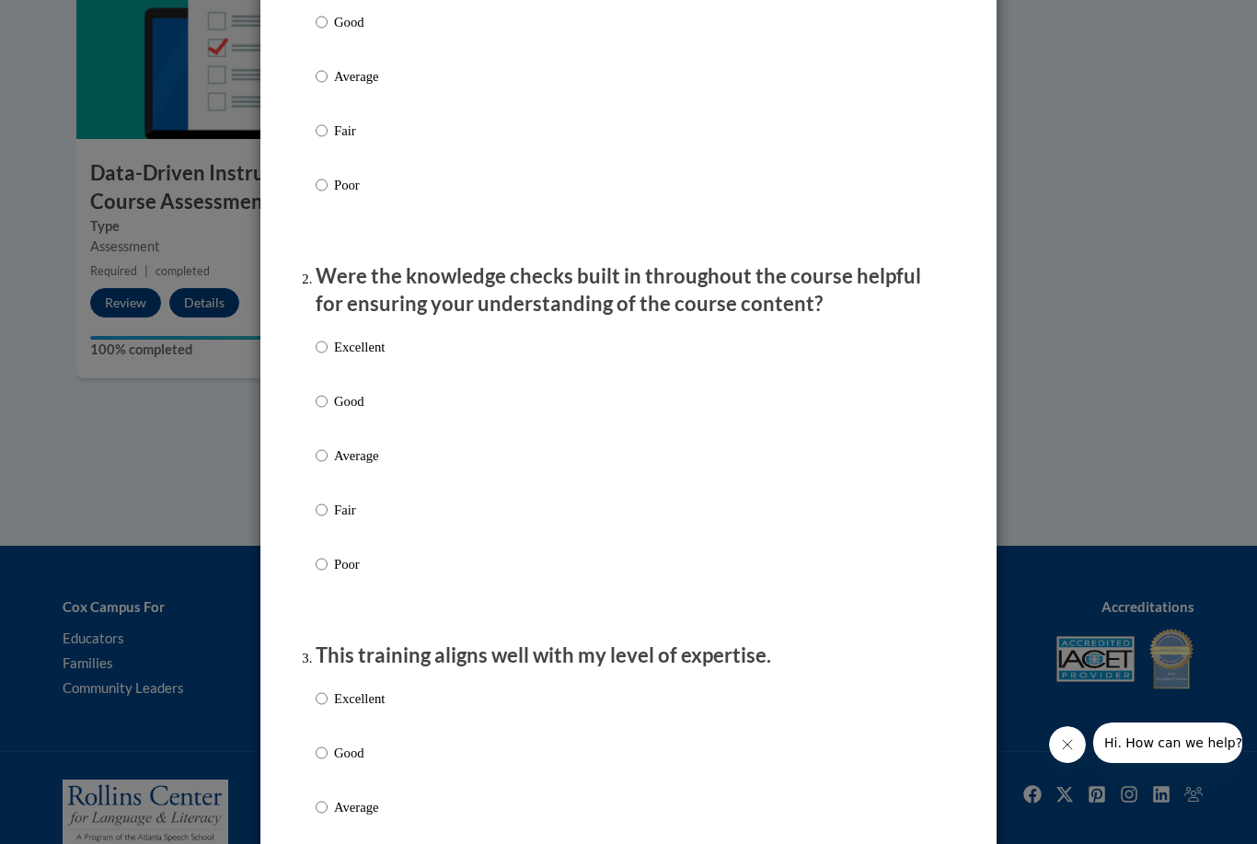
click at [326, 403] on input "Good" at bounding box center [322, 401] width 12 height 20
radio input "true"
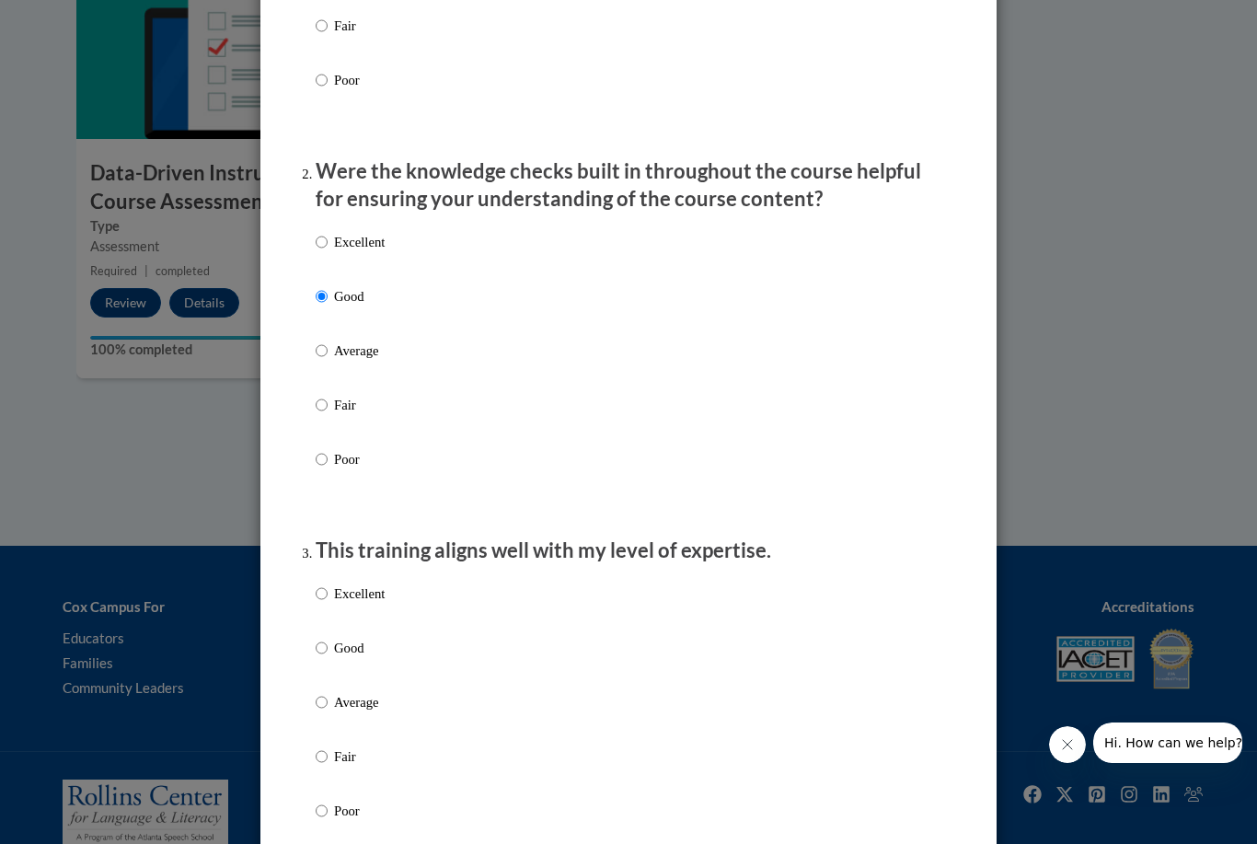
click at [326, 584] on input "Excellent" at bounding box center [322, 594] width 12 height 20
radio input "true"
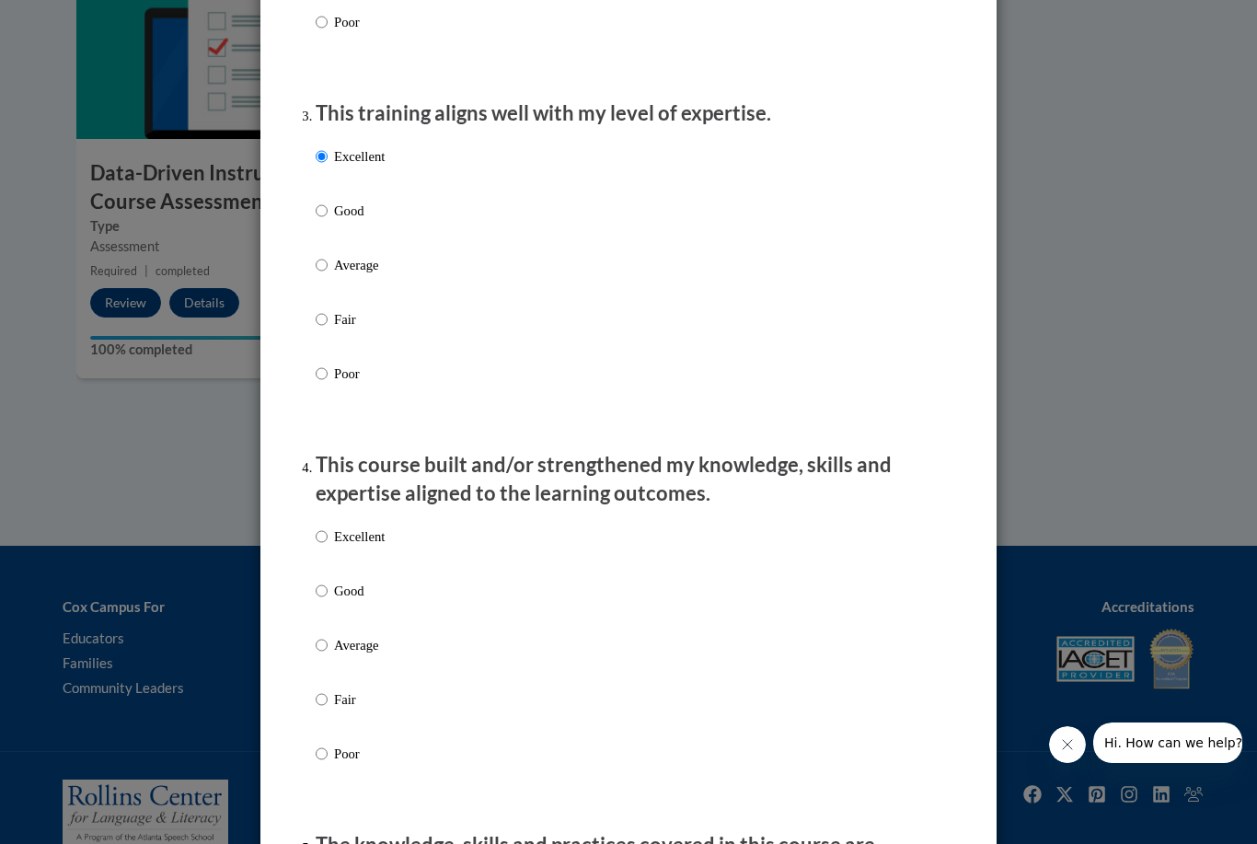
scroll to position [885, 0]
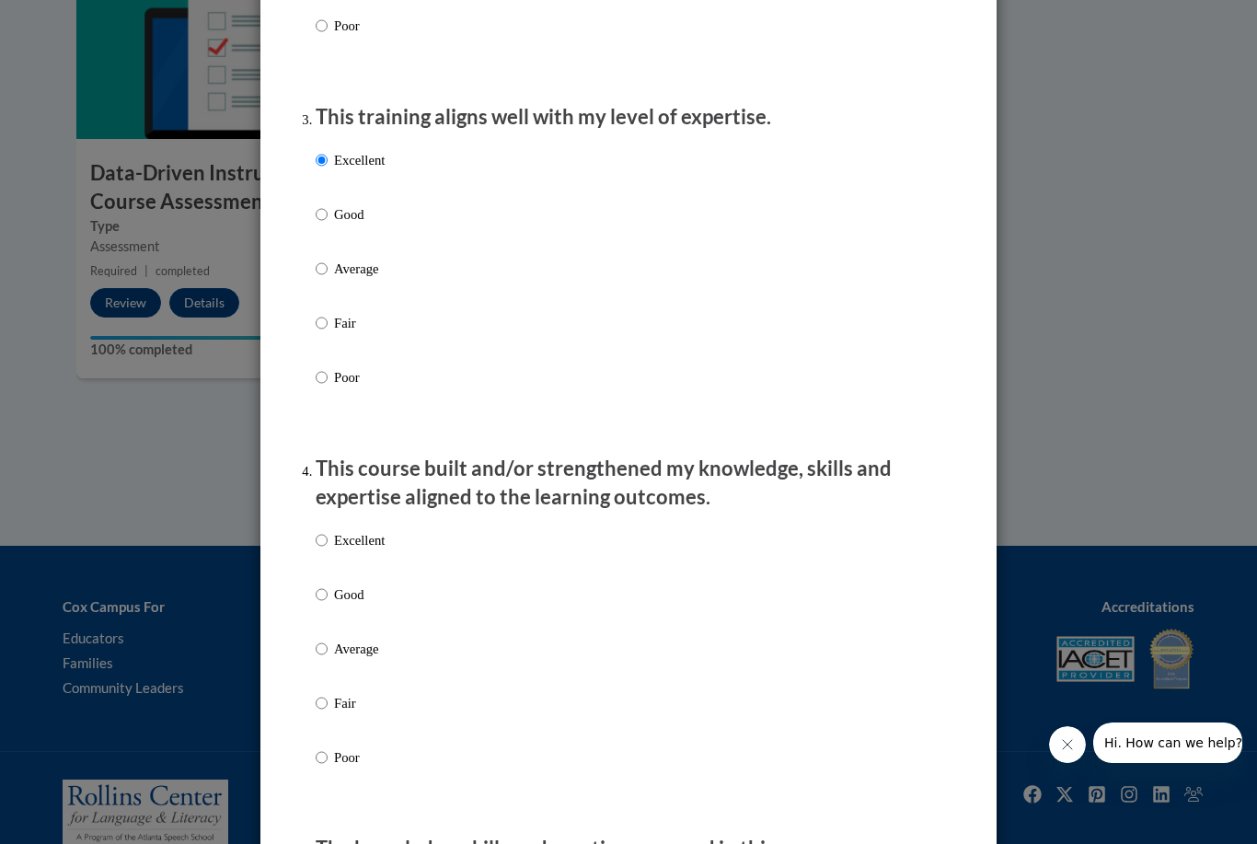
click at [318, 537] on input "Excellent" at bounding box center [322, 540] width 12 height 20
radio input "true"
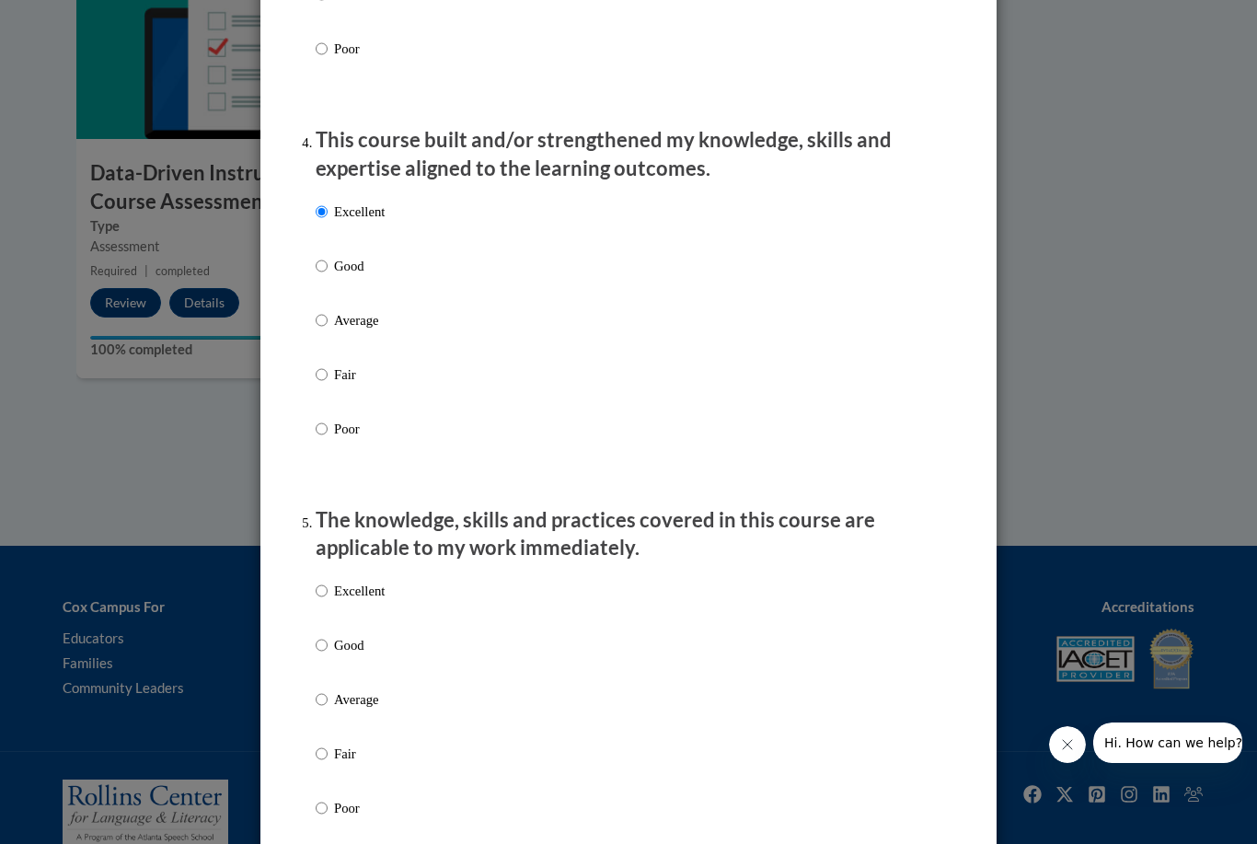
click at [322, 581] on input "Excellent" at bounding box center [322, 591] width 12 height 20
radio input "true"
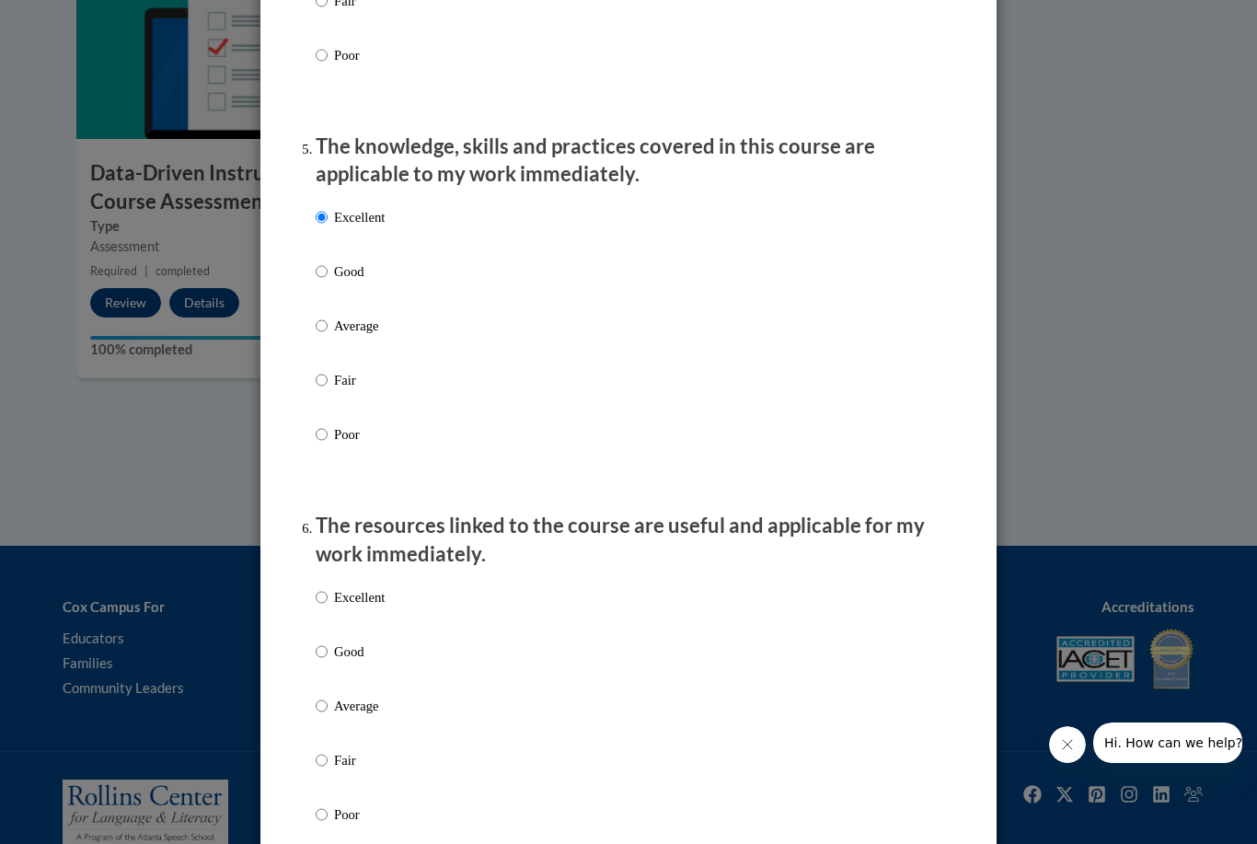
scroll to position [1585, 0]
click at [307, 589] on ol "The structure of the course was clear, logical and easy to follow. Excellent Go…" at bounding box center [629, 421] width 654 height 3499
click at [327, 589] on input "Excellent" at bounding box center [322, 599] width 12 height 20
radio input "true"
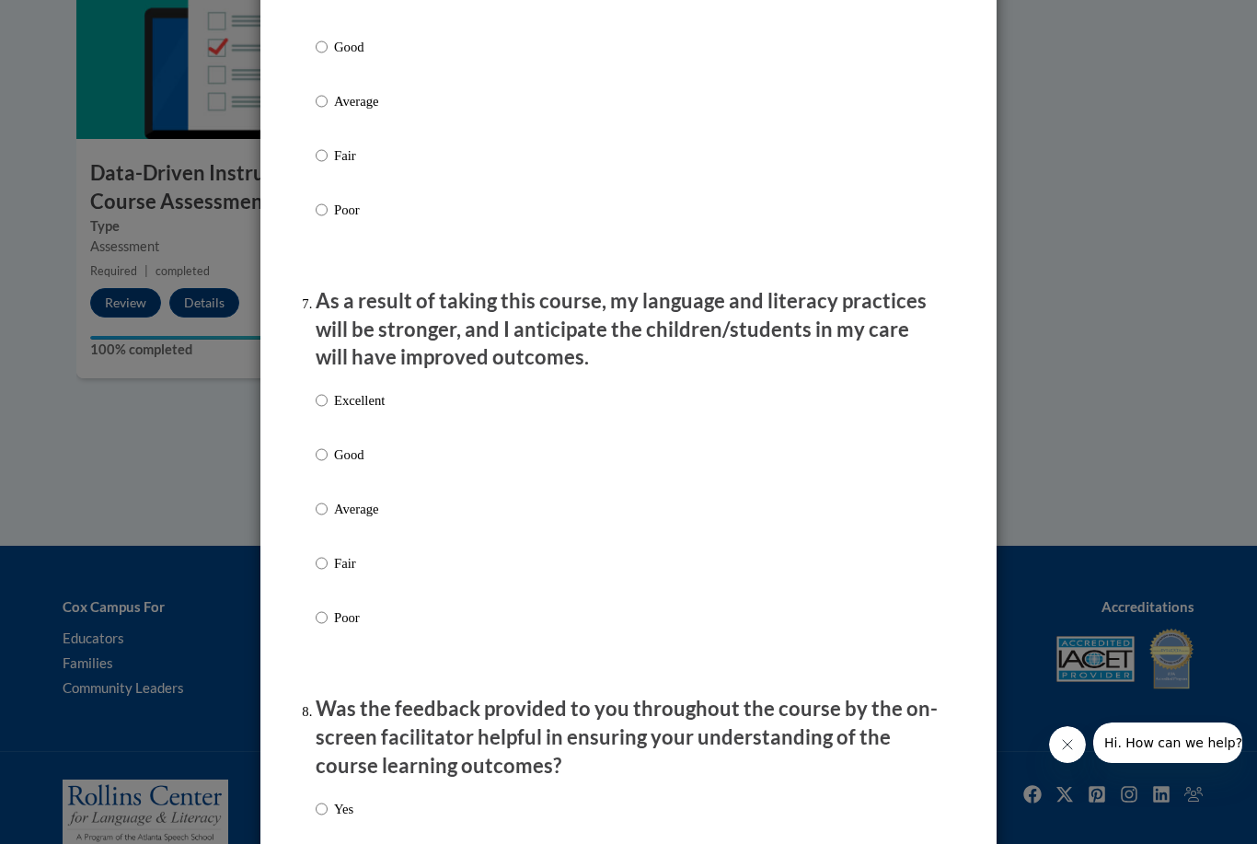
scroll to position [2192, 0]
click at [320, 390] on input "Excellent" at bounding box center [322, 400] width 12 height 20
radio input "true"
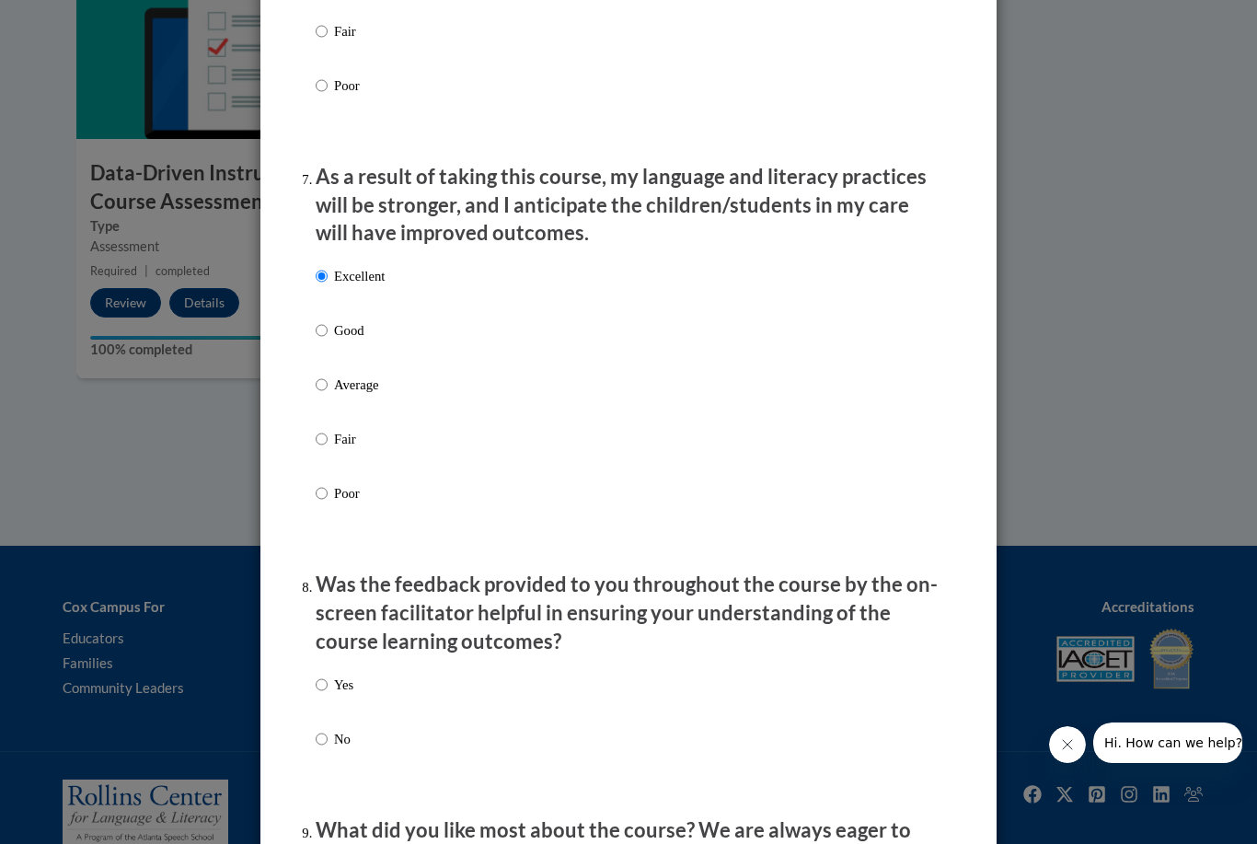
scroll to position [2318, 0]
click at [324, 673] on input "Yes" at bounding box center [322, 683] width 12 height 20
radio input "true"
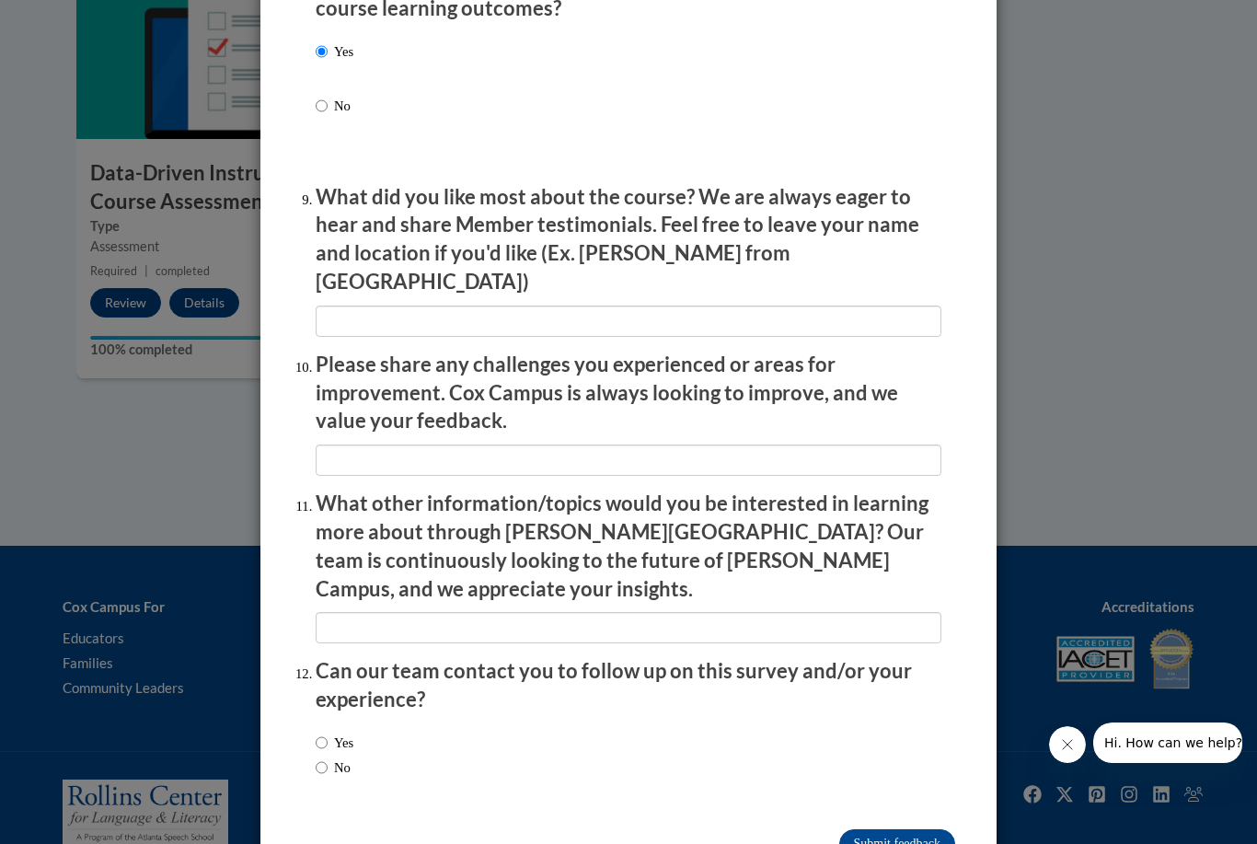
scroll to position [2949, 0]
click at [323, 734] on input "Yes" at bounding box center [322, 744] width 12 height 20
radio input "true"
click at [885, 830] on input "Submit feedback" at bounding box center [898, 844] width 116 height 29
